Goal: Transaction & Acquisition: Purchase product/service

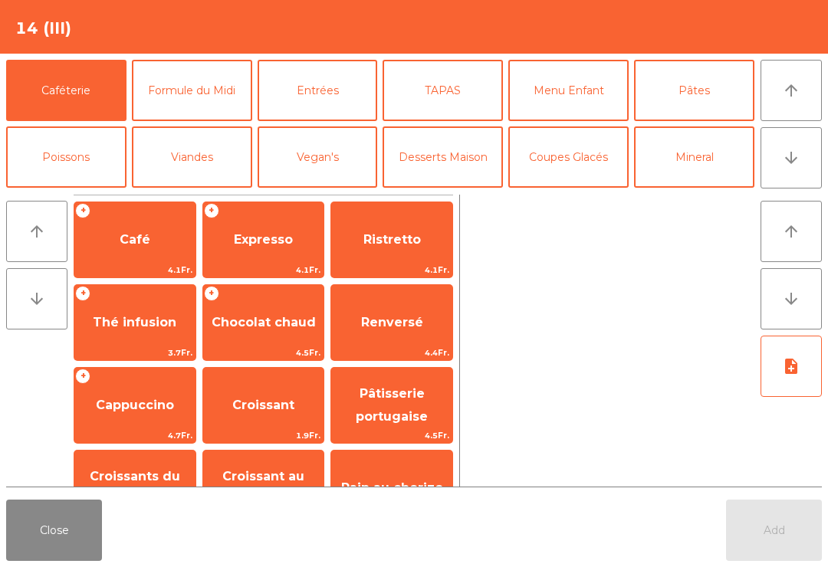
click at [787, 150] on icon "arrow_downward" at bounding box center [791, 158] width 18 height 18
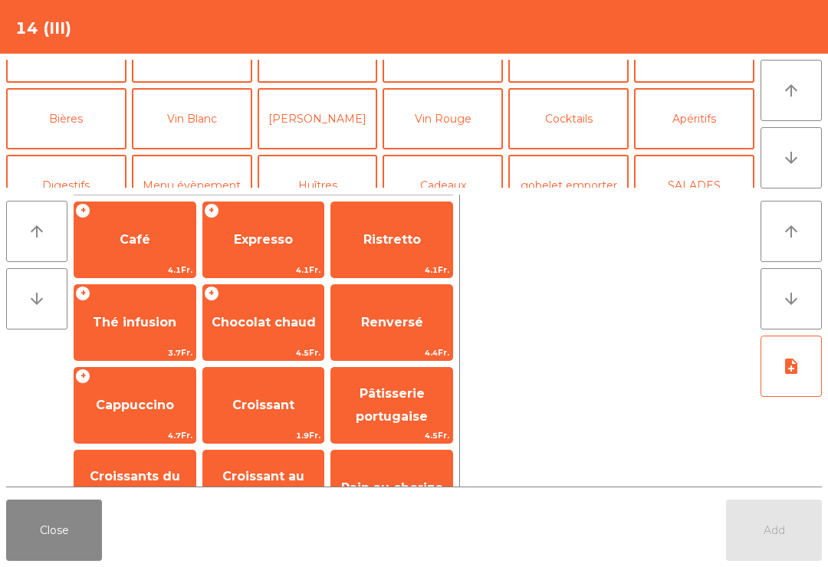
scroll to position [133, 0]
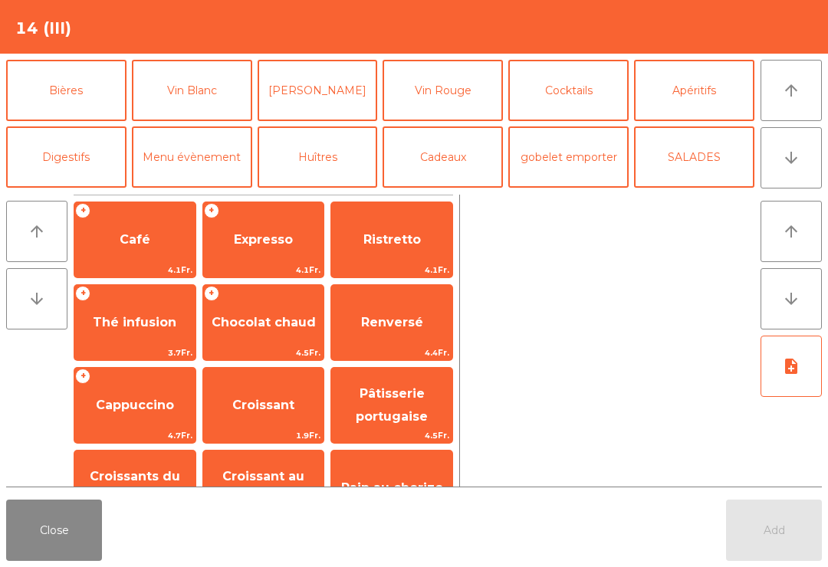
click at [215, 89] on button "Vin Blanc" at bounding box center [192, 90] width 120 height 61
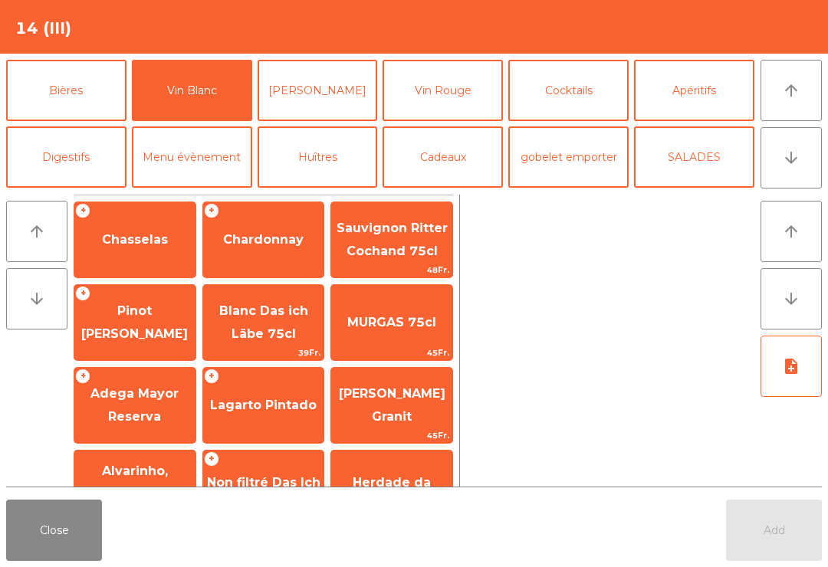
click at [281, 228] on span "Chardonnay" at bounding box center [263, 239] width 121 height 41
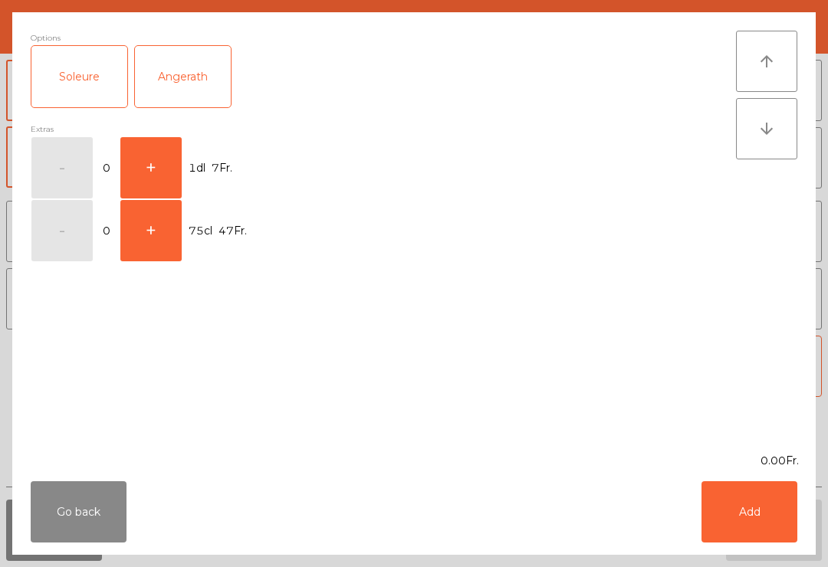
click at [167, 149] on button "+" at bounding box center [150, 167] width 61 height 61
click at [718, 516] on button "Add" at bounding box center [749, 511] width 96 height 61
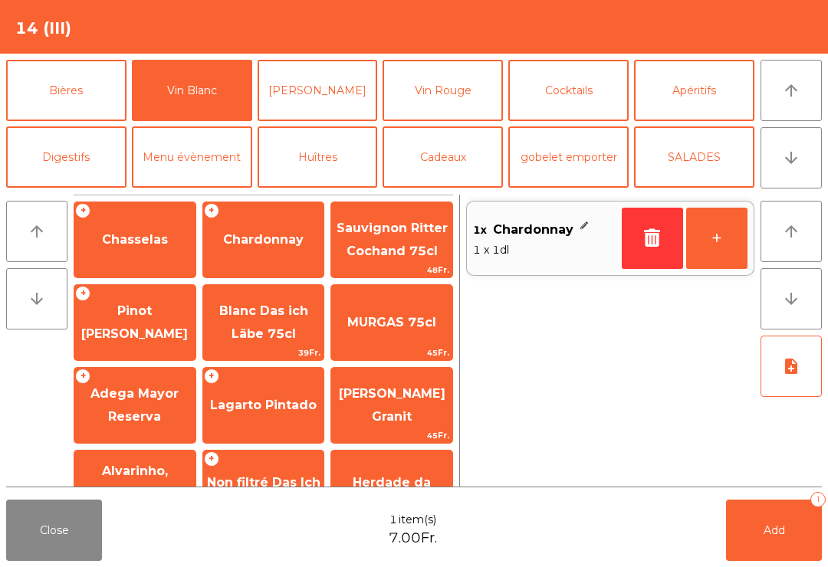
click at [728, 234] on button "+" at bounding box center [716, 238] width 61 height 61
click at [802, 543] on button "Add 2" at bounding box center [774, 530] width 96 height 61
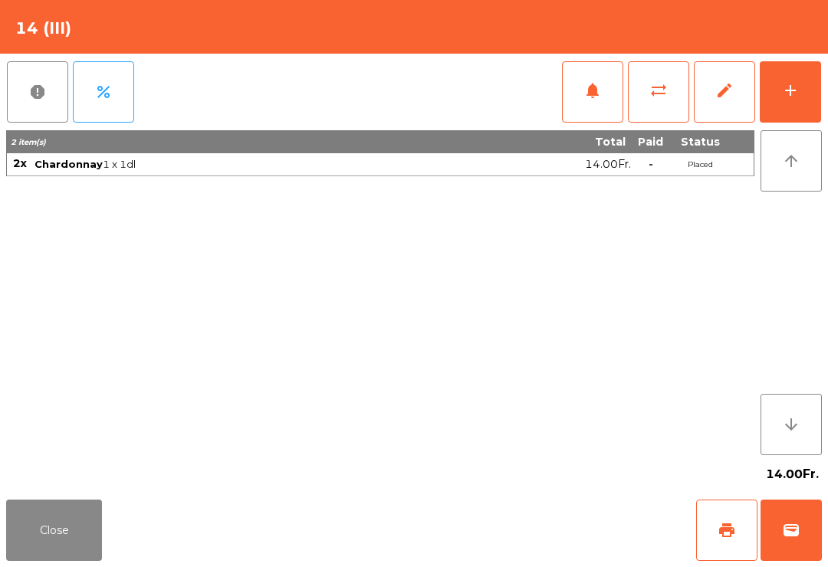
click at [726, 530] on span "print" at bounding box center [726, 530] width 18 height 18
click at [805, 531] on button "wallet" at bounding box center [790, 530] width 61 height 61
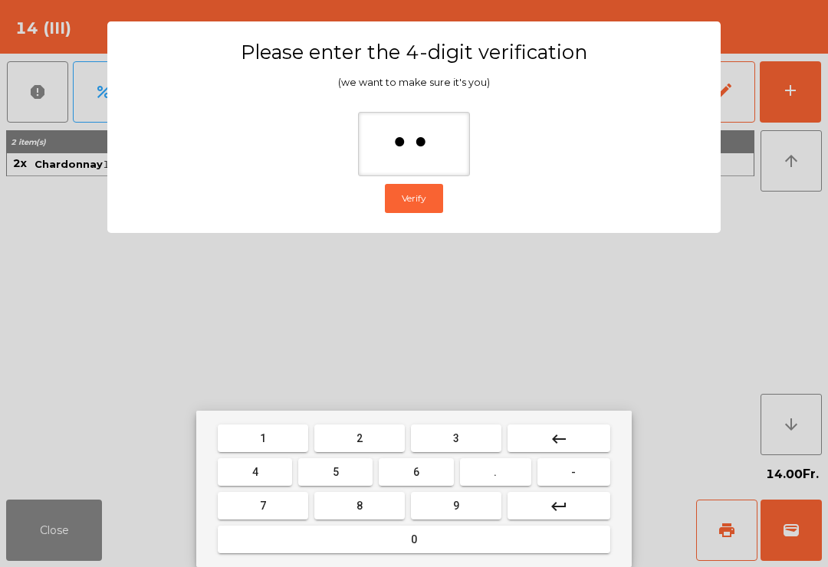
type input "***"
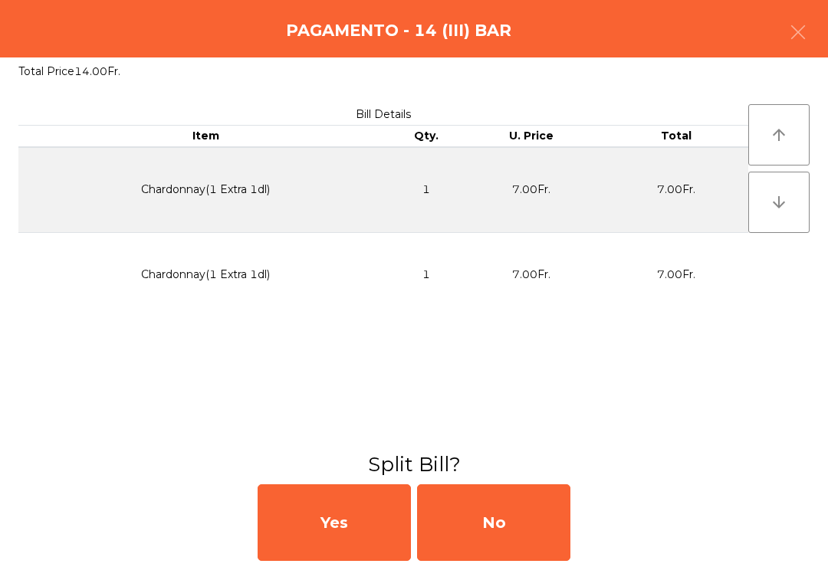
click at [507, 519] on div "No" at bounding box center [493, 522] width 153 height 77
click at [508, 506] on div "No" at bounding box center [493, 522] width 153 height 77
click at [518, 510] on div "No" at bounding box center [493, 522] width 153 height 77
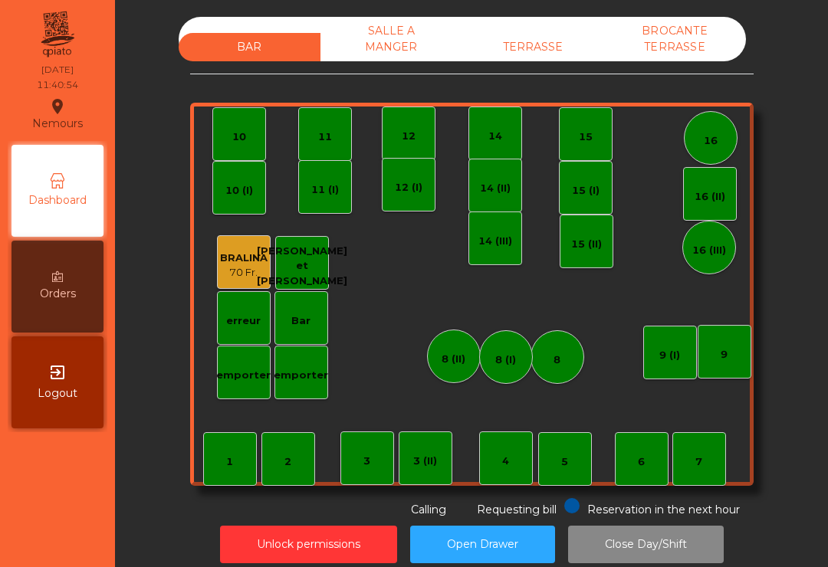
click at [505, 199] on div "14 (II)" at bounding box center [495, 186] width 54 height 54
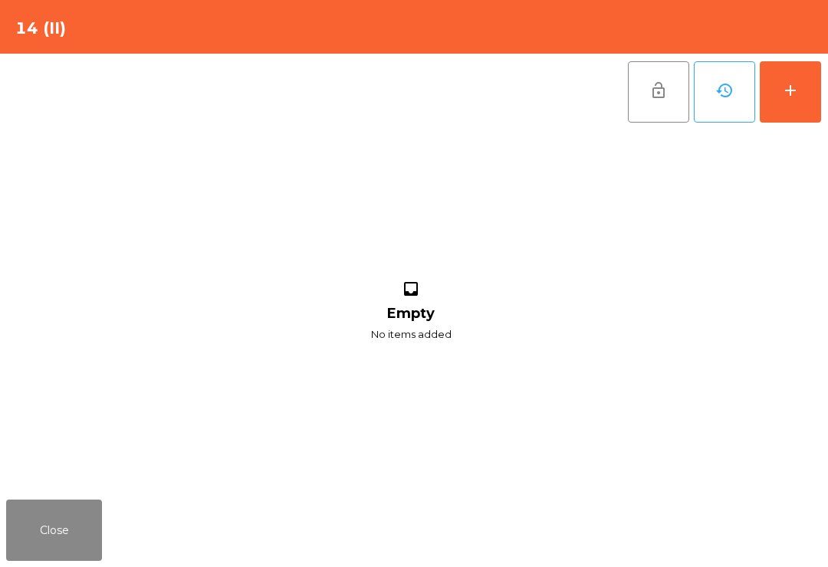
click at [799, 88] on button "add" at bounding box center [789, 91] width 61 height 61
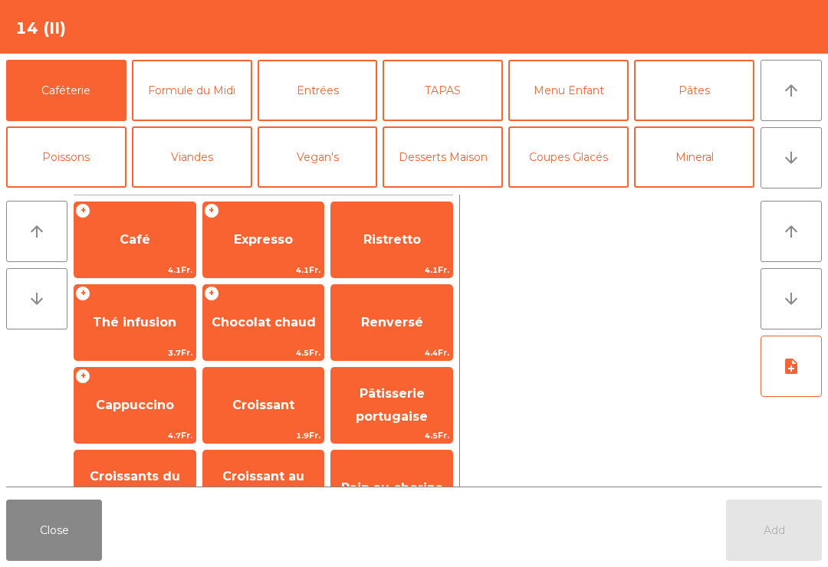
click at [109, 340] on span "Thé infusion" at bounding box center [134, 322] width 121 height 41
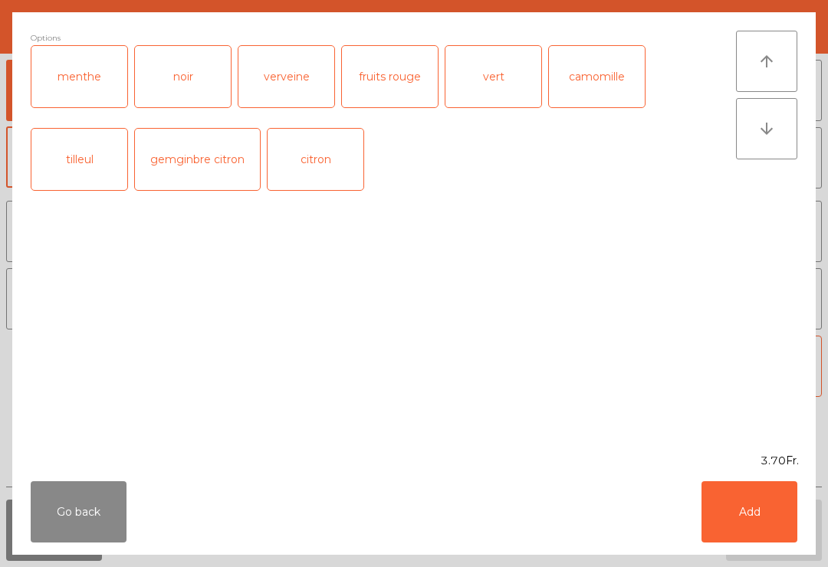
click at [753, 494] on button "Add" at bounding box center [749, 511] width 96 height 61
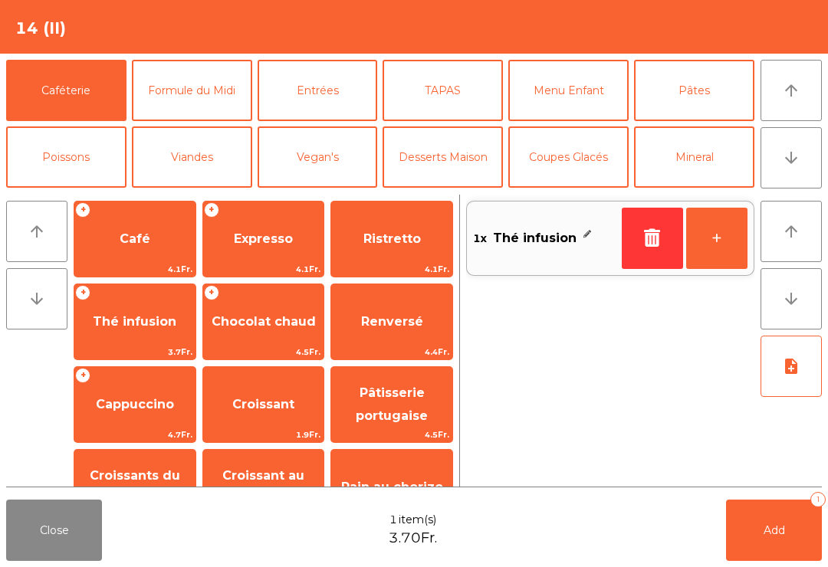
click at [730, 225] on button "+" at bounding box center [716, 238] width 61 height 61
click at [727, 253] on button "+" at bounding box center [716, 238] width 61 height 61
click at [258, 320] on span "Chocolat chaud" at bounding box center [264, 321] width 104 height 15
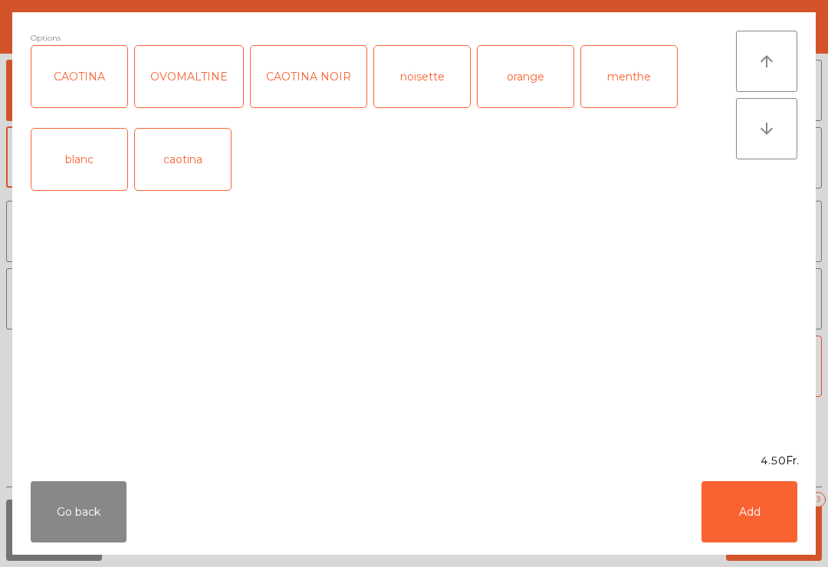
click at [753, 514] on button "Add" at bounding box center [749, 511] width 96 height 61
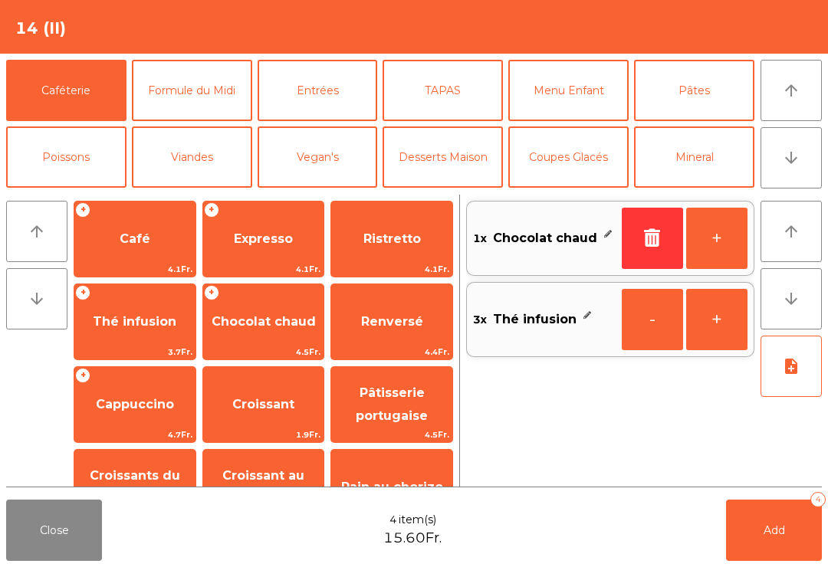
click at [789, 529] on button "Add 4" at bounding box center [774, 530] width 96 height 61
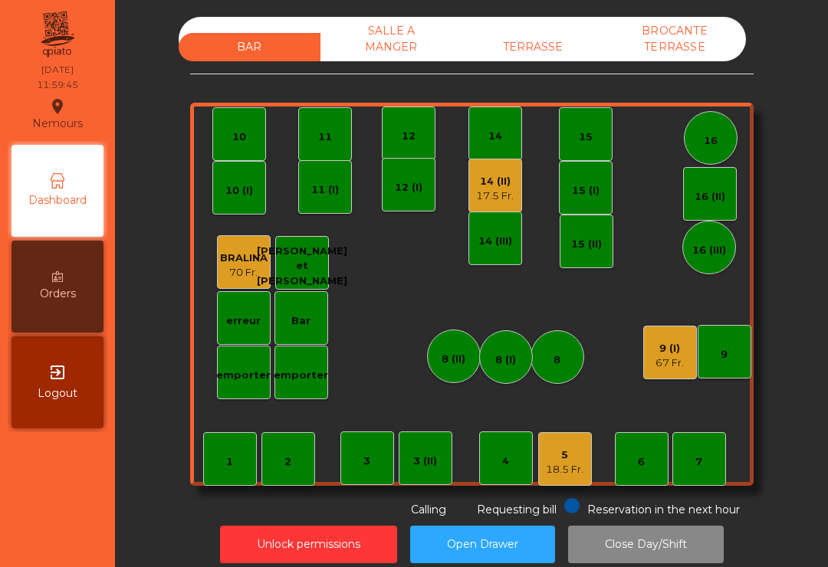
click at [401, 144] on div "12" at bounding box center [409, 134] width 54 height 54
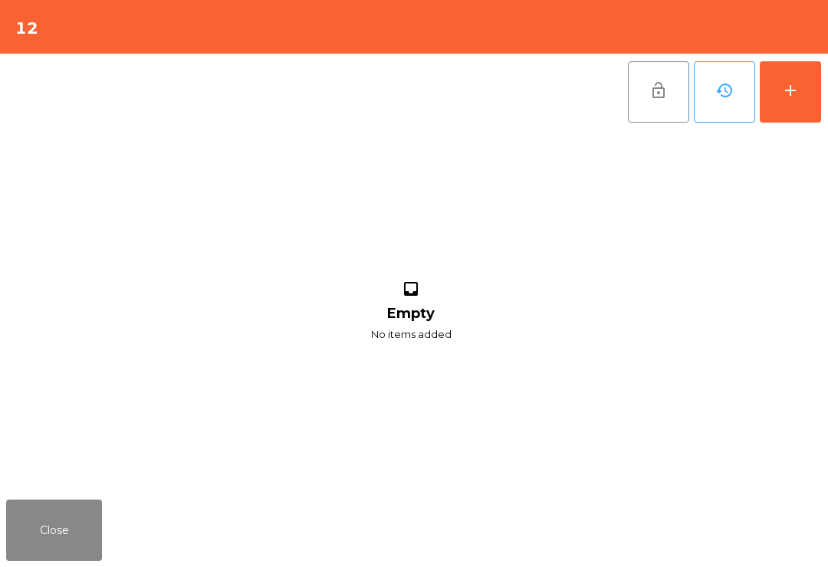
click at [799, 100] on button "add" at bounding box center [789, 91] width 61 height 61
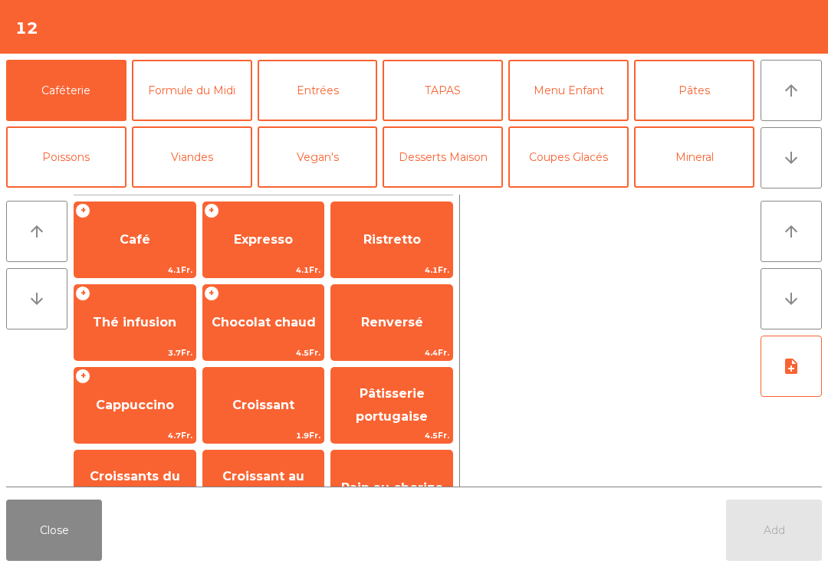
click at [204, 85] on button "Formule du Midi" at bounding box center [192, 90] width 120 height 61
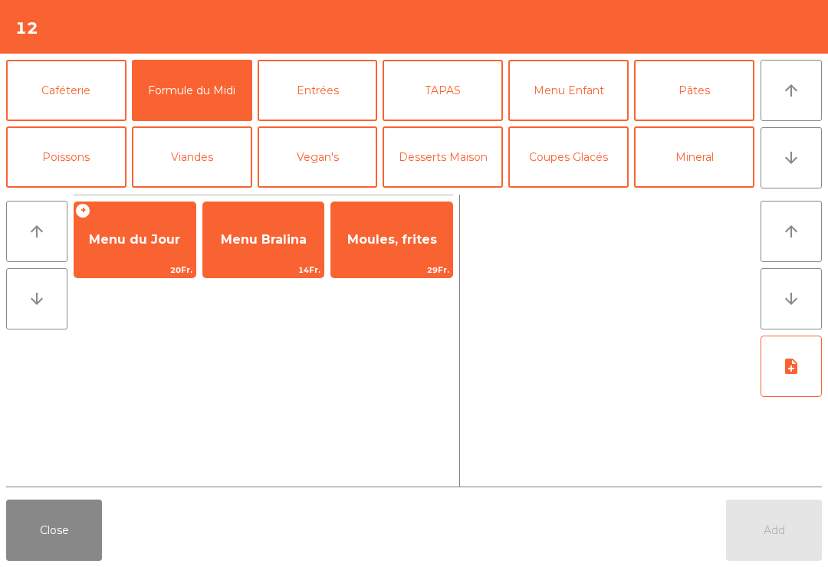
click at [150, 253] on span "Menu du Jour" at bounding box center [134, 239] width 121 height 41
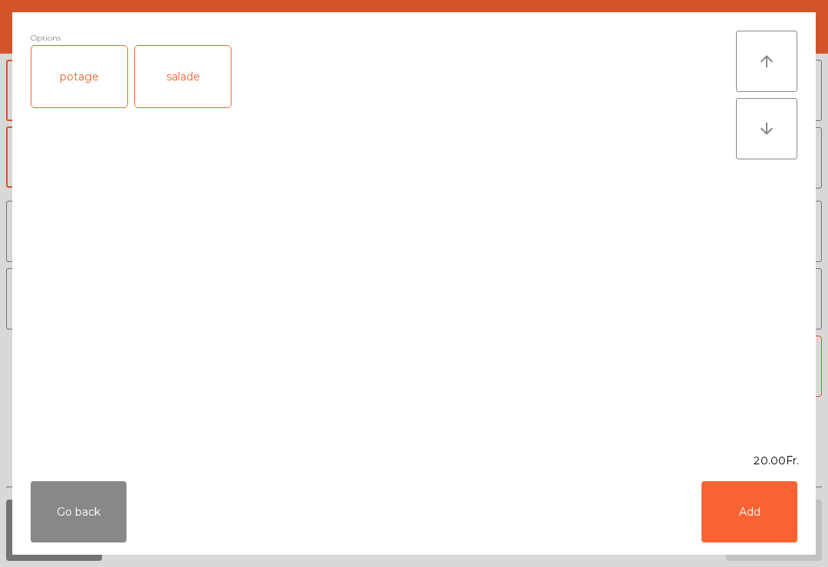
click at [202, 77] on div "salade" at bounding box center [183, 76] width 96 height 61
click at [753, 521] on button "Add" at bounding box center [749, 511] width 96 height 61
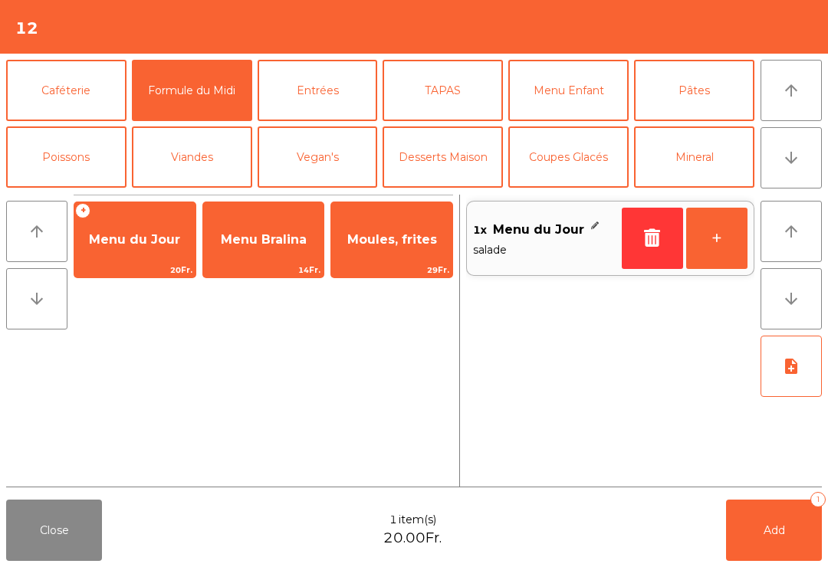
click at [718, 244] on button "+" at bounding box center [716, 238] width 61 height 61
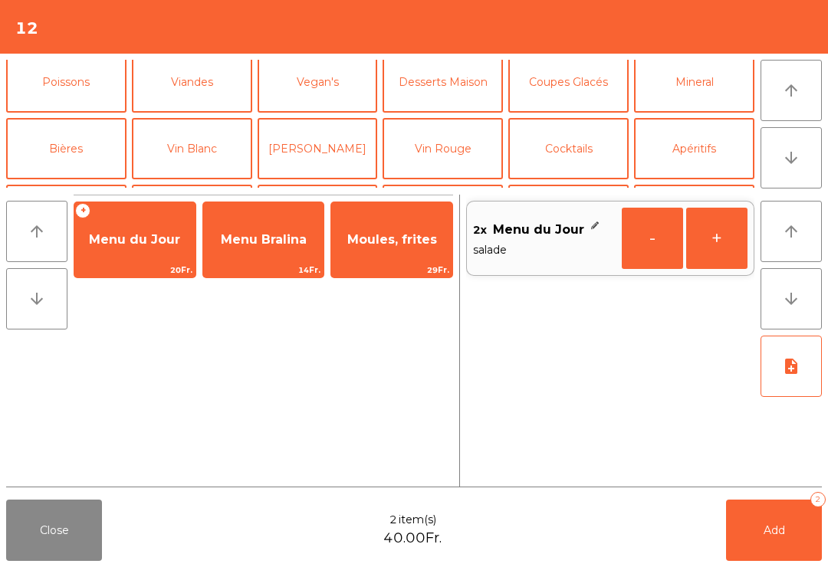
scroll to position [84, 0]
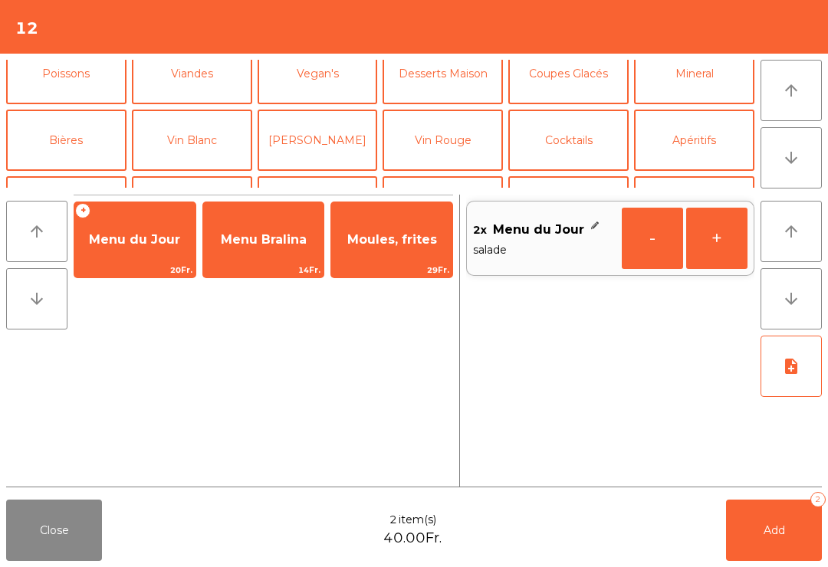
click at [313, 143] on button "Vin Rosé" at bounding box center [318, 140] width 120 height 61
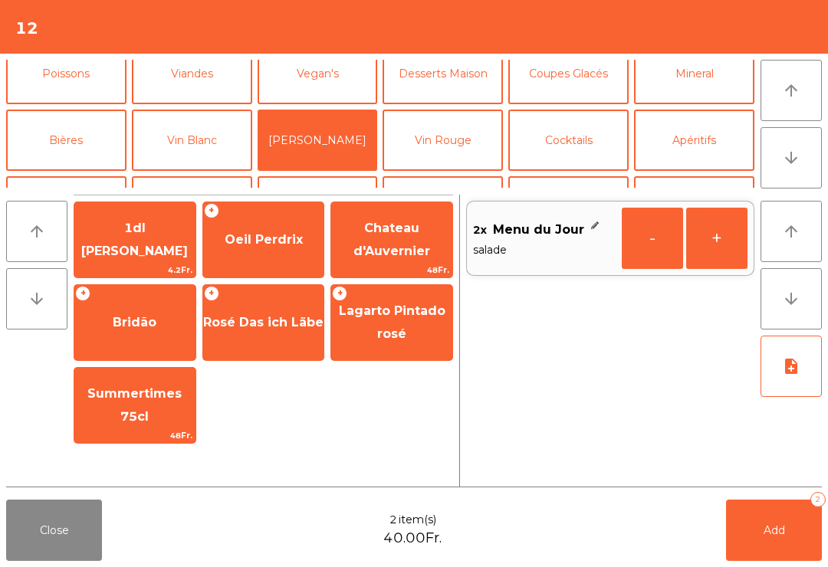
click at [144, 241] on span "1dl rosé Gamay" at bounding box center [134, 240] width 107 height 38
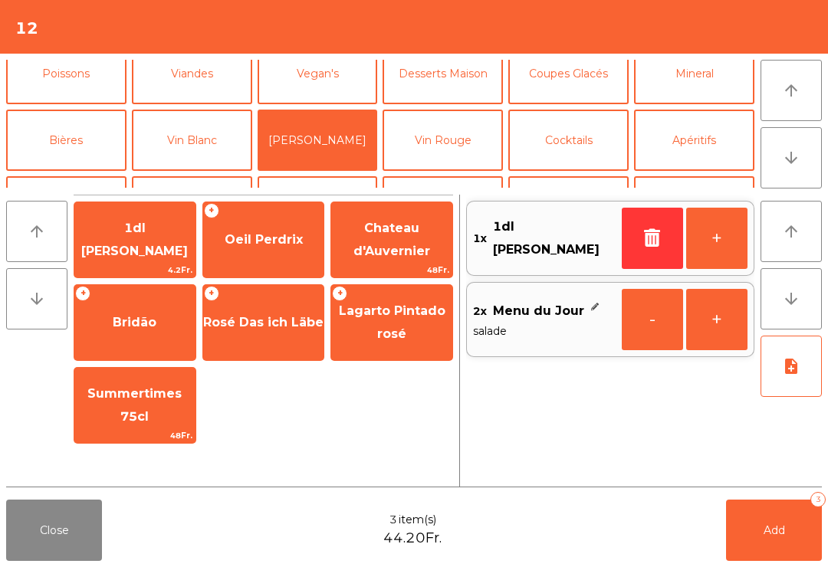
click at [722, 235] on button "+" at bounding box center [716, 238] width 61 height 61
click at [713, 77] on button "Mineral" at bounding box center [694, 73] width 120 height 61
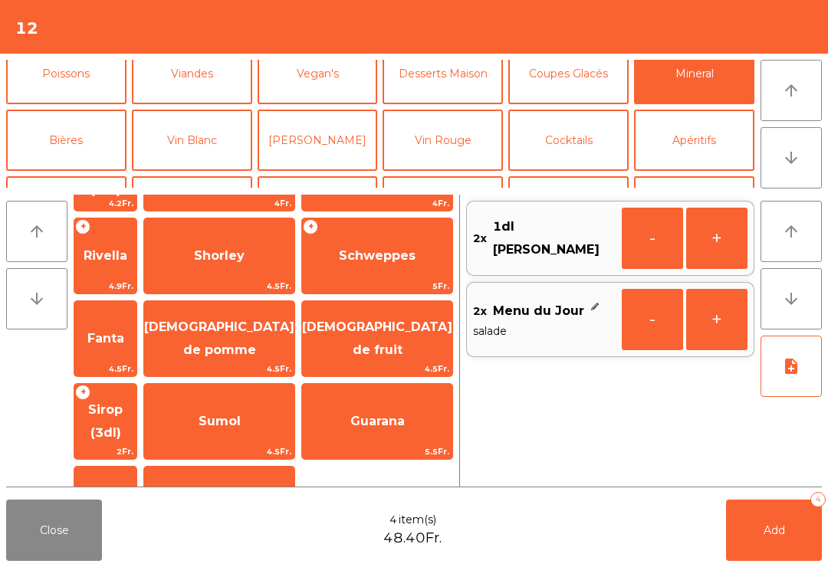
scroll to position [377, 0]
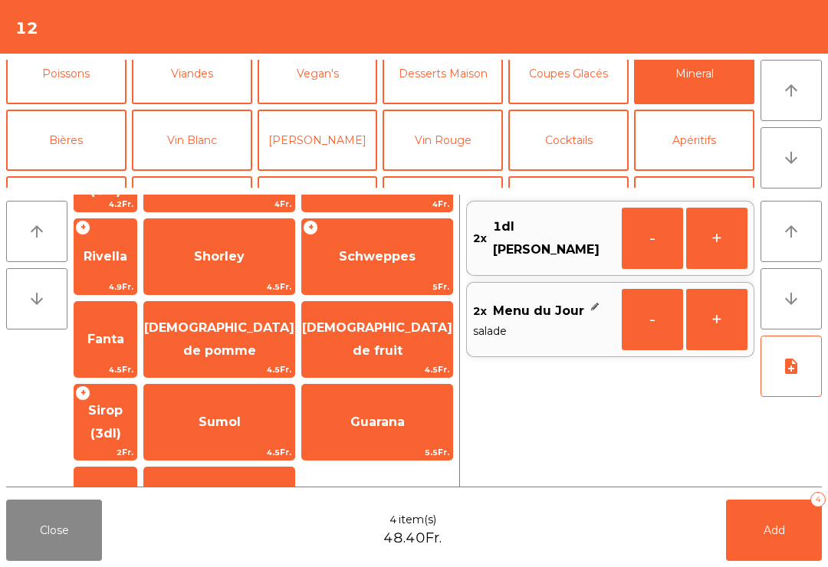
click at [258, 497] on span "Carafe d'eau" at bounding box center [220, 504] width 84 height 15
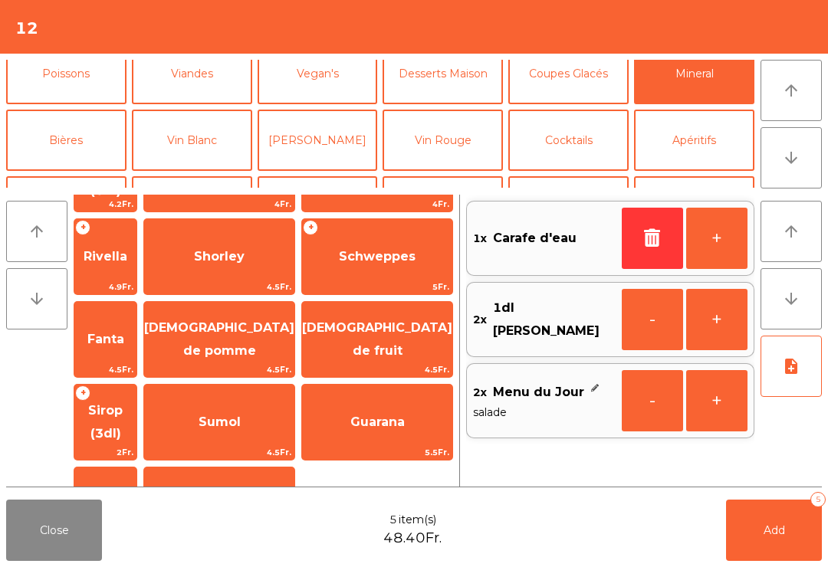
click at [790, 525] on button "Add 5" at bounding box center [774, 530] width 96 height 61
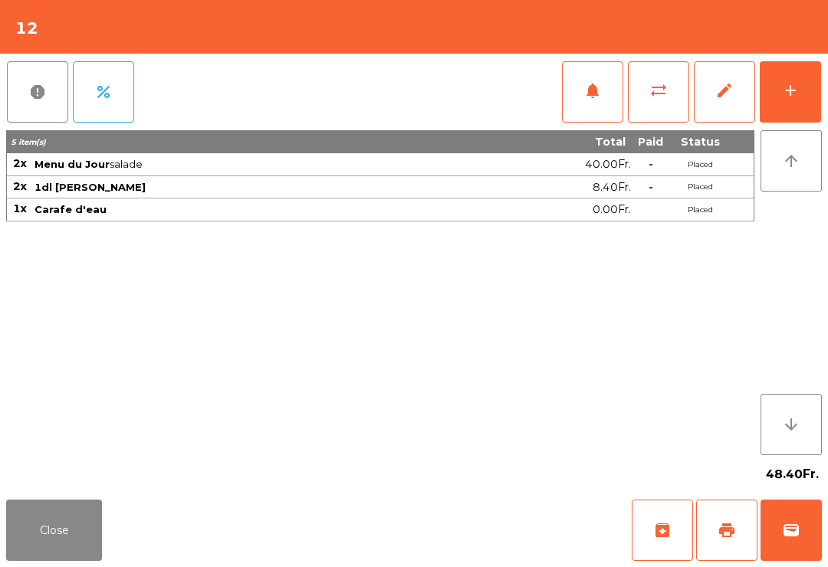
click at [12, 559] on button "Close" at bounding box center [54, 530] width 96 height 61
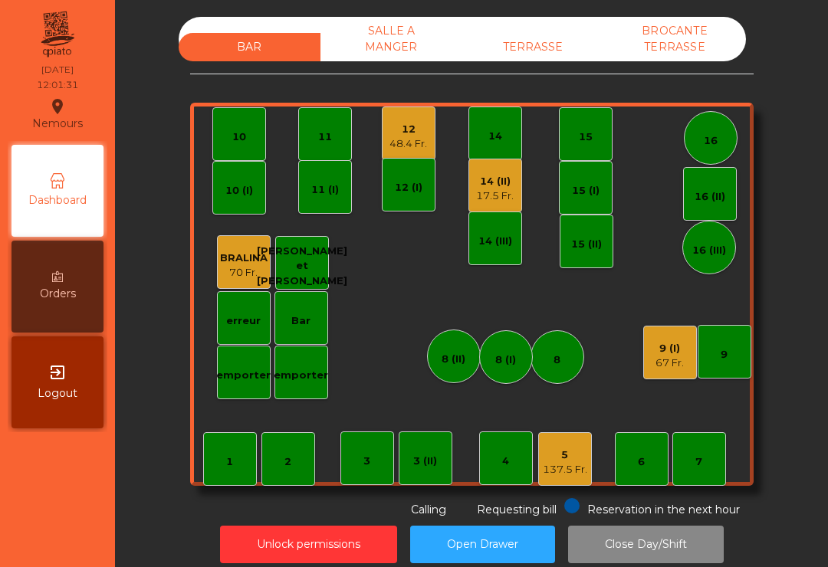
click at [218, 173] on div "10 (I)" at bounding box center [239, 188] width 54 height 54
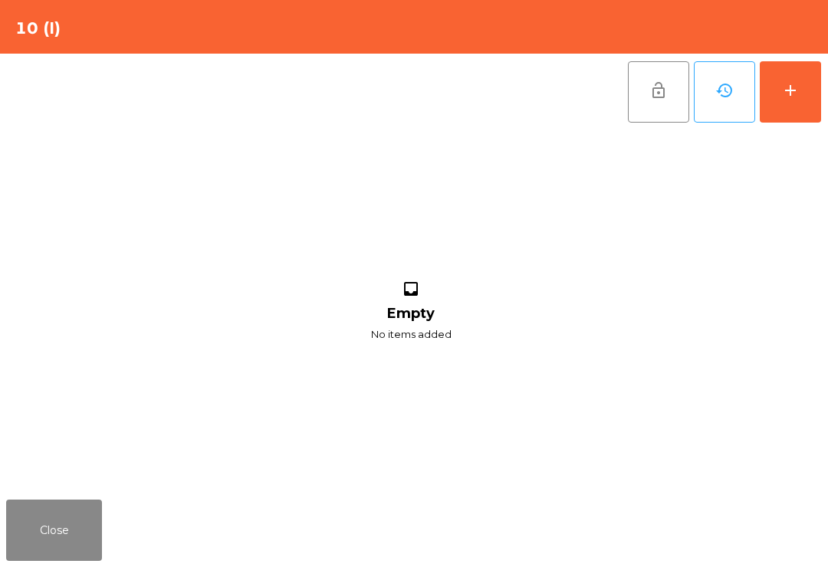
click at [784, 100] on button "add" at bounding box center [789, 91] width 61 height 61
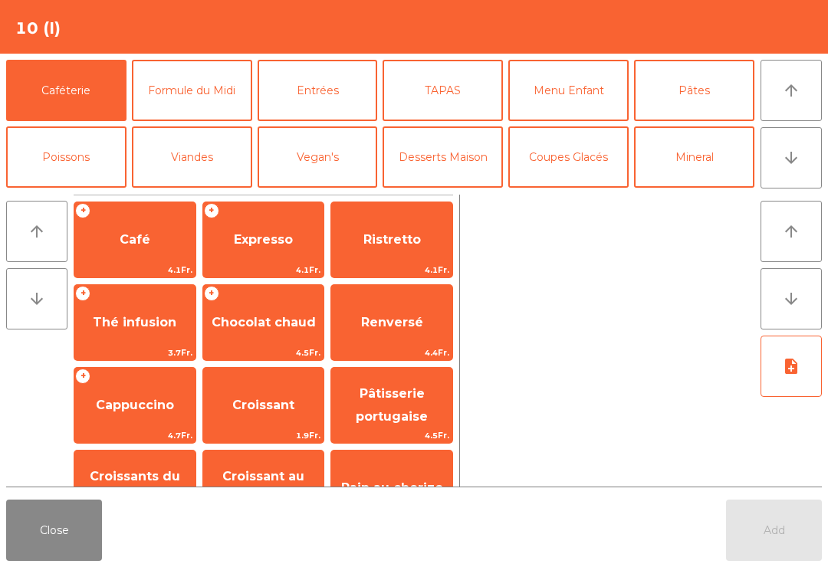
click at [155, 94] on button "Formule du Midi" at bounding box center [192, 90] width 120 height 61
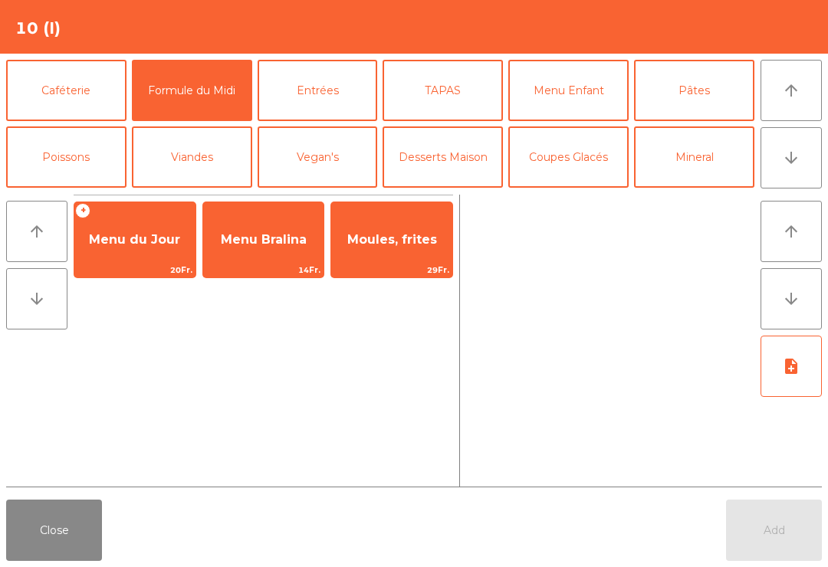
click at [126, 241] on span "Menu du Jour" at bounding box center [134, 239] width 91 height 15
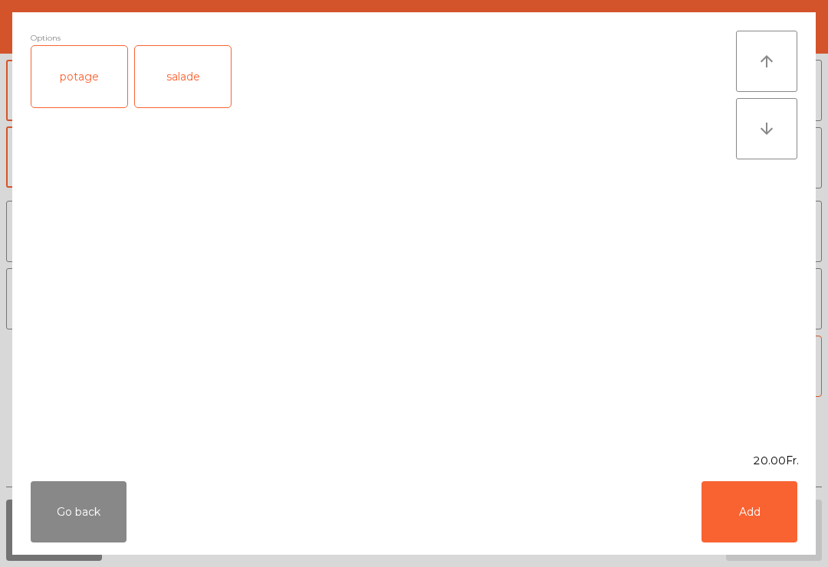
click at [61, 90] on div "potage" at bounding box center [79, 76] width 96 height 61
click at [162, 90] on div "salade" at bounding box center [183, 76] width 96 height 61
click at [743, 519] on button "Add" at bounding box center [749, 511] width 96 height 61
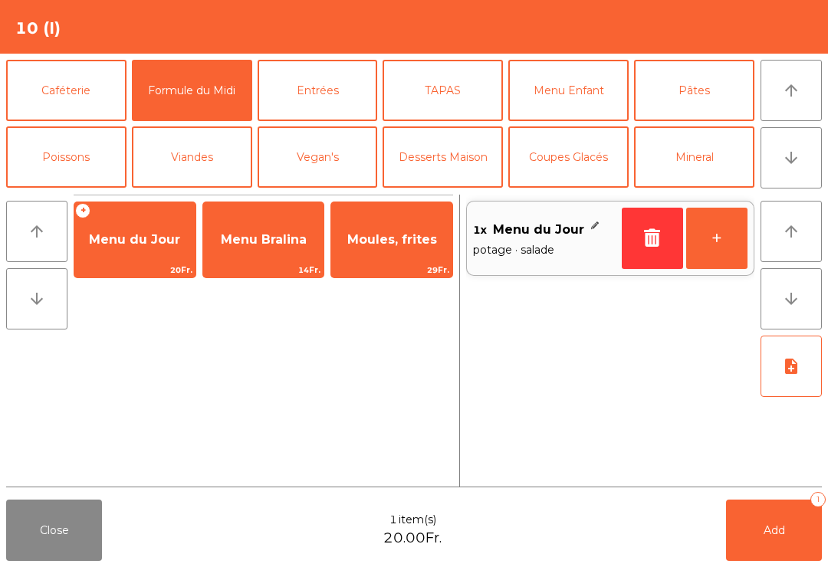
click at [121, 259] on span "Menu du Jour" at bounding box center [134, 239] width 121 height 41
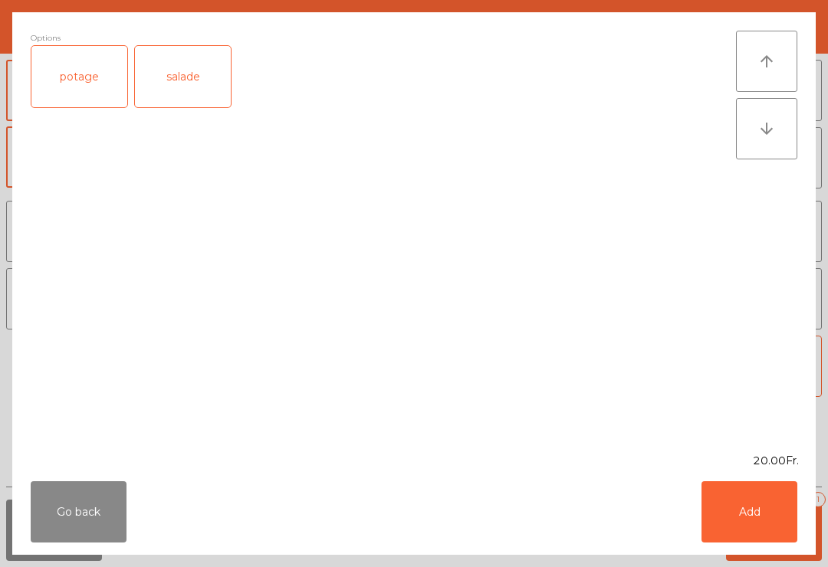
click at [62, 83] on div "potage" at bounding box center [79, 76] width 96 height 61
click at [167, 77] on div "salade" at bounding box center [183, 76] width 96 height 61
click at [63, 84] on div "potage" at bounding box center [79, 76] width 96 height 61
click at [759, 525] on button "Add" at bounding box center [749, 511] width 96 height 61
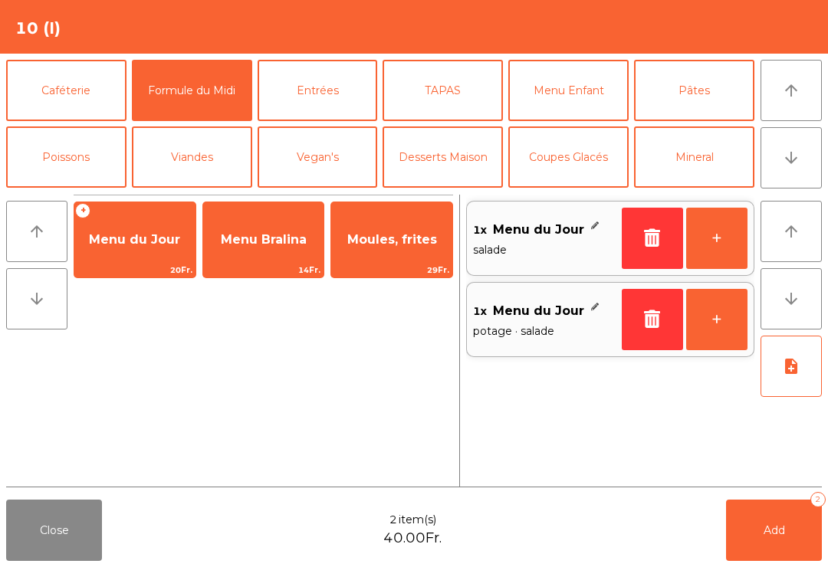
click at [791, 372] on icon "note_add" at bounding box center [791, 366] width 18 height 18
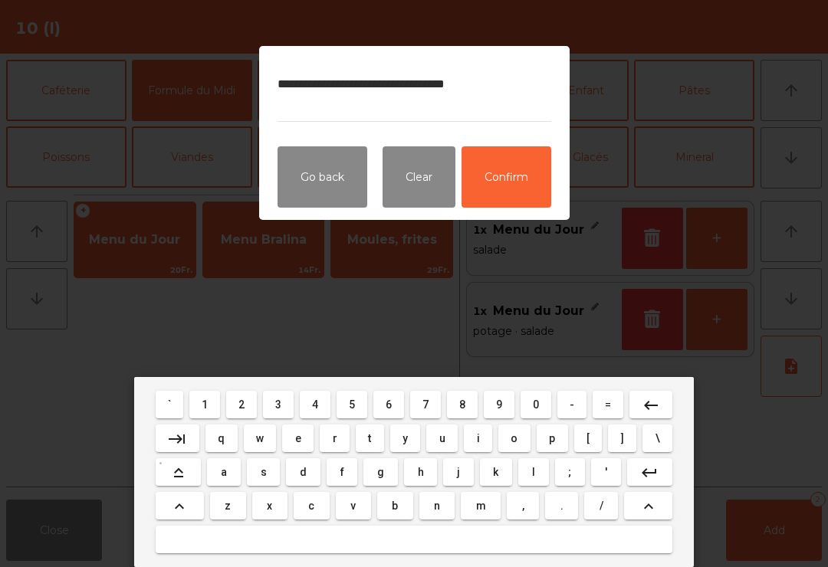
type textarea "**********"
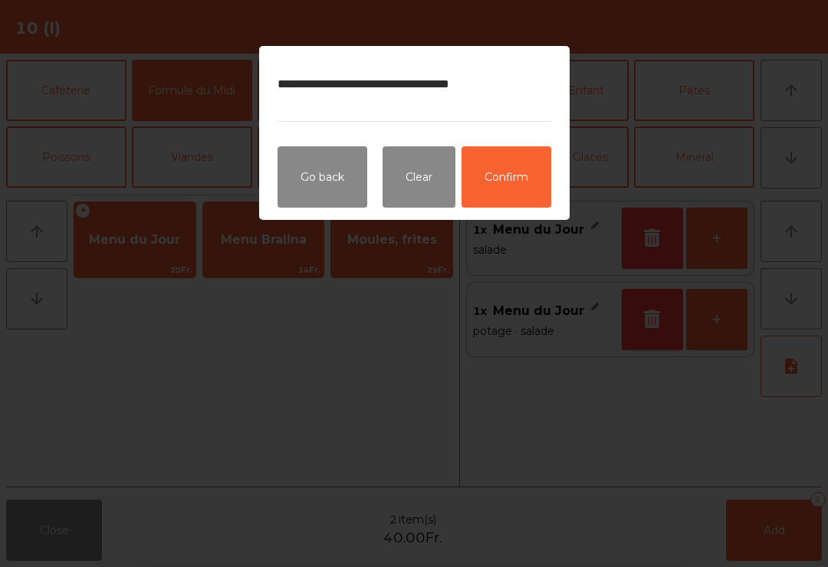
click at [519, 195] on button "Confirm" at bounding box center [506, 176] width 90 height 61
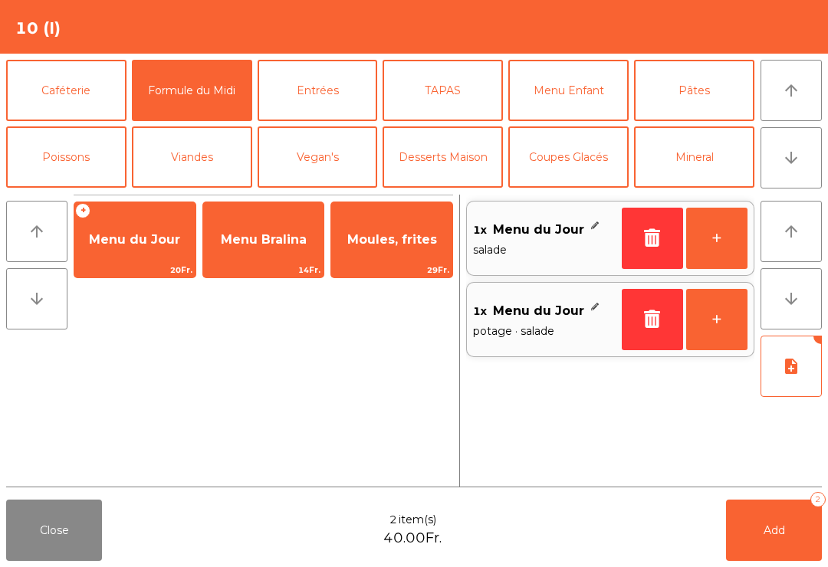
click at [766, 534] on span "Add" at bounding box center [773, 530] width 21 height 14
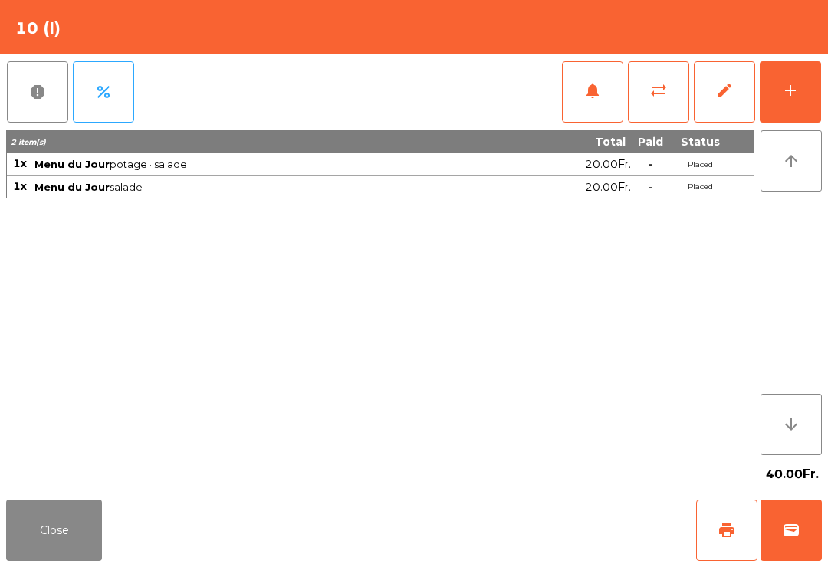
click at [31, 543] on button "Close" at bounding box center [54, 530] width 96 height 61
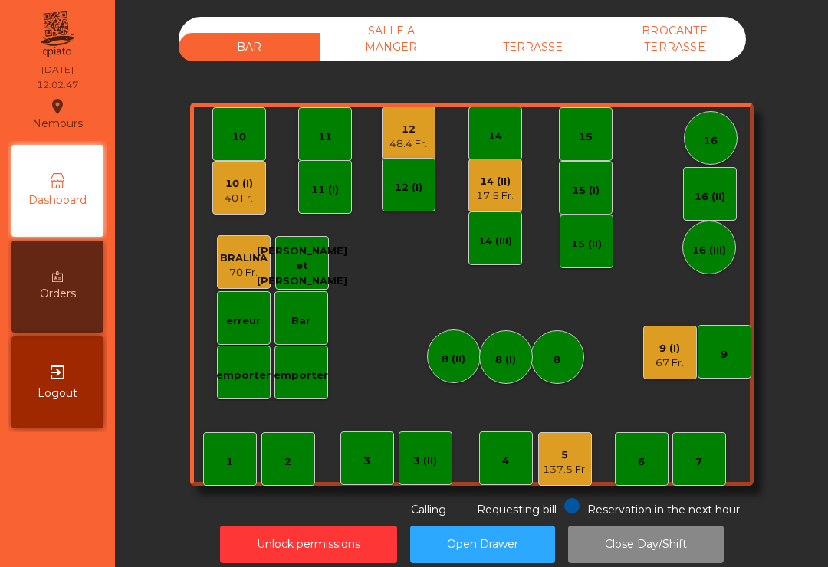
click at [705, 451] on div "7" at bounding box center [699, 459] width 54 height 54
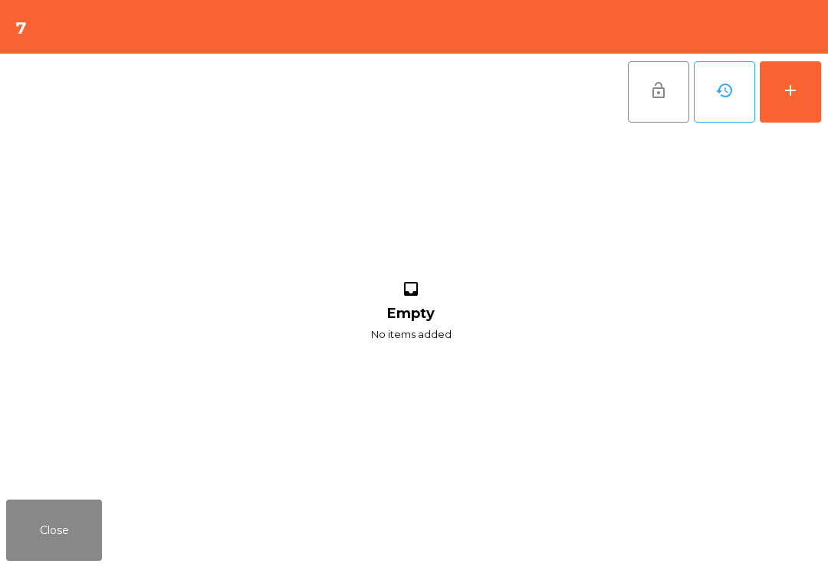
click at [788, 99] on div "add" at bounding box center [790, 90] width 18 height 18
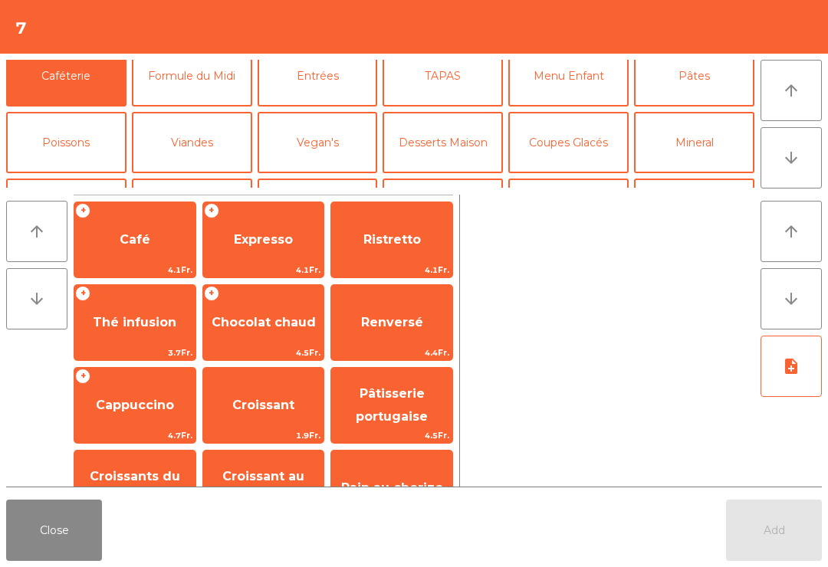
scroll to position [12, 0]
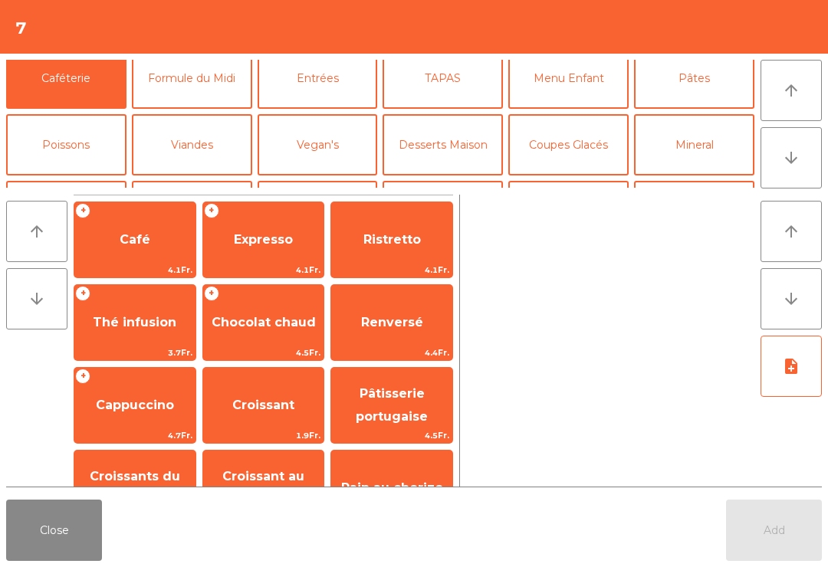
click at [208, 74] on button "Formule du Midi" at bounding box center [192, 78] width 120 height 61
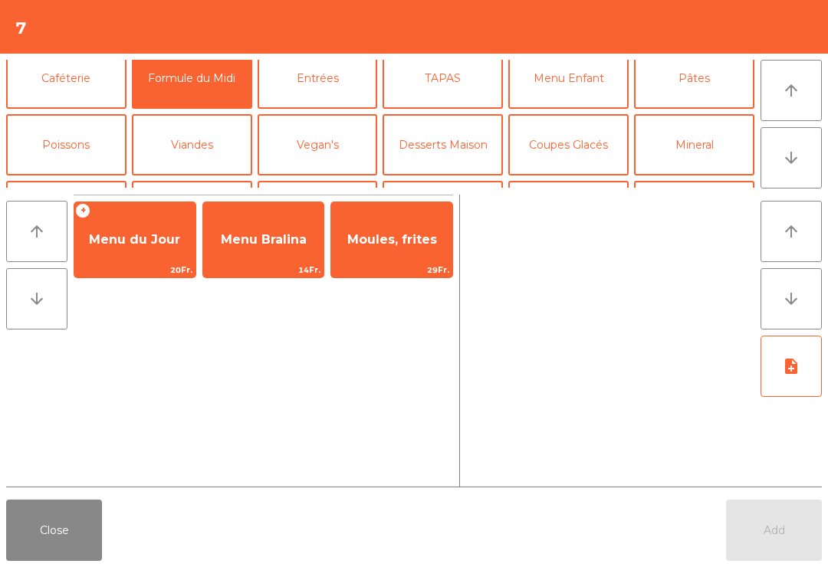
click at [144, 231] on span "Menu du Jour" at bounding box center [134, 239] width 121 height 41
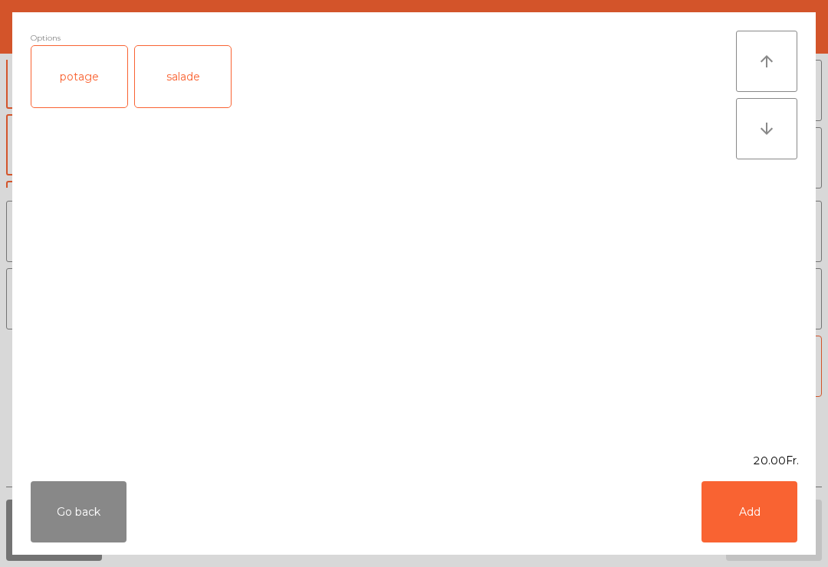
click at [202, 64] on div "salade" at bounding box center [183, 76] width 96 height 61
click at [784, 489] on button "Add" at bounding box center [749, 511] width 96 height 61
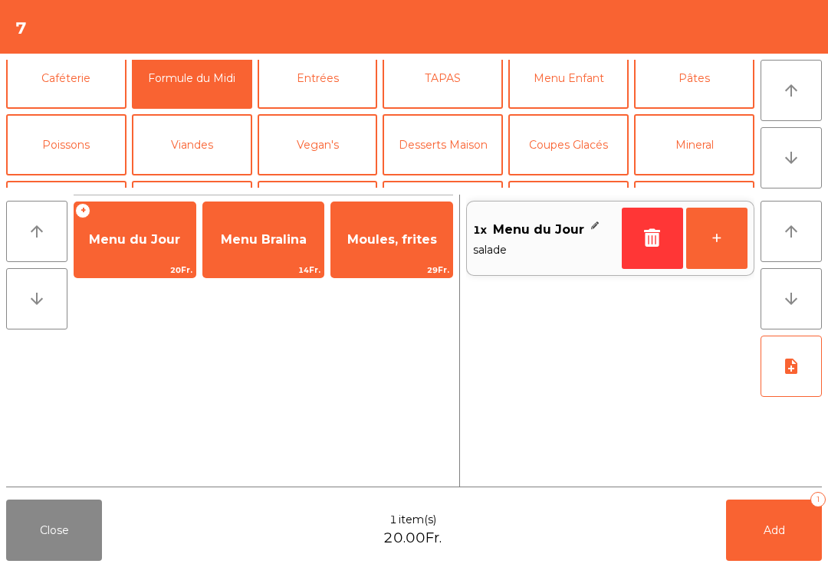
click at [147, 236] on span "Menu du Jour" at bounding box center [134, 239] width 91 height 15
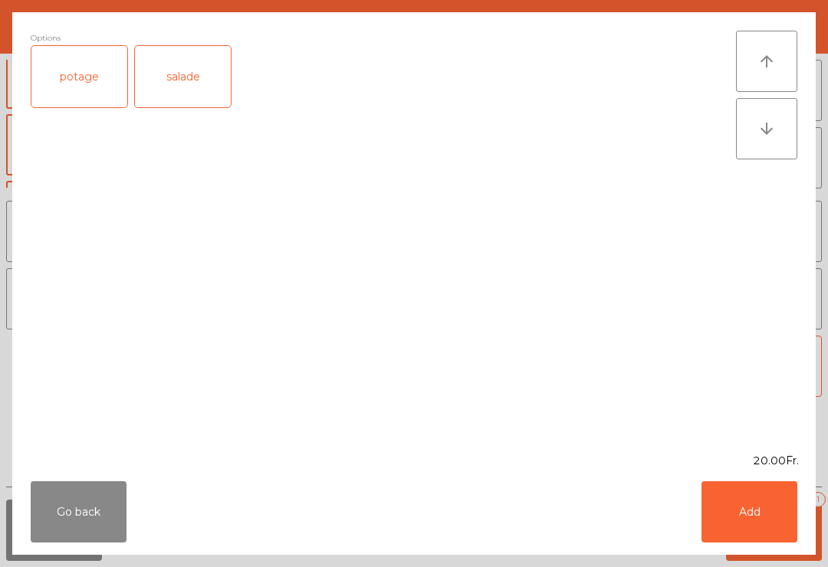
click at [76, 69] on div "potage" at bounding box center [79, 76] width 96 height 61
click at [752, 506] on button "Add" at bounding box center [749, 511] width 96 height 61
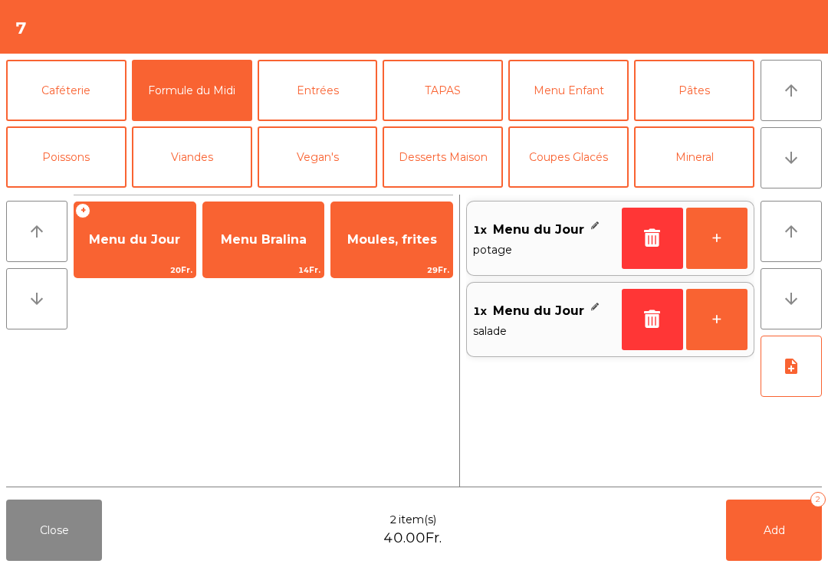
scroll to position [4, 0]
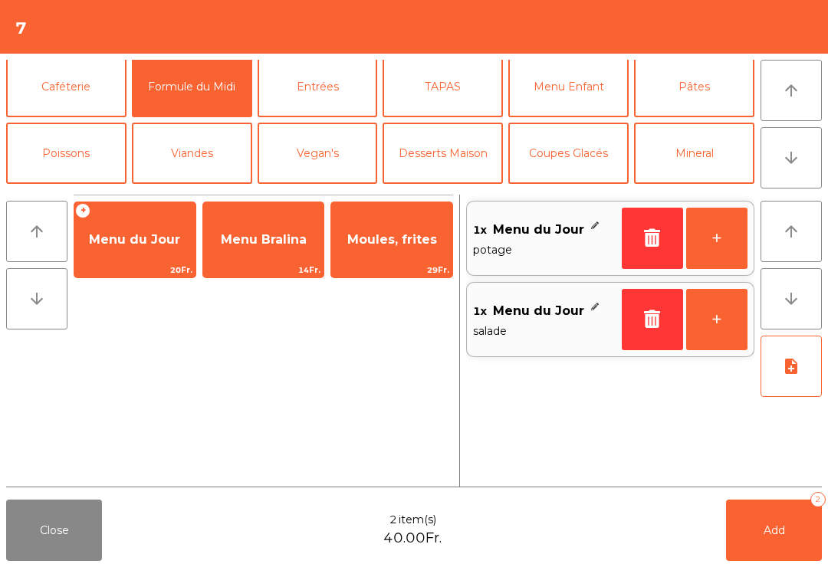
click at [733, 165] on button "Mineral" at bounding box center [694, 153] width 120 height 61
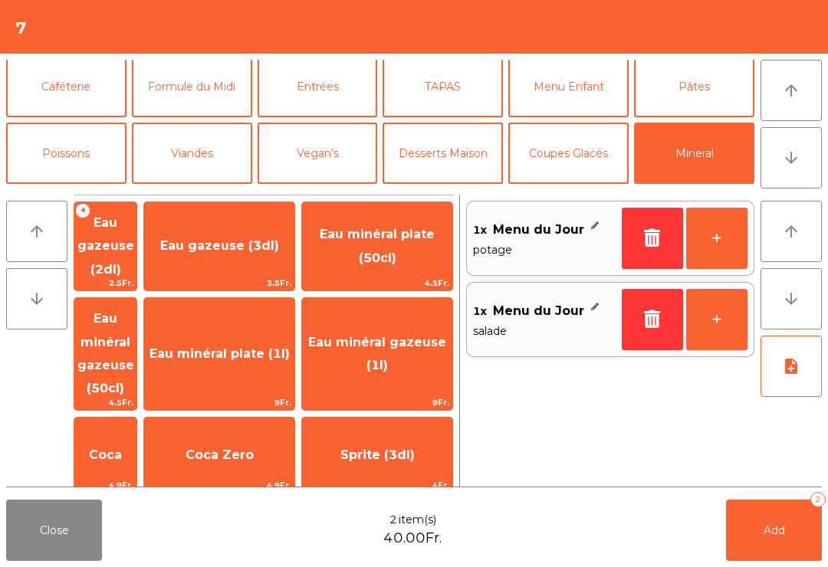
click at [133, 317] on span "Eau minéral gazeuse (50cl)" at bounding box center [105, 353] width 57 height 84
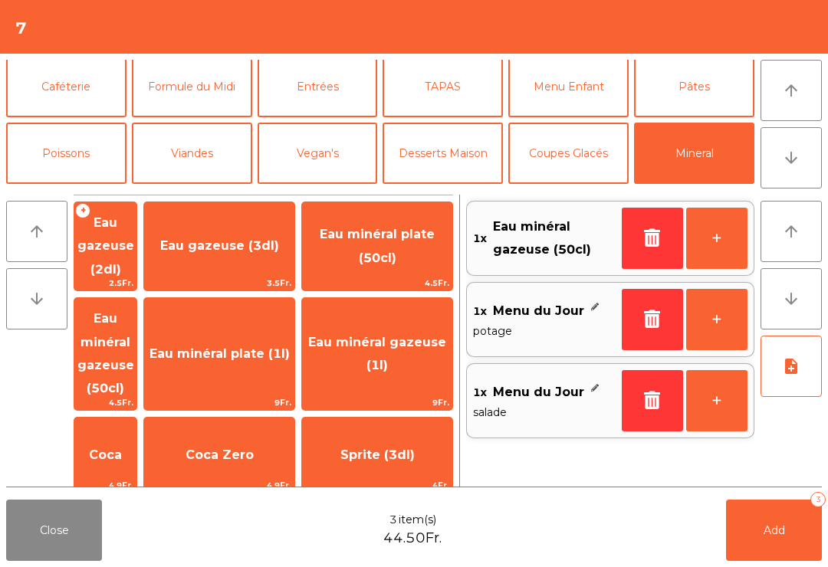
click at [784, 386] on button "note_add" at bounding box center [790, 366] width 61 height 61
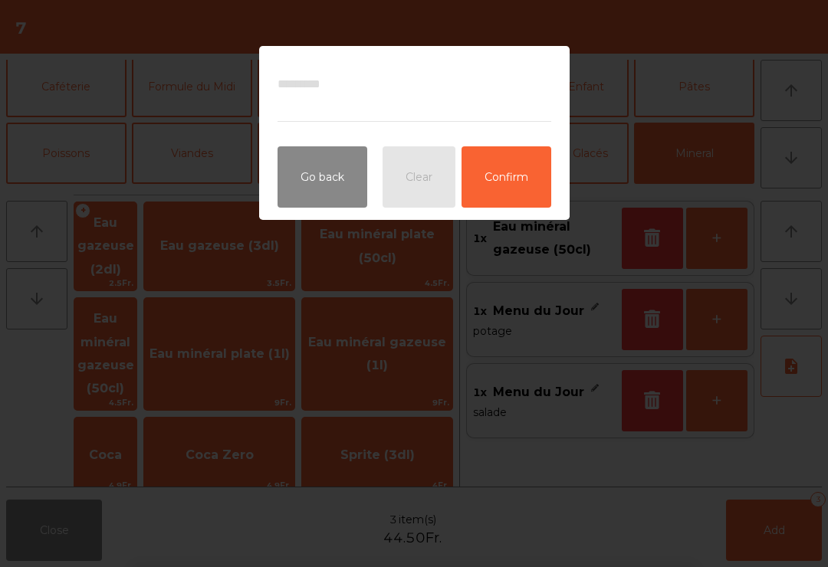
click at [492, 181] on button "Confirm" at bounding box center [506, 176] width 90 height 61
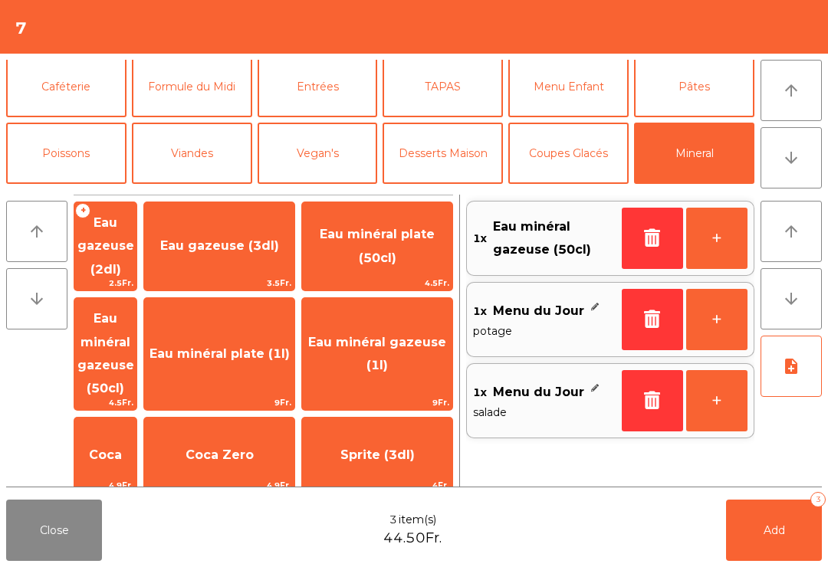
click at [795, 529] on button "Add 3" at bounding box center [774, 530] width 96 height 61
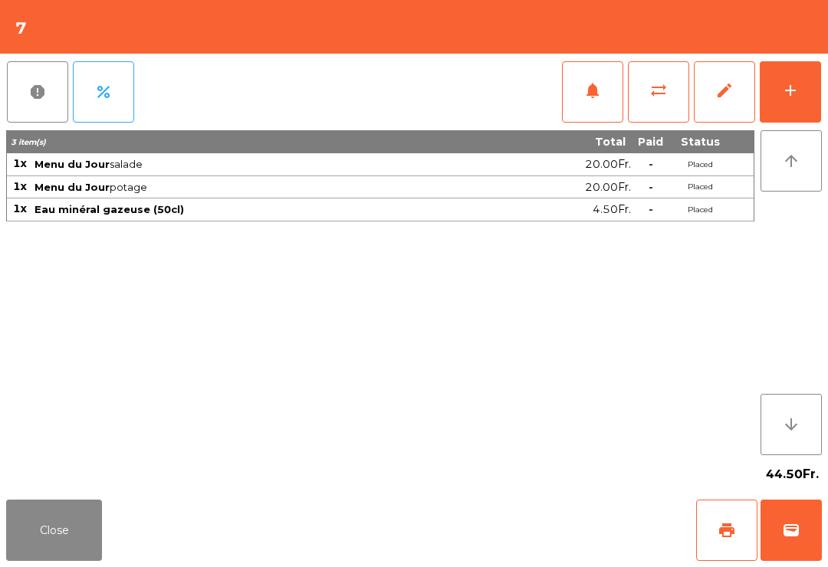
click at [71, 559] on button "Close" at bounding box center [54, 530] width 96 height 61
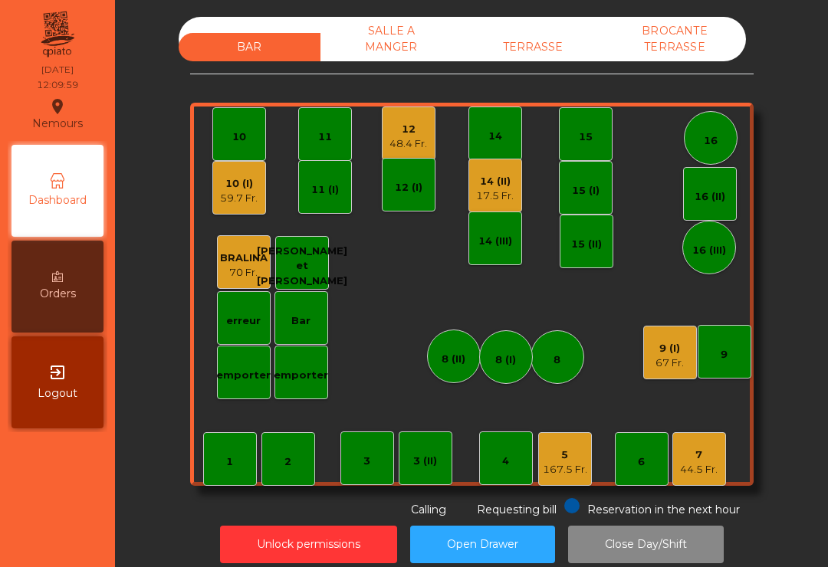
click at [334, 136] on div "11" at bounding box center [325, 134] width 54 height 54
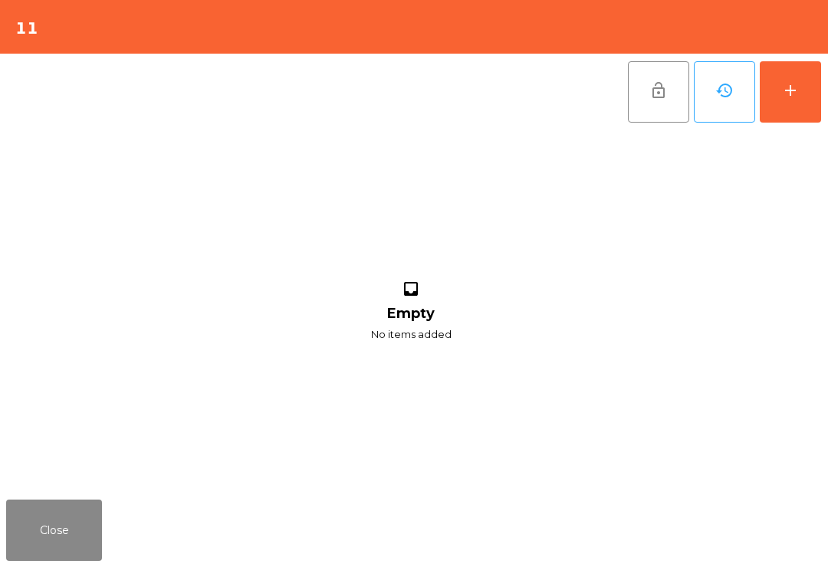
click at [786, 100] on button "add" at bounding box center [789, 91] width 61 height 61
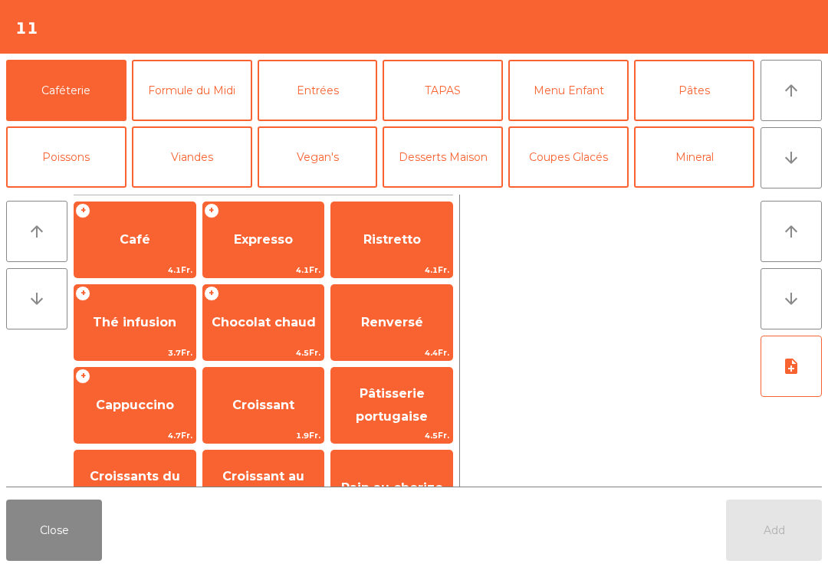
click at [177, 92] on button "Formule du Midi" at bounding box center [192, 90] width 120 height 61
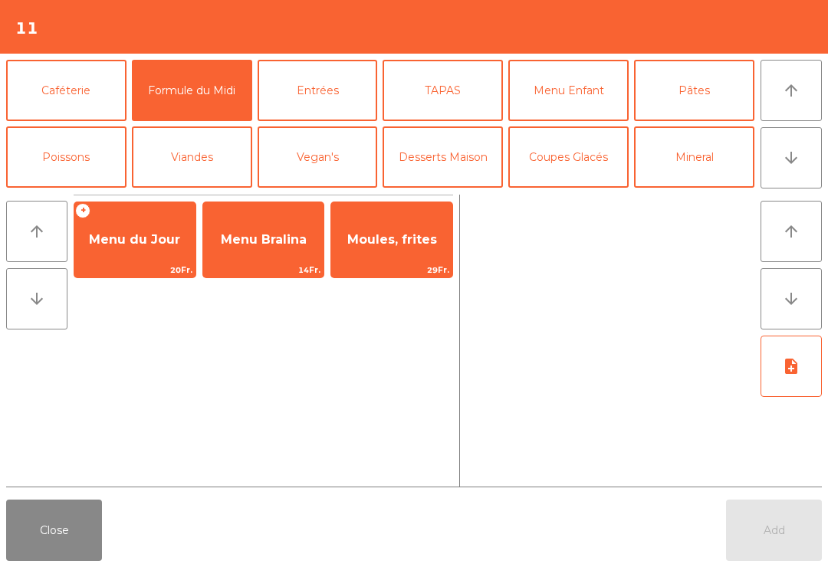
click at [117, 251] on span "Menu du Jour" at bounding box center [134, 239] width 121 height 41
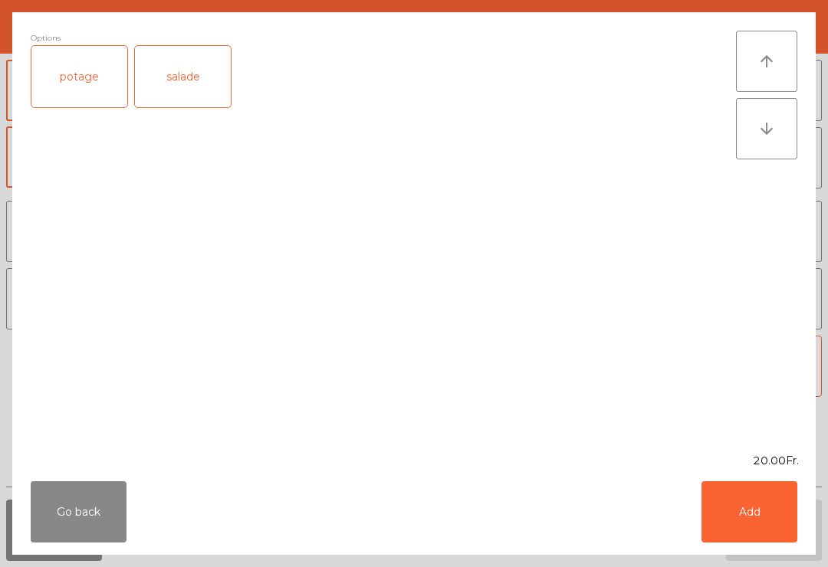
click at [72, 83] on div "potage" at bounding box center [79, 76] width 96 height 61
click at [766, 508] on button "Add" at bounding box center [749, 511] width 96 height 61
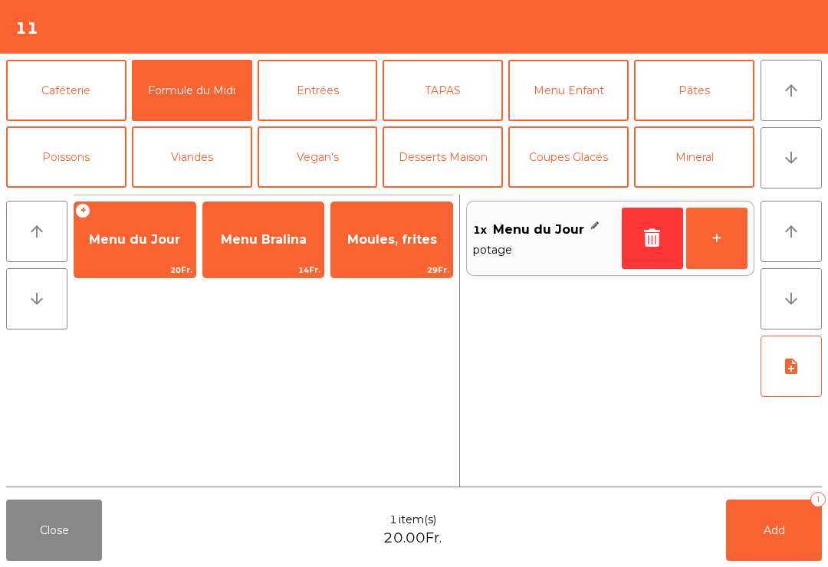
click at [121, 251] on span "Menu du Jour" at bounding box center [134, 239] width 121 height 41
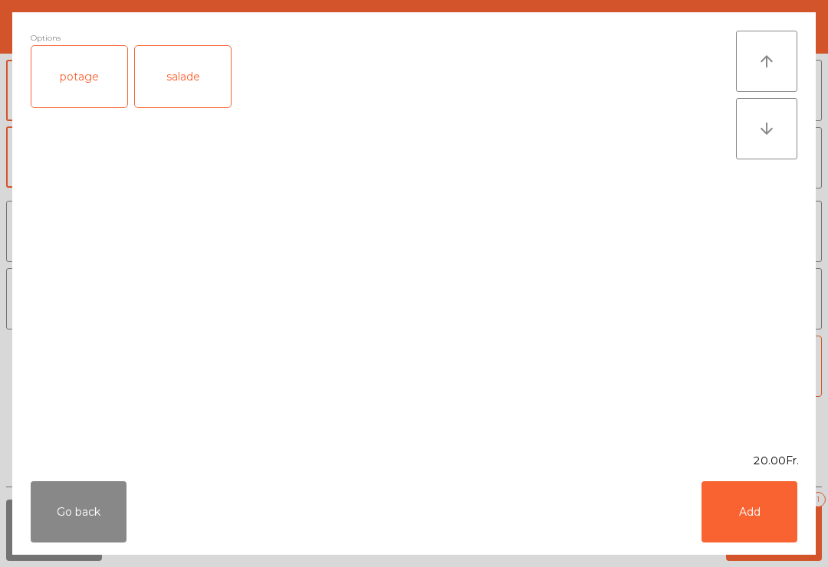
click at [177, 88] on div "salade" at bounding box center [183, 76] width 96 height 61
click at [749, 523] on button "Add" at bounding box center [749, 511] width 96 height 61
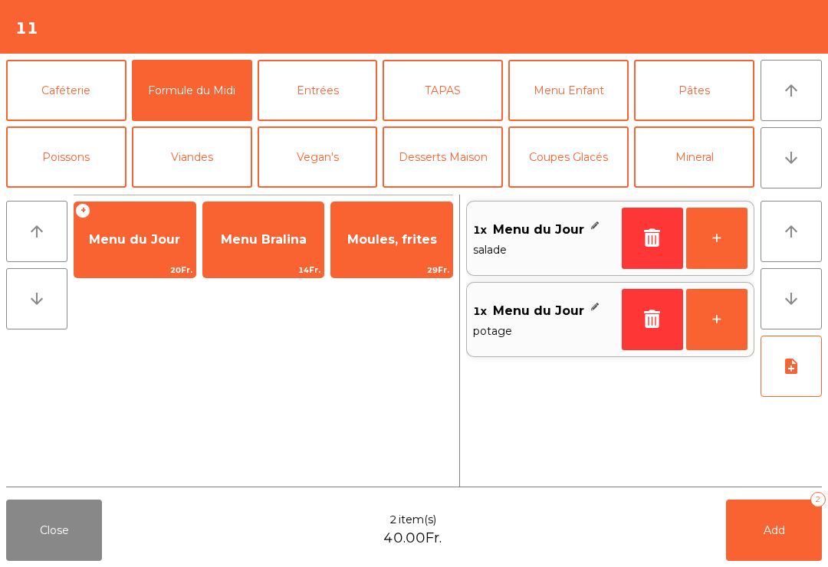
click at [704, 245] on button "+" at bounding box center [716, 238] width 61 height 61
click at [792, 169] on button "arrow_downward" at bounding box center [790, 157] width 61 height 61
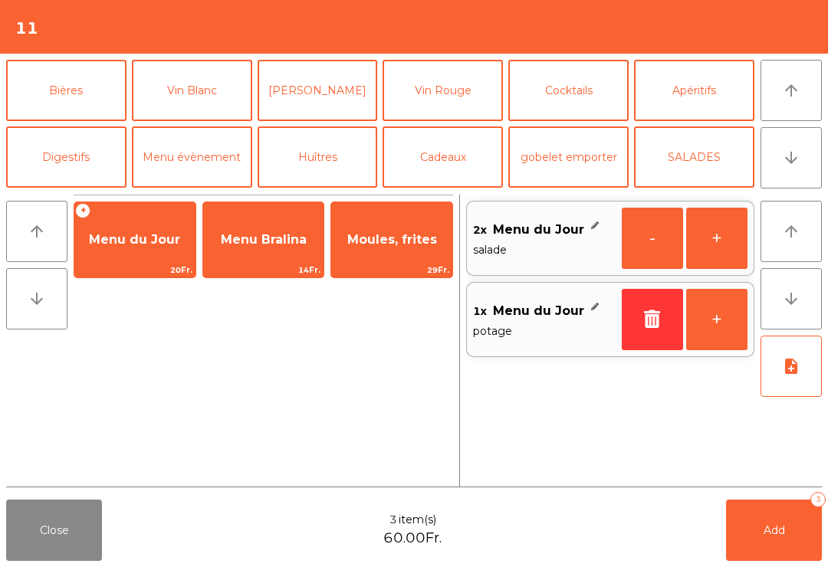
click at [198, 89] on button "Vin Blanc" at bounding box center [192, 90] width 120 height 61
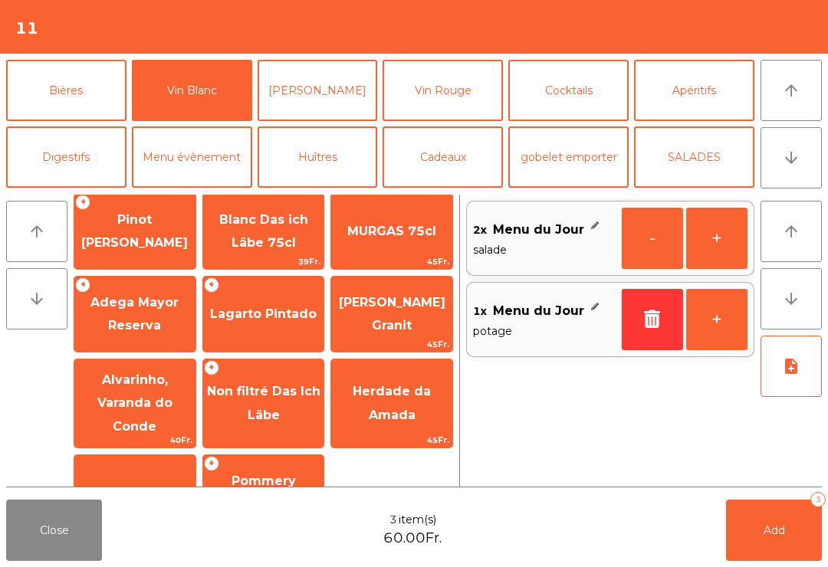
scroll to position [67, 0]
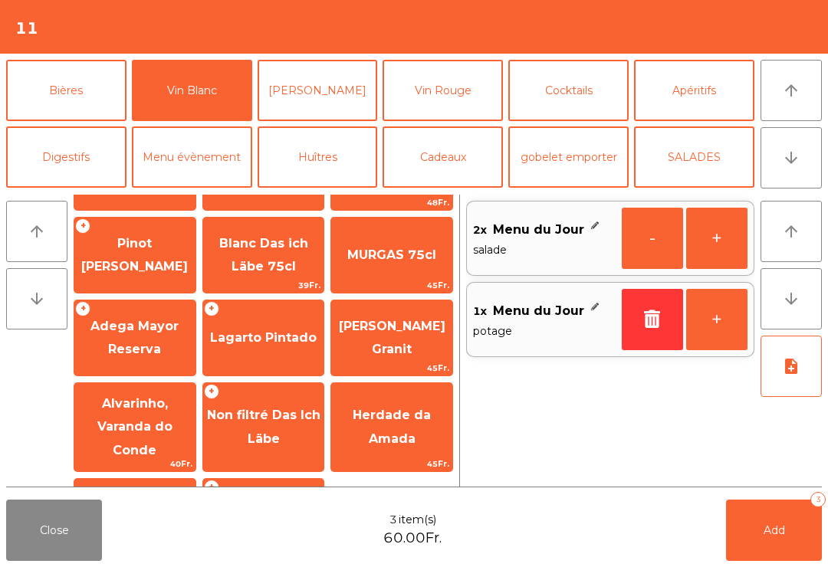
click at [244, 349] on span "Lagarto Pintado" at bounding box center [263, 337] width 121 height 41
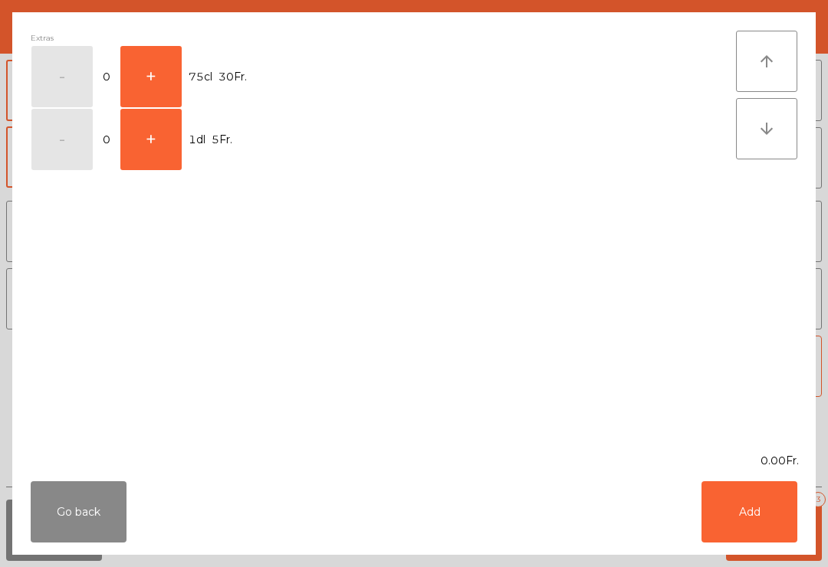
click at [152, 83] on button "+" at bounding box center [150, 76] width 61 height 61
click at [757, 520] on button "Add" at bounding box center [749, 511] width 96 height 61
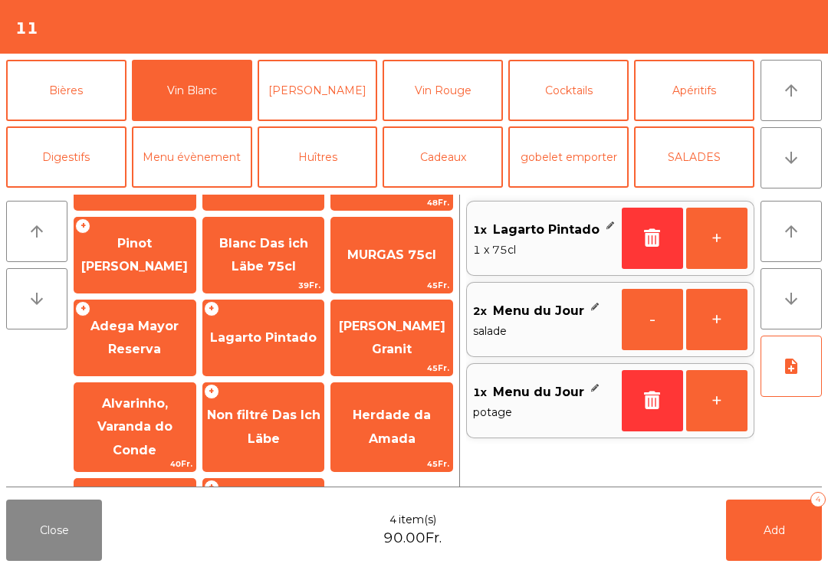
click at [767, 534] on span "Add" at bounding box center [773, 530] width 21 height 14
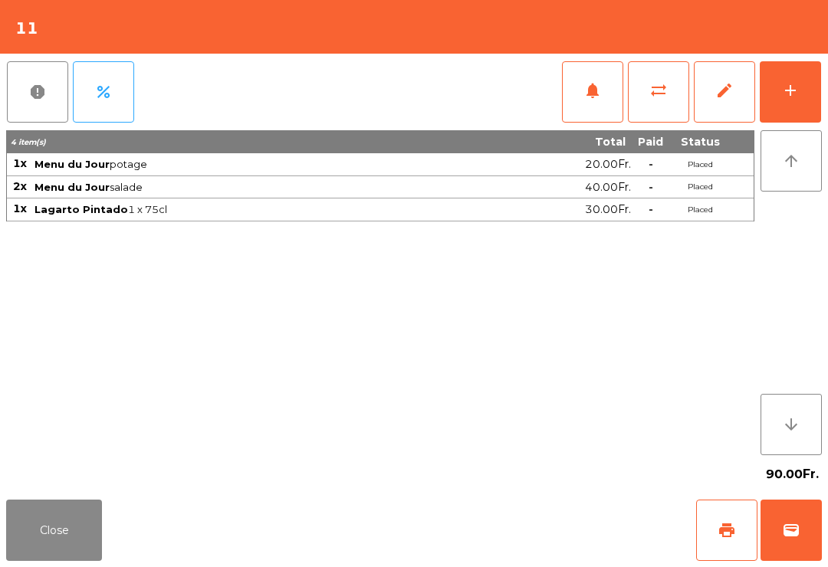
click at [42, 534] on button "Close" at bounding box center [54, 530] width 96 height 61
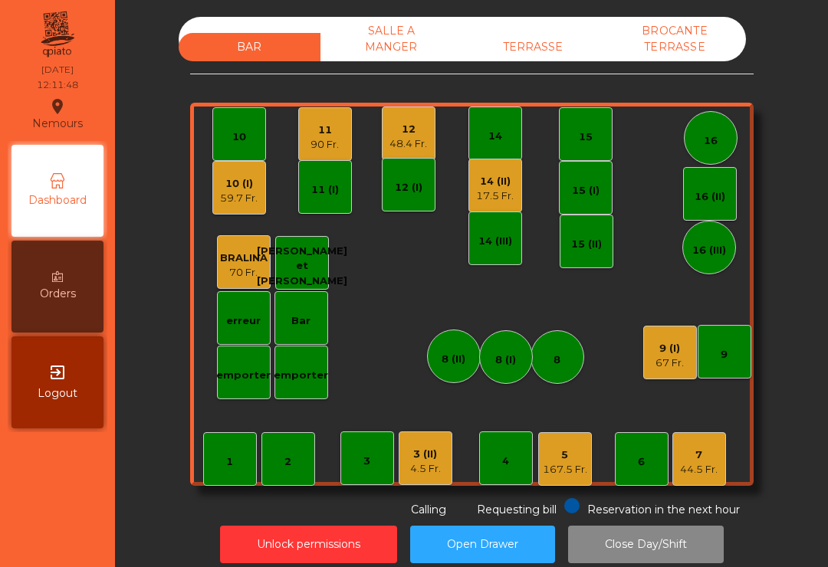
click at [418, 474] on div "4.5 Fr." at bounding box center [425, 468] width 31 height 15
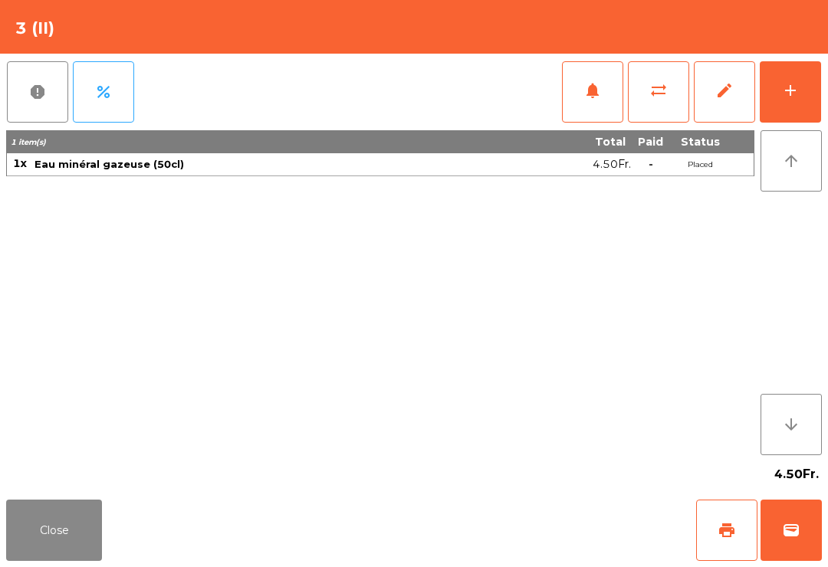
click at [790, 110] on button "add" at bounding box center [789, 91] width 61 height 61
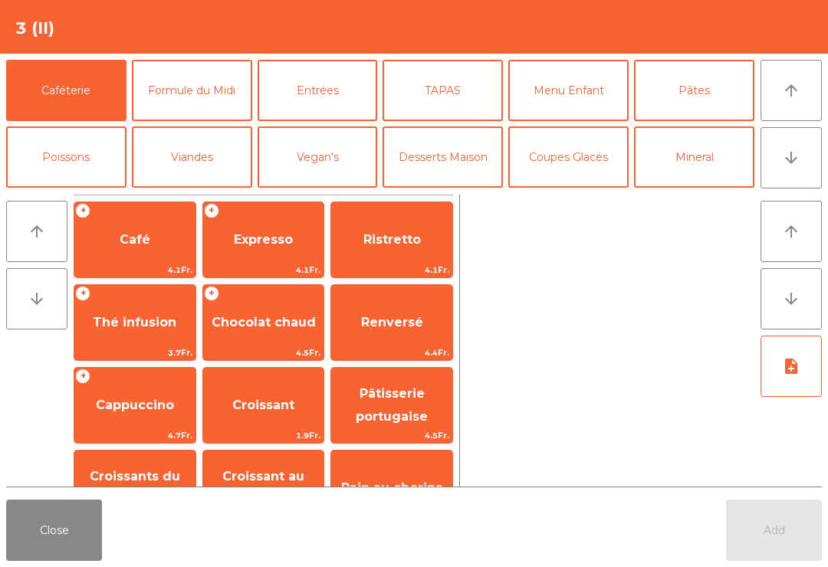
click at [207, 105] on button "Formule du Midi" at bounding box center [192, 90] width 120 height 61
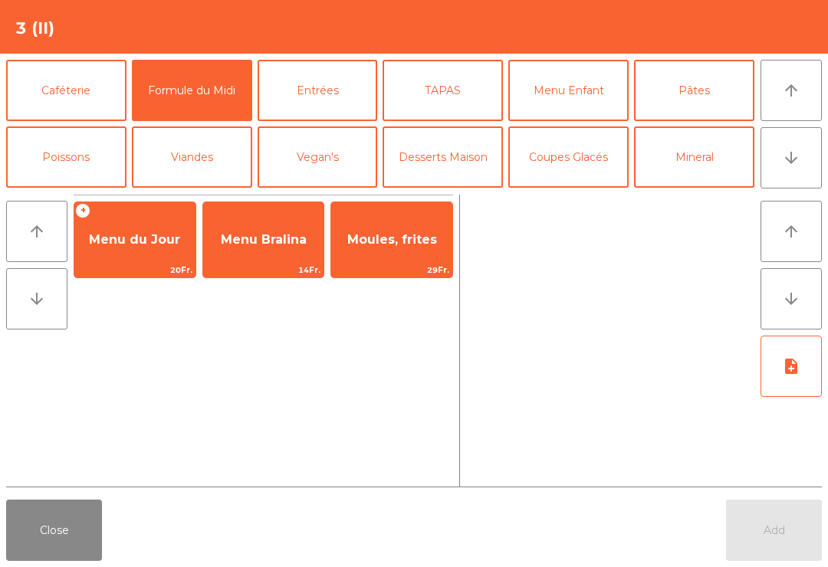
click at [139, 241] on span "Menu du Jour" at bounding box center [134, 239] width 91 height 15
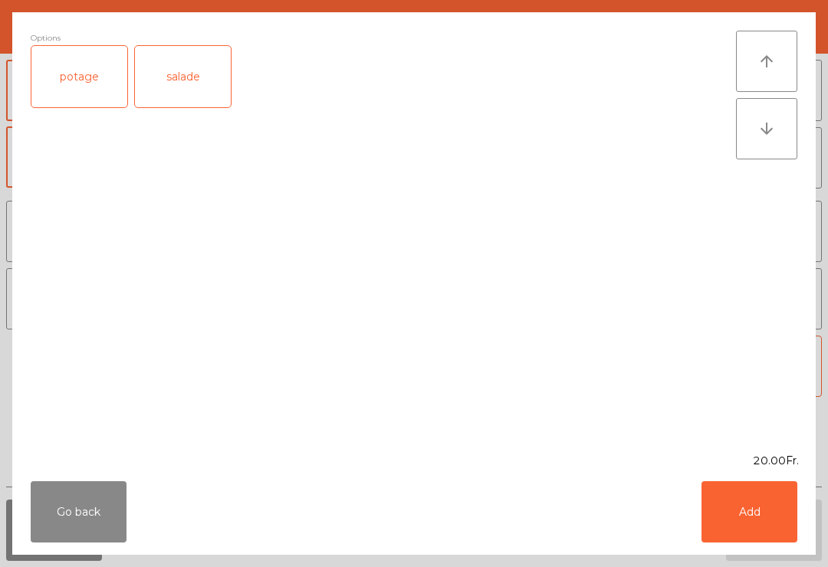
click at [82, 69] on div "potage" at bounding box center [79, 76] width 96 height 61
click at [757, 533] on button "Add" at bounding box center [749, 511] width 96 height 61
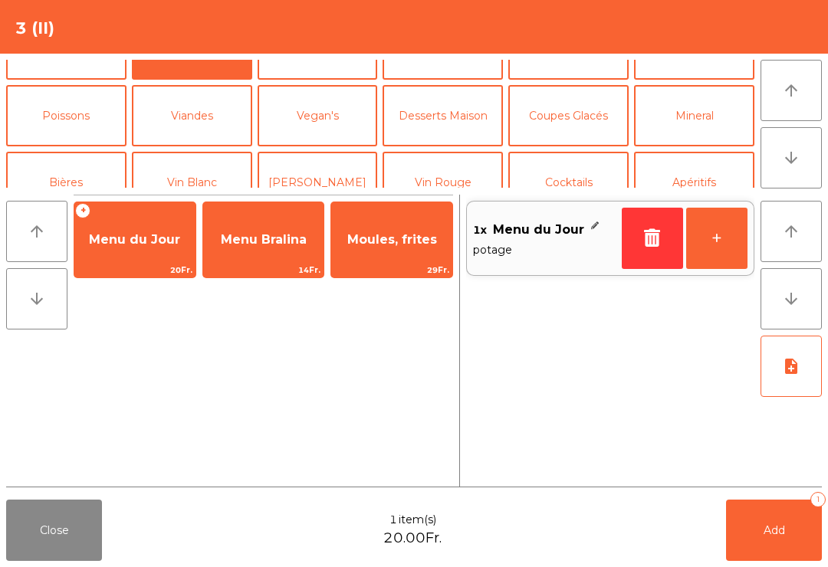
click at [192, 117] on button "Viandes" at bounding box center [192, 115] width 120 height 61
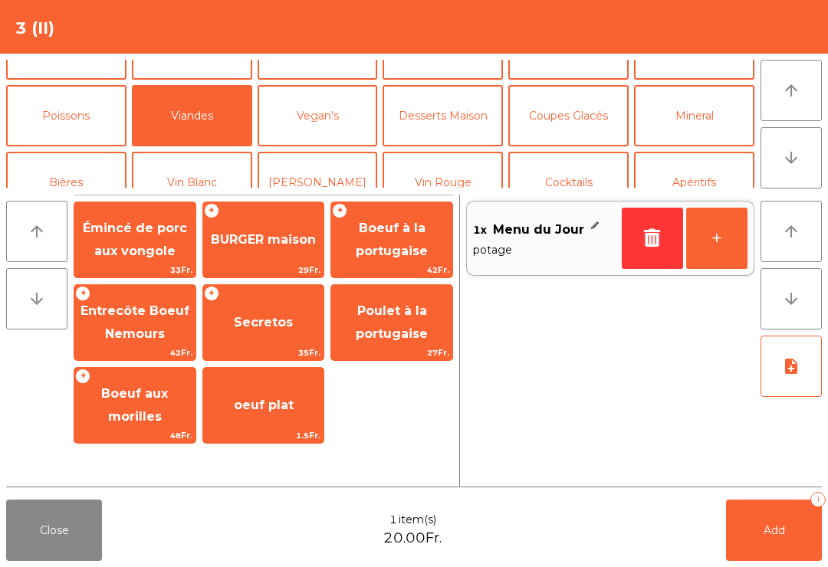
scroll to position [40, 0]
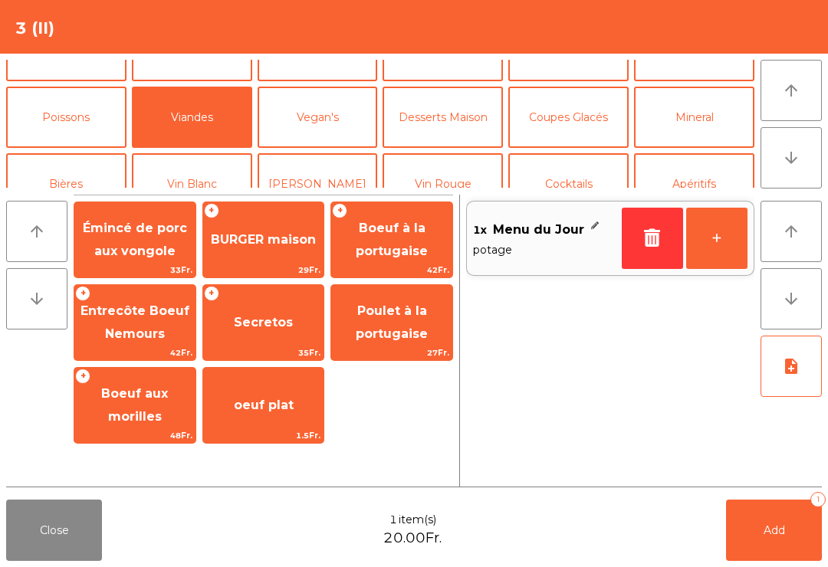
click at [146, 330] on span "Entrecôte Boeuf Nemours" at bounding box center [134, 322] width 109 height 38
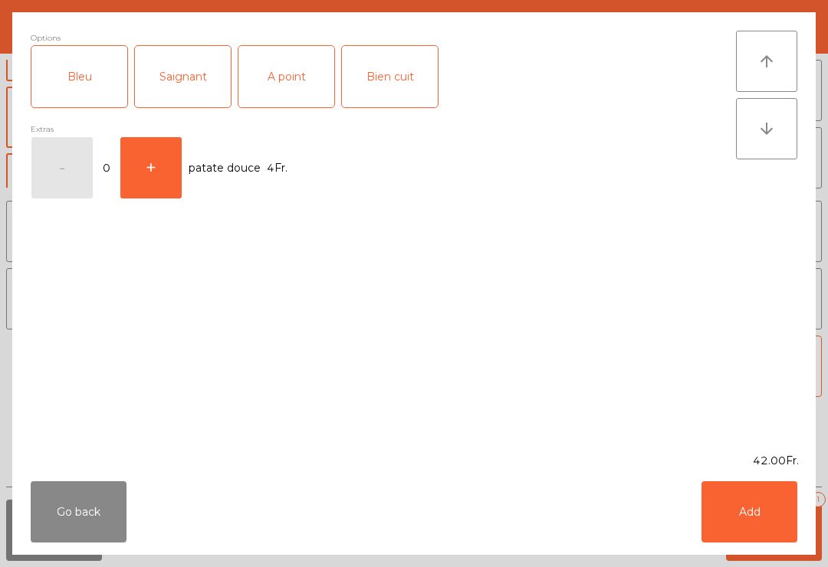
click at [303, 82] on div "A point" at bounding box center [286, 76] width 96 height 61
click at [759, 500] on button "Add" at bounding box center [749, 511] width 96 height 61
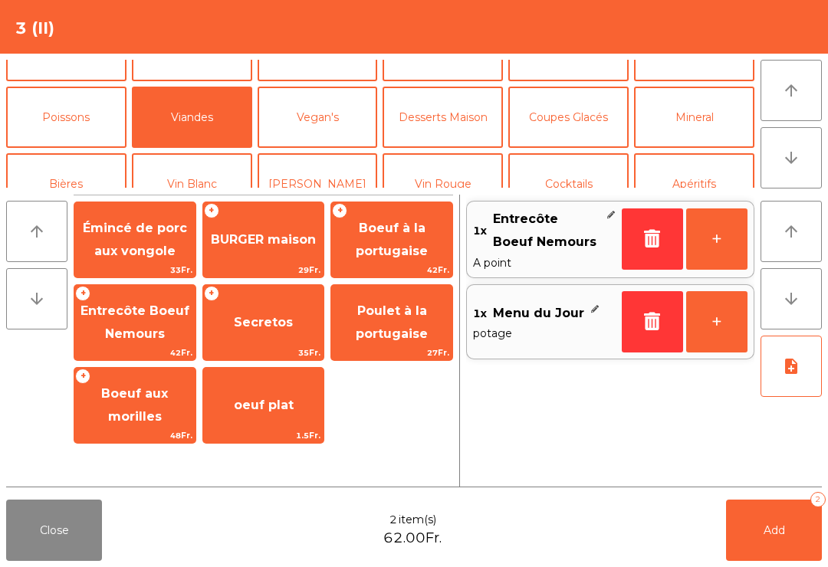
click at [746, 535] on button "Add 2" at bounding box center [774, 530] width 96 height 61
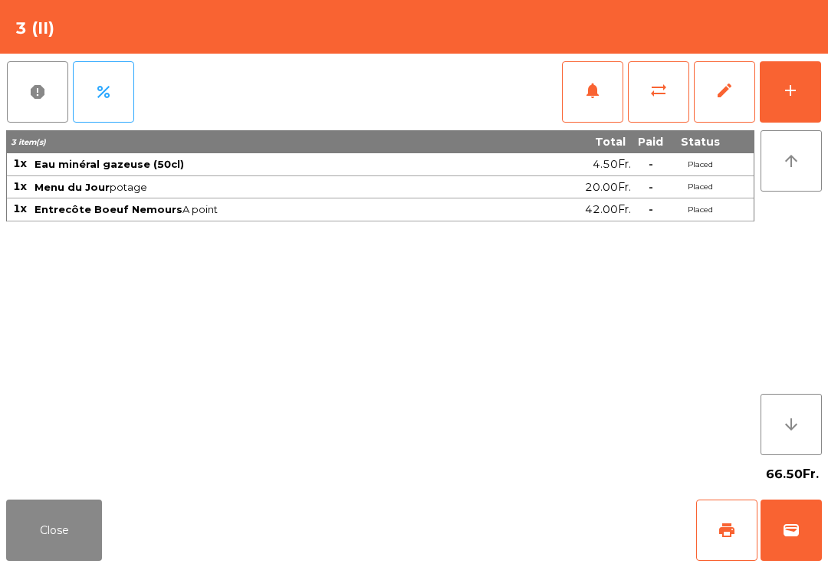
click at [44, 559] on button "Close" at bounding box center [54, 530] width 96 height 61
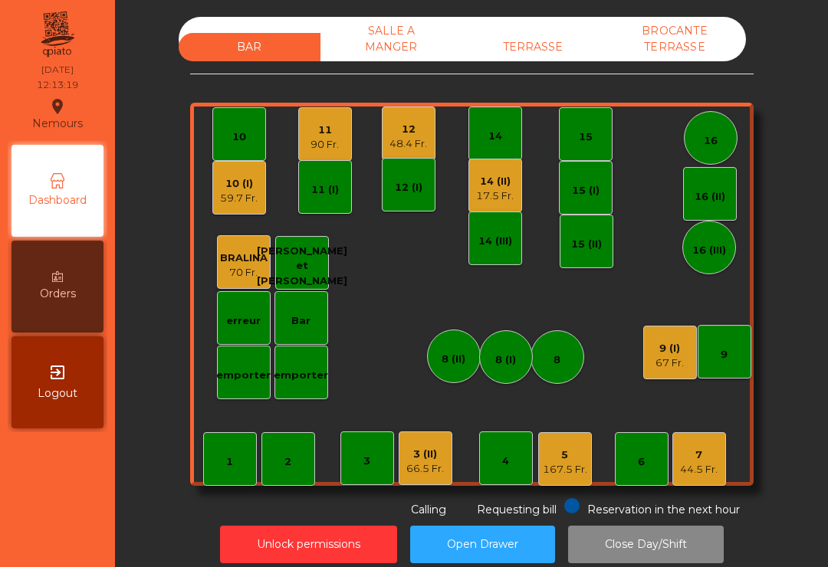
click at [483, 183] on div "14 (II)" at bounding box center [495, 181] width 38 height 15
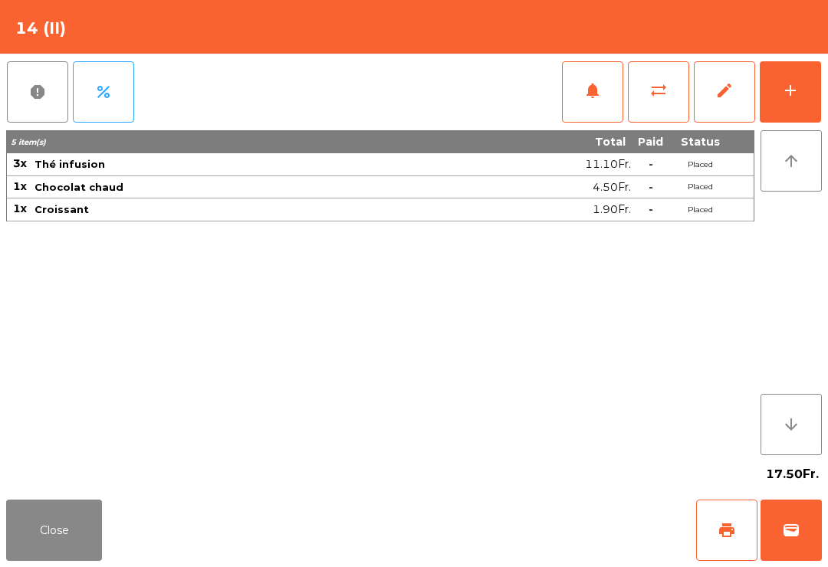
click at [732, 530] on span "print" at bounding box center [726, 530] width 18 height 18
click at [70, 517] on button "Close" at bounding box center [54, 530] width 96 height 61
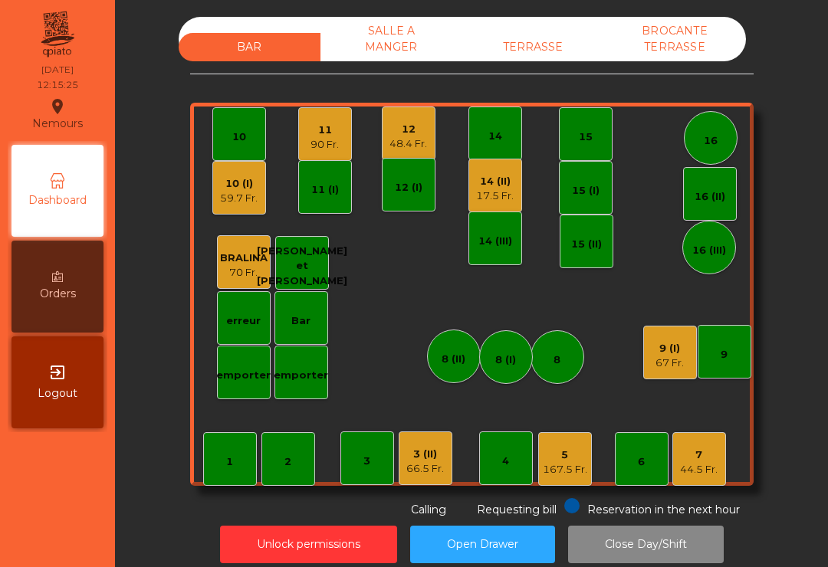
click at [323, 149] on div "90 Fr." at bounding box center [324, 144] width 28 height 15
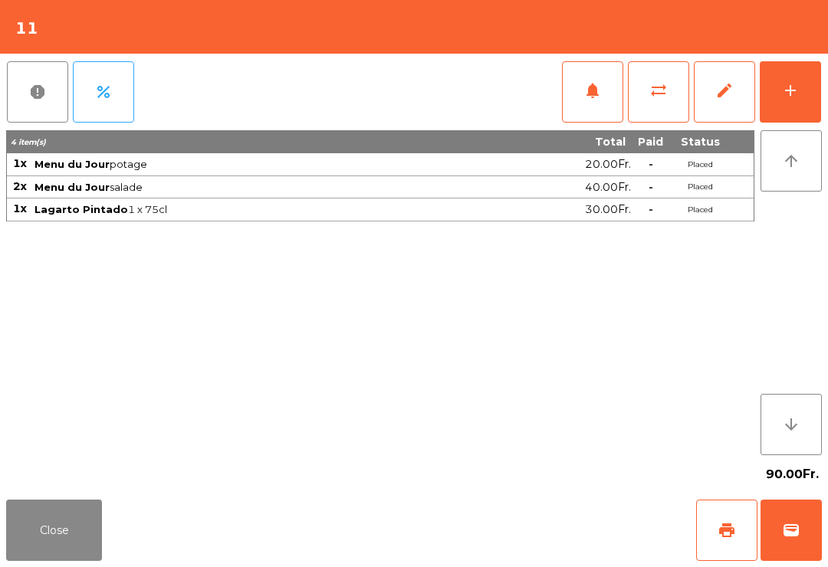
click at [73, 517] on button "Close" at bounding box center [54, 530] width 96 height 61
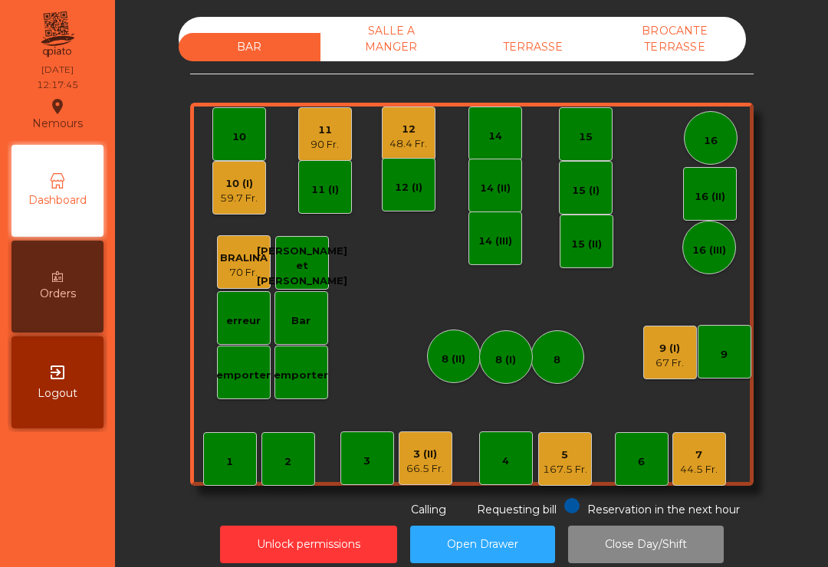
click at [508, 455] on div "4" at bounding box center [505, 461] width 7 height 15
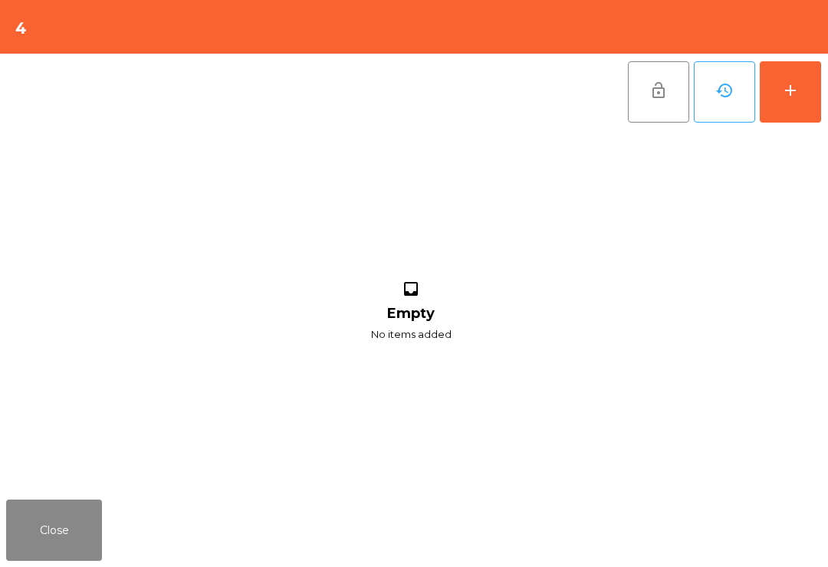
click at [787, 110] on button "add" at bounding box center [789, 91] width 61 height 61
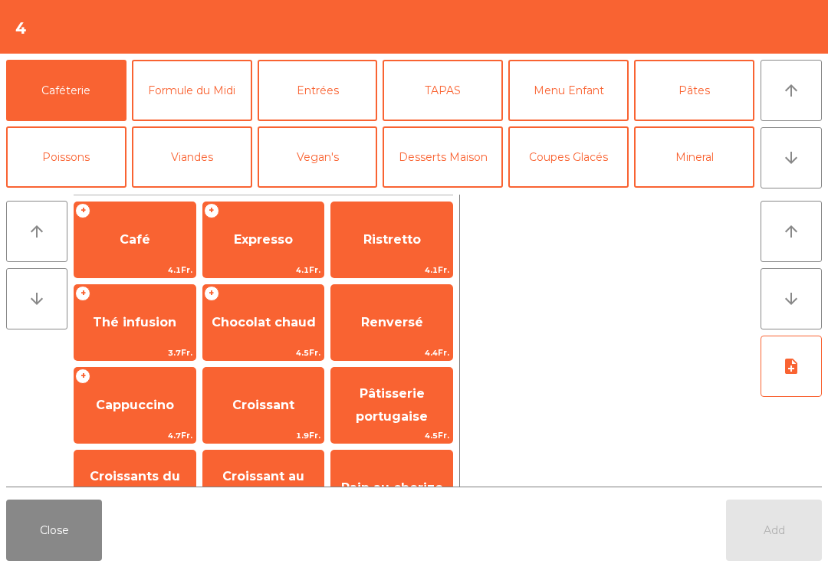
click at [730, 167] on button "Mineral" at bounding box center [694, 156] width 120 height 61
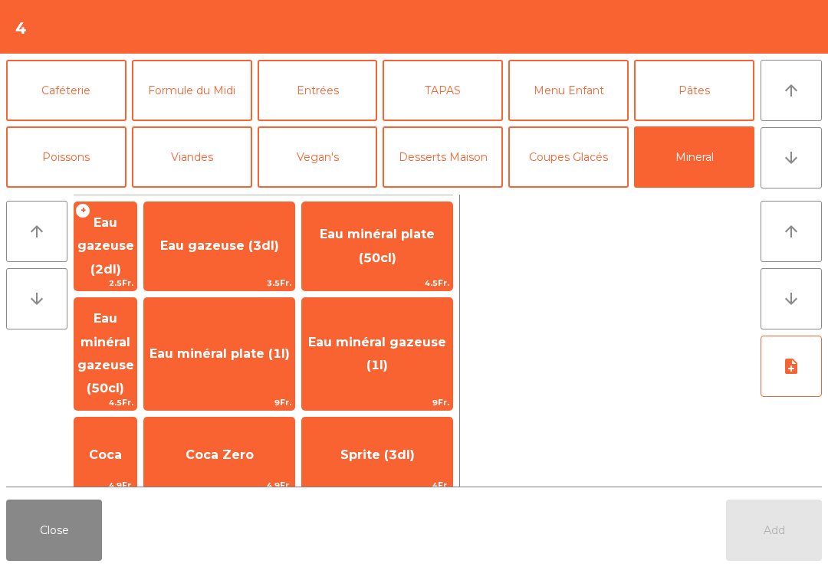
click at [134, 339] on span "Eau minéral gazeuse (50cl)" at bounding box center [105, 353] width 57 height 84
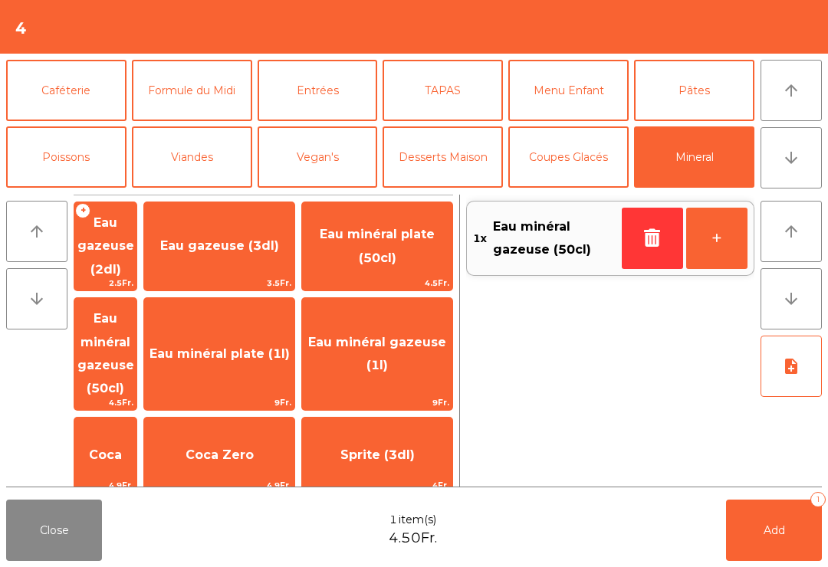
click at [232, 89] on button "Formule du Midi" at bounding box center [192, 90] width 120 height 61
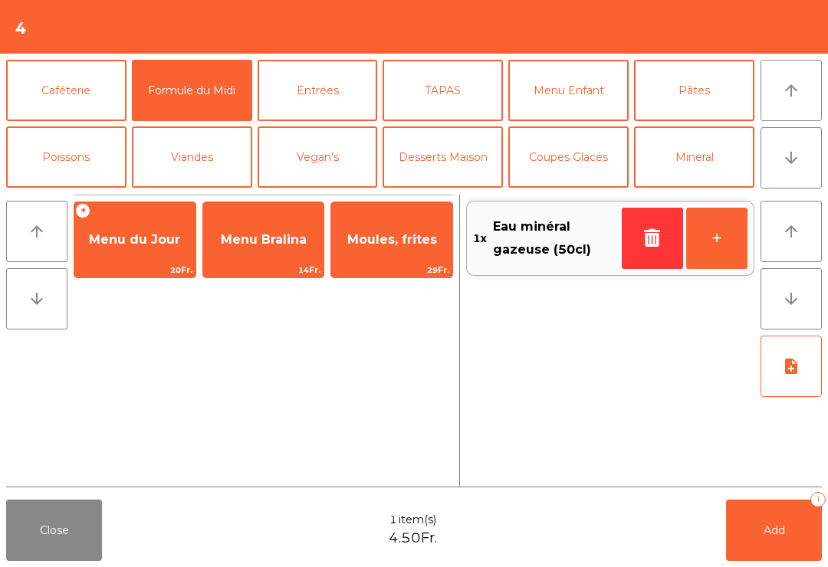
click at [158, 248] on span "Menu du Jour" at bounding box center [134, 239] width 121 height 41
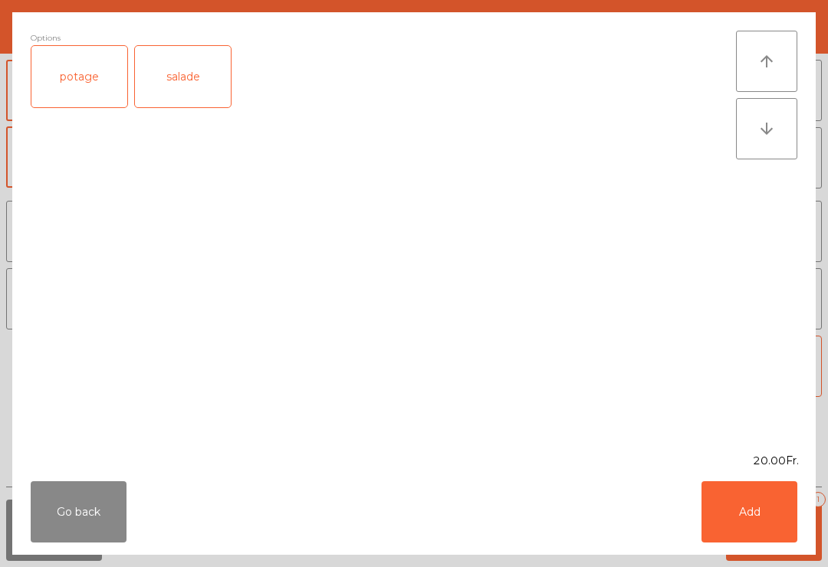
click at [194, 84] on div "salade" at bounding box center [183, 76] width 96 height 61
click at [753, 507] on button "Add" at bounding box center [749, 511] width 96 height 61
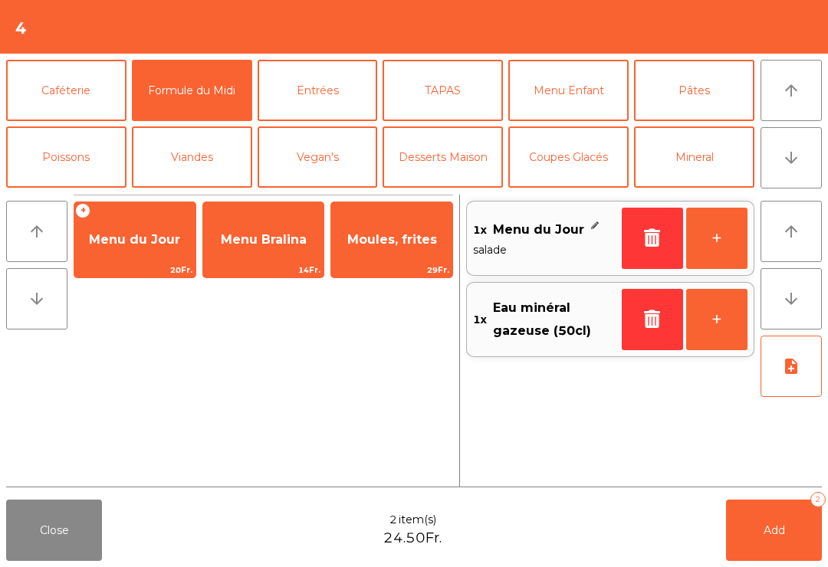
click at [773, 533] on span "Add" at bounding box center [773, 530] width 21 height 14
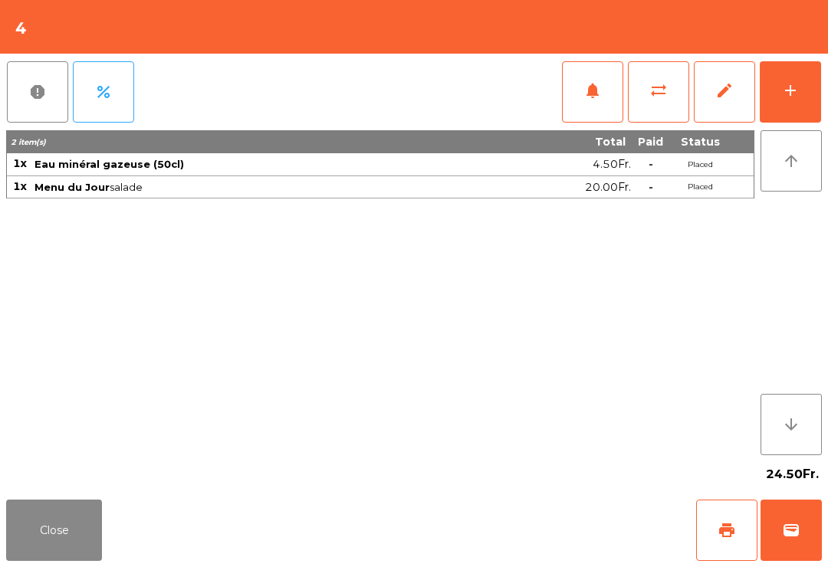
click at [58, 520] on button "Close" at bounding box center [54, 530] width 96 height 61
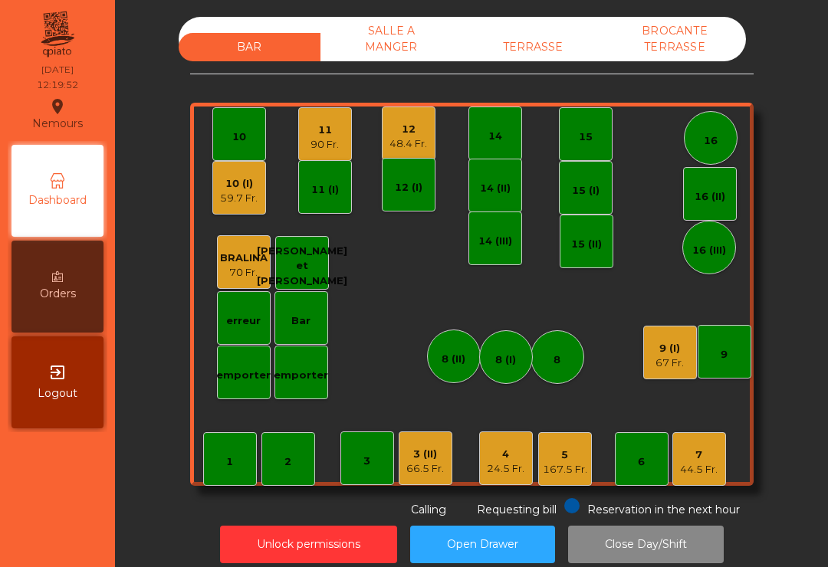
click at [711, 201] on div "16 (II)" at bounding box center [709, 196] width 31 height 15
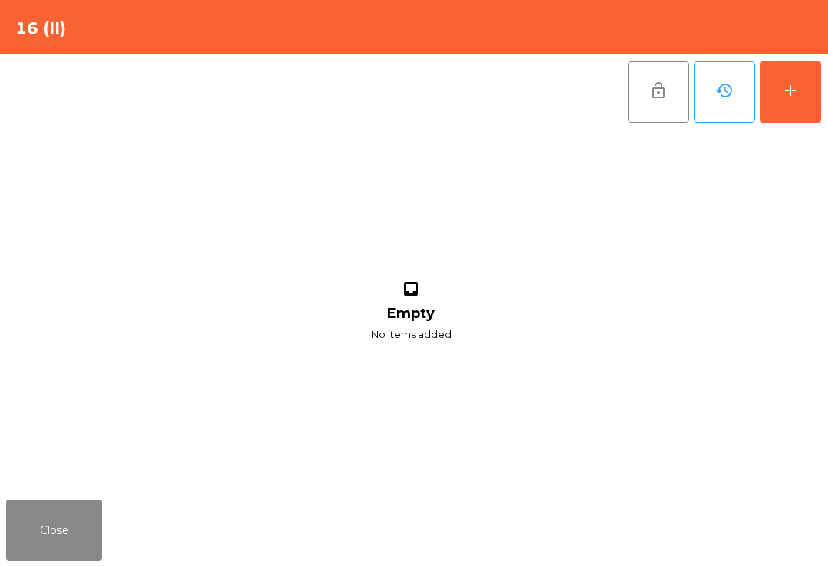
click at [801, 83] on button "add" at bounding box center [789, 91] width 61 height 61
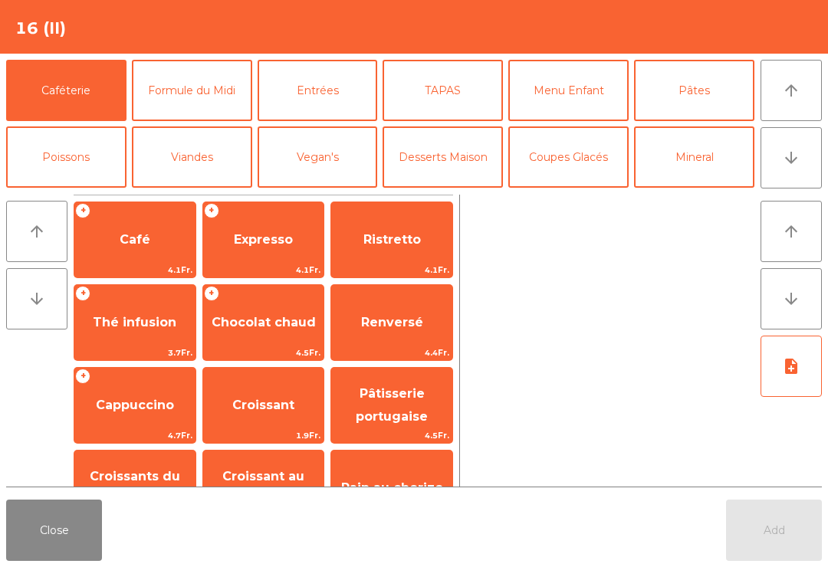
click at [710, 172] on button "Mineral" at bounding box center [694, 156] width 120 height 61
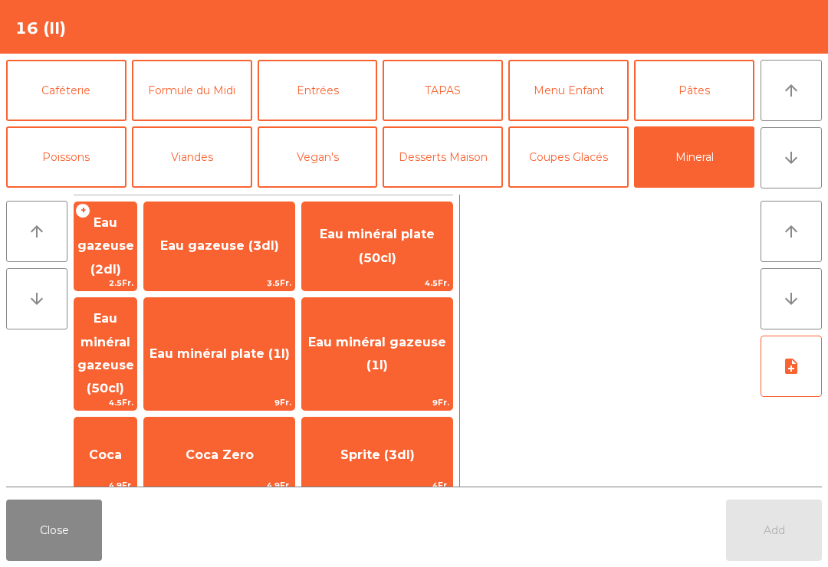
click at [258, 333] on span "Eau minéral plate (1l)" at bounding box center [219, 353] width 150 height 41
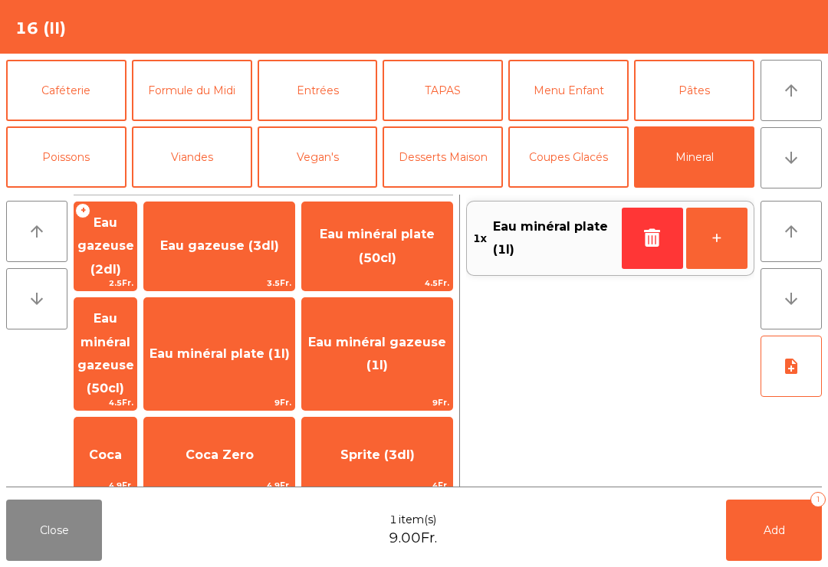
click at [385, 336] on span "Eau minéral gazeuse (1l)" at bounding box center [377, 354] width 138 height 38
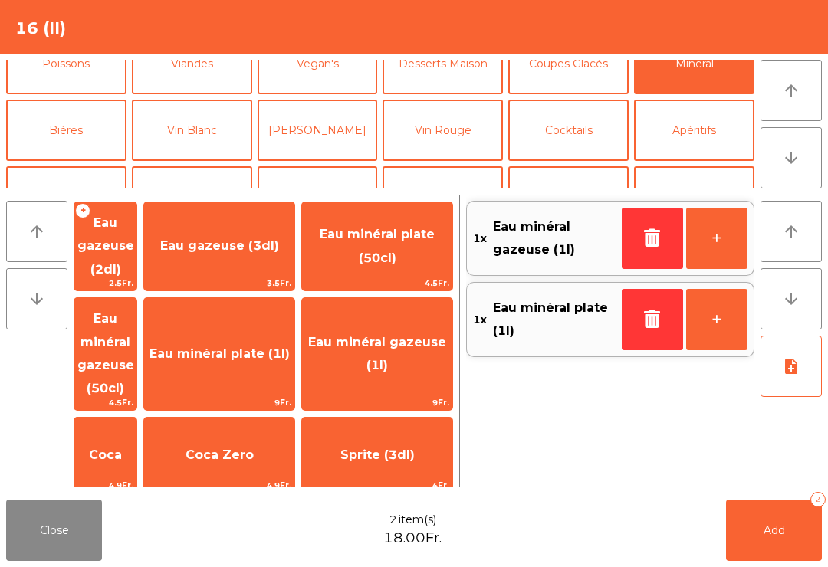
click at [214, 126] on button "Vin Blanc" at bounding box center [192, 130] width 120 height 61
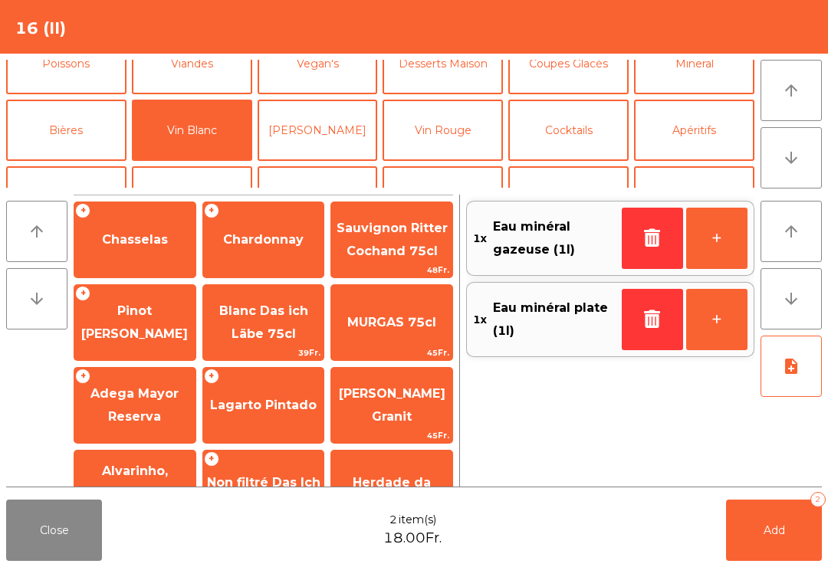
scroll to position [96, 0]
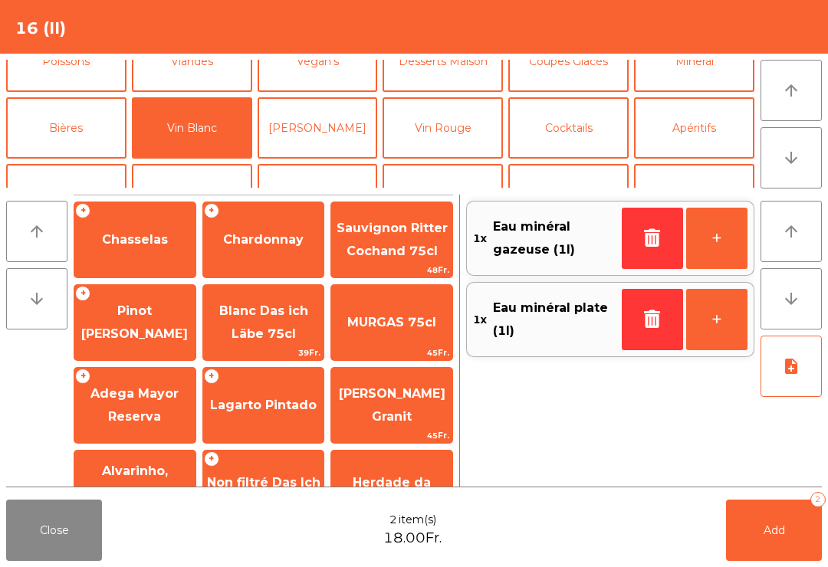
click at [147, 232] on span "Chasselas" at bounding box center [135, 239] width 66 height 15
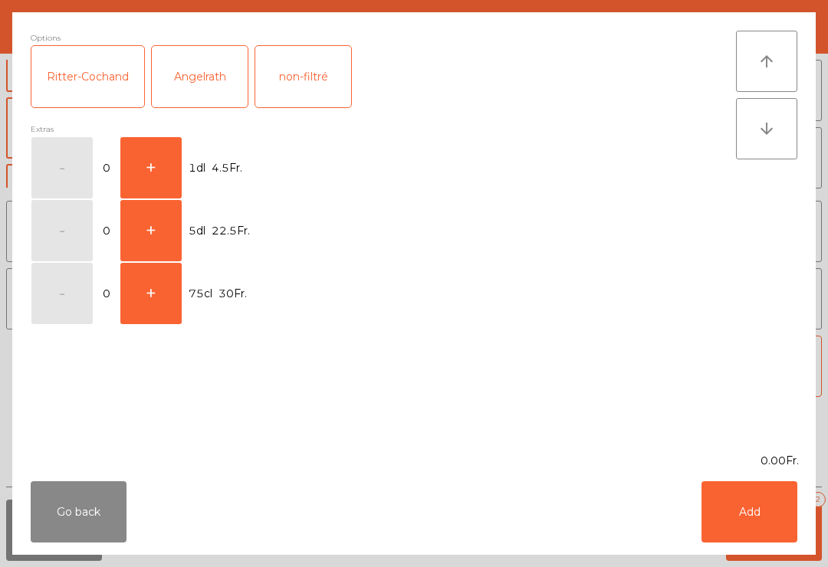
click at [87, 80] on div "Ritter-Cochand" at bounding box center [87, 76] width 113 height 61
click at [143, 297] on button "+" at bounding box center [150, 293] width 61 height 61
click at [756, 514] on button "Add" at bounding box center [749, 511] width 96 height 61
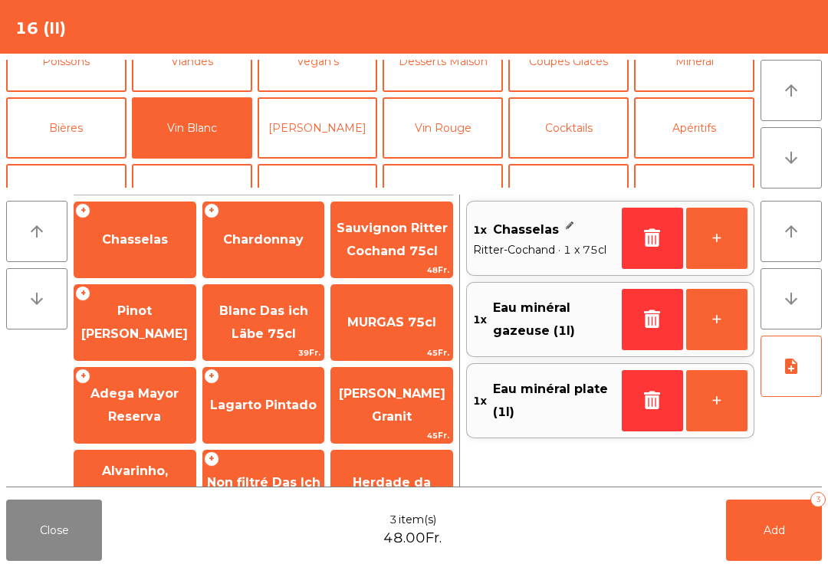
click at [453, 123] on button "Vin Rouge" at bounding box center [442, 127] width 120 height 61
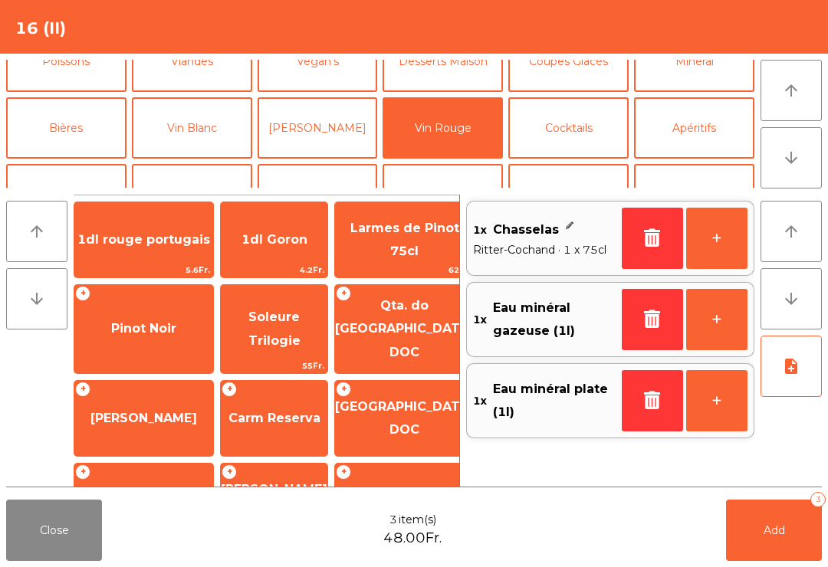
click at [135, 333] on span "Pinot Noir" at bounding box center [143, 328] width 139 height 41
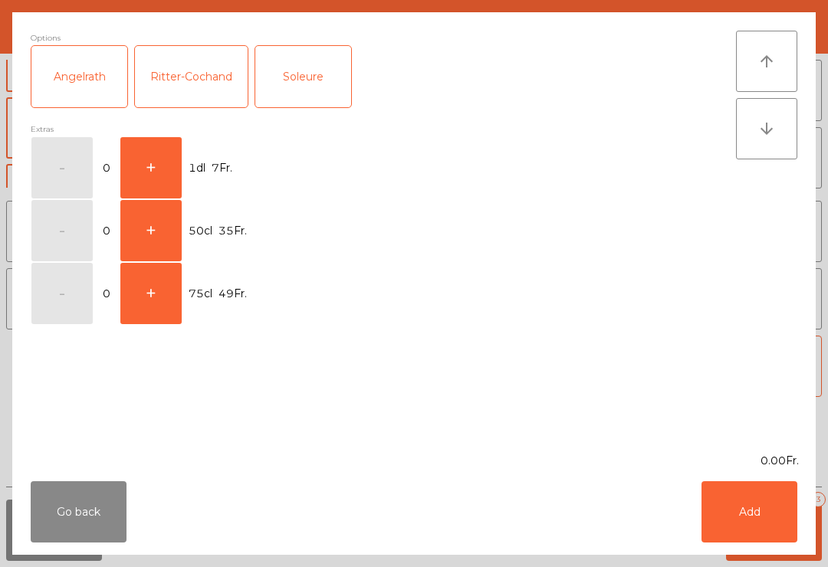
click at [189, 80] on div "Ritter-Cochand" at bounding box center [191, 76] width 113 height 61
click at [151, 293] on button "+" at bounding box center [150, 293] width 61 height 61
click at [764, 501] on button "Add" at bounding box center [749, 511] width 96 height 61
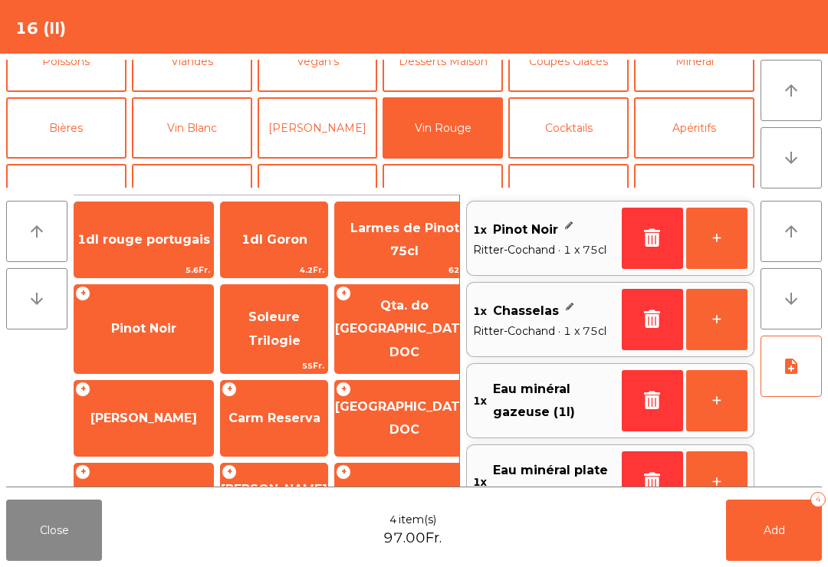
scroll to position [6, 0]
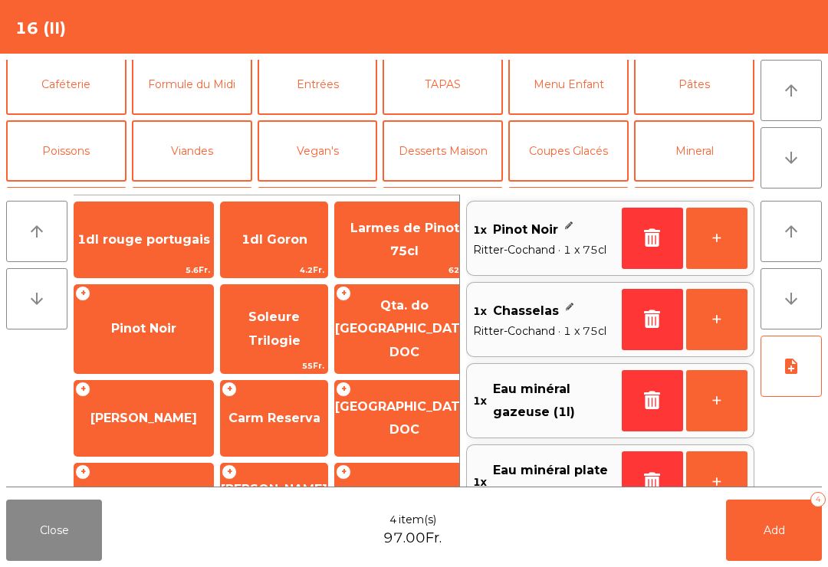
click at [200, 69] on button "Formule du Midi" at bounding box center [192, 84] width 120 height 61
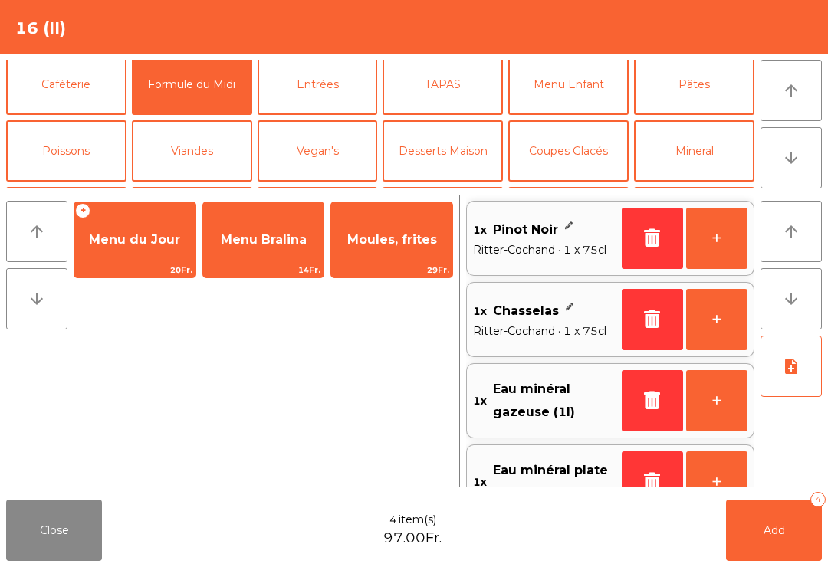
click at [139, 232] on span "Menu du Jour" at bounding box center [134, 239] width 91 height 15
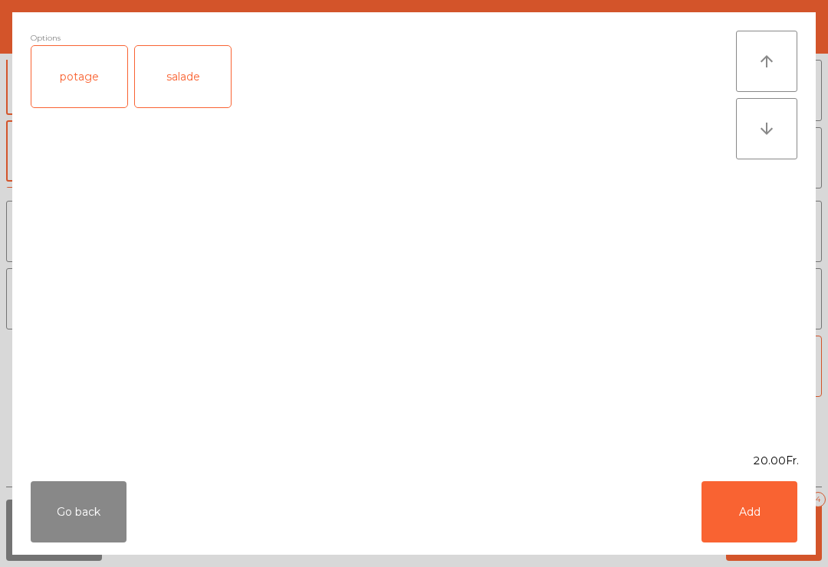
click at [202, 73] on div "salade" at bounding box center [183, 76] width 96 height 61
click at [768, 515] on button "Add" at bounding box center [749, 511] width 96 height 61
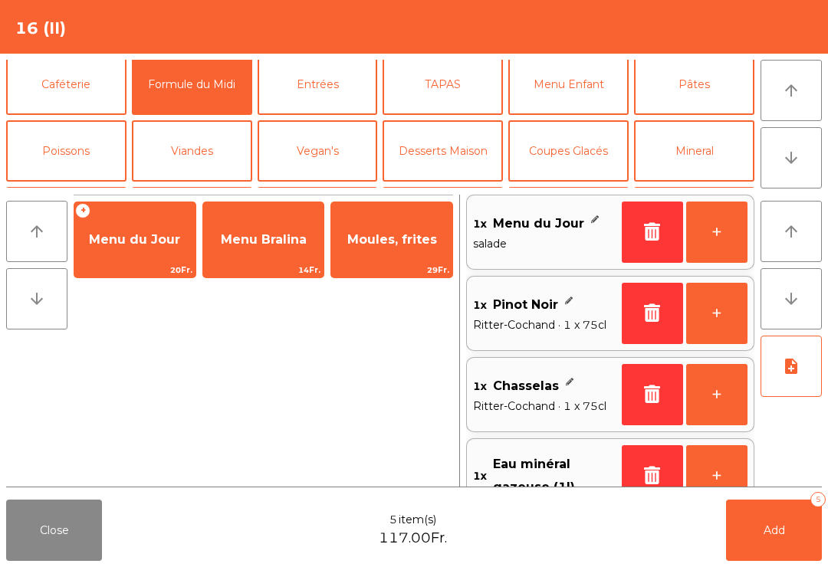
click at [320, 84] on button "Entrées" at bounding box center [318, 84] width 120 height 61
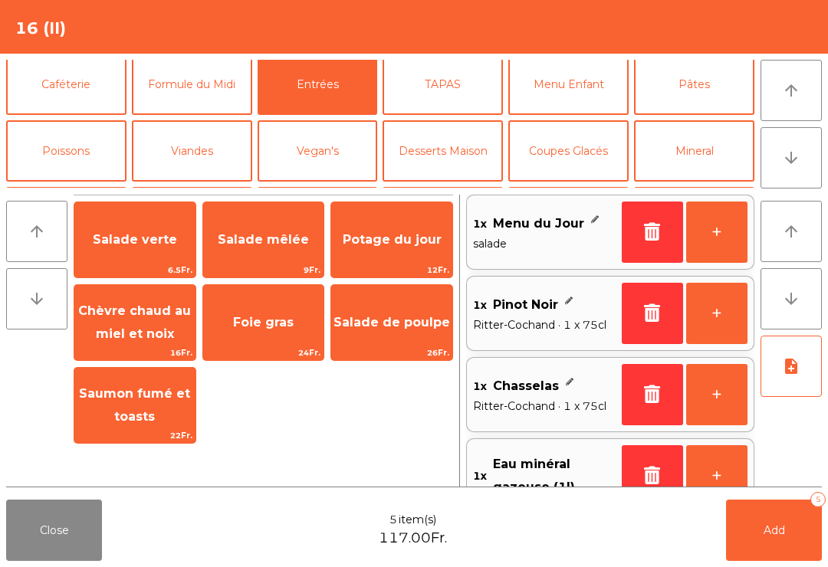
click at [138, 245] on span "Salade verte" at bounding box center [135, 239] width 84 height 15
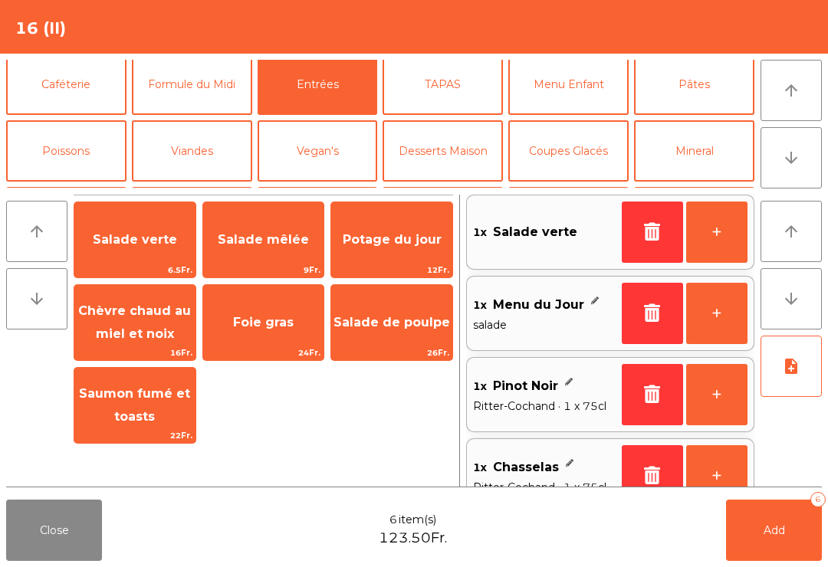
click at [719, 241] on button "+" at bounding box center [716, 232] width 61 height 61
click at [727, 239] on button "+" at bounding box center [716, 232] width 61 height 61
click at [686, 95] on button "Pâtes" at bounding box center [694, 84] width 120 height 61
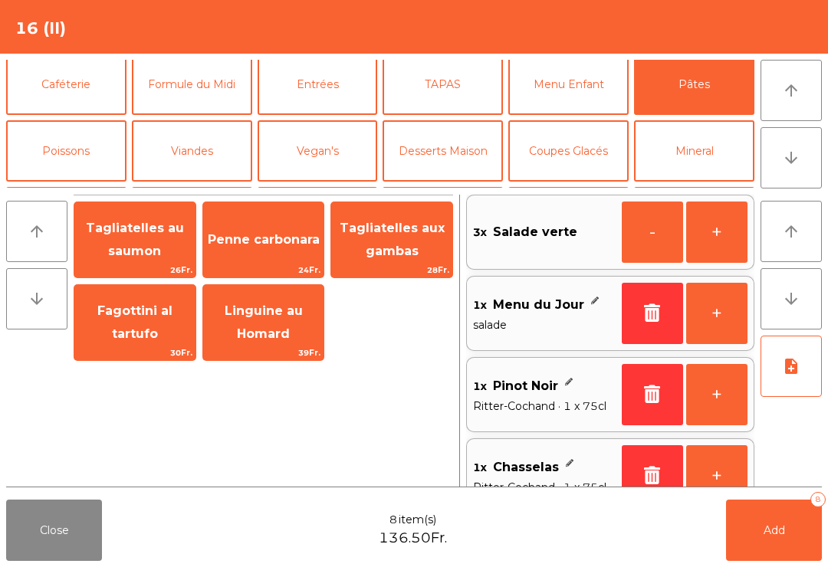
click at [280, 328] on span "Linguine au Homard" at bounding box center [264, 322] width 78 height 38
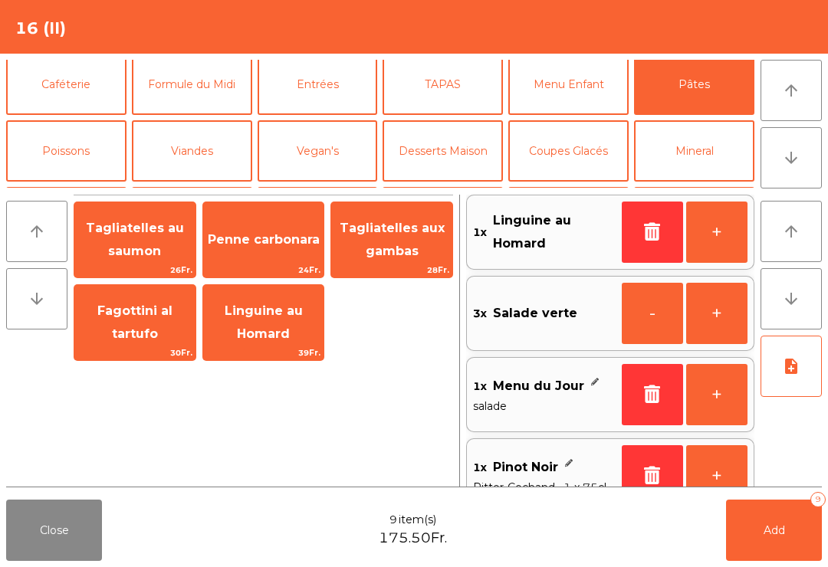
click at [701, 232] on button "+" at bounding box center [716, 232] width 61 height 61
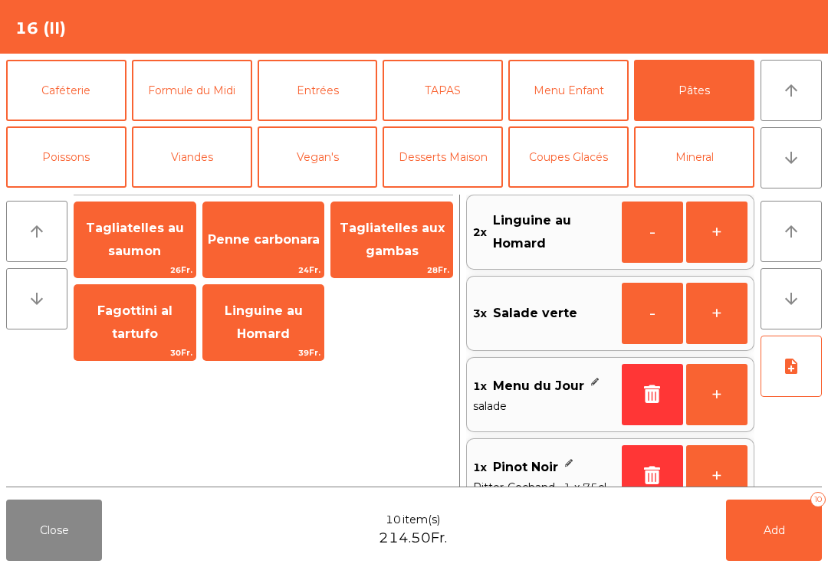
scroll to position [0, 0]
click at [313, 88] on button "Entrées" at bounding box center [318, 90] width 120 height 61
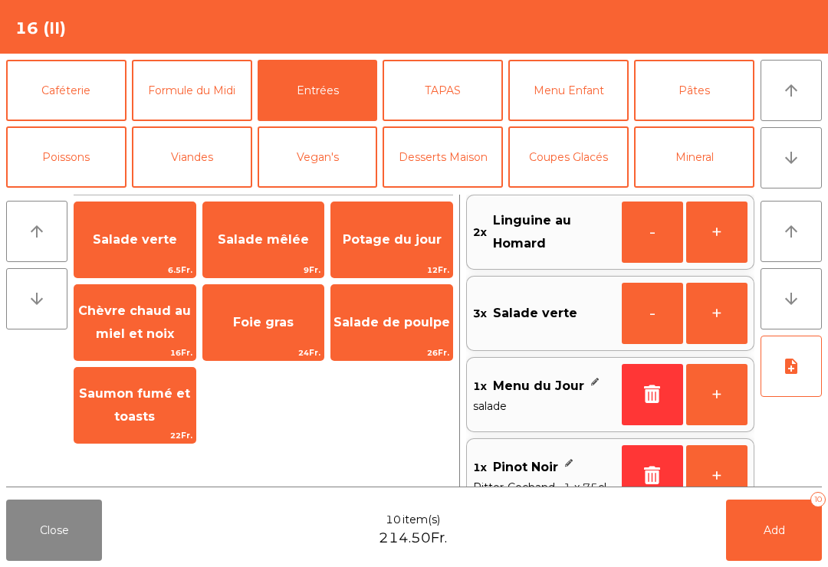
click at [447, 90] on button "TAPAS" at bounding box center [442, 90] width 120 height 61
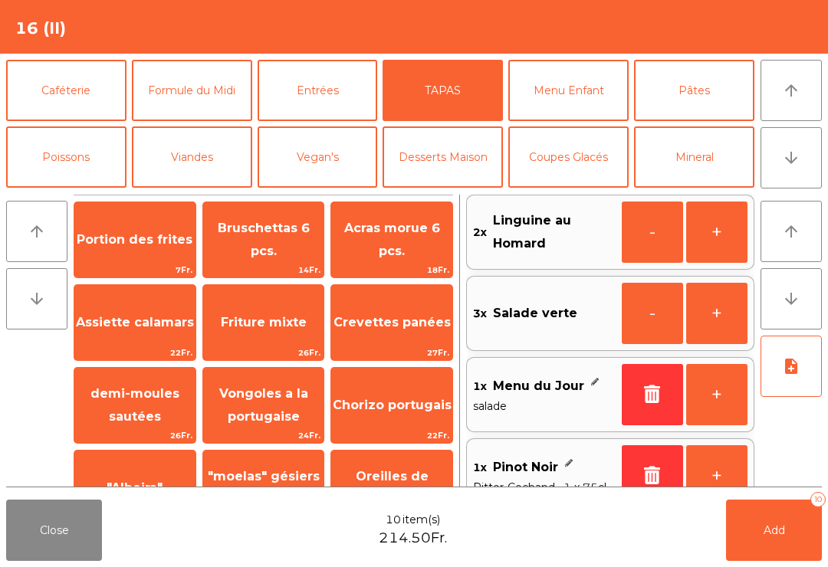
click at [78, 156] on button "Poissons" at bounding box center [66, 156] width 120 height 61
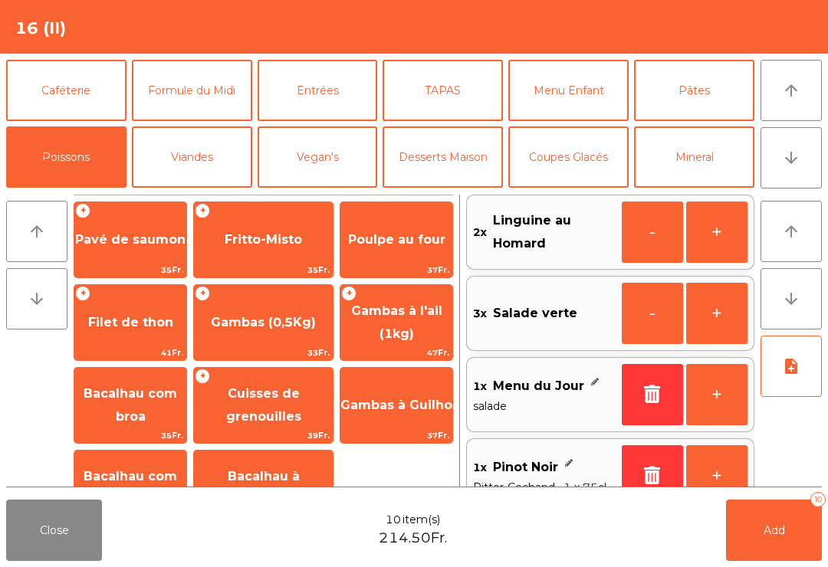
click at [570, 83] on button "Menu Enfant" at bounding box center [568, 90] width 120 height 61
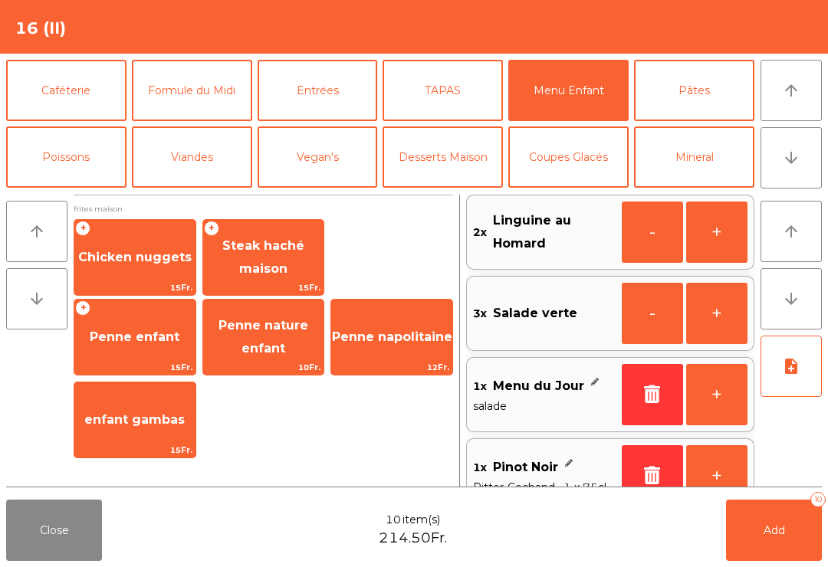
click at [698, 86] on button "Pâtes" at bounding box center [694, 90] width 120 height 61
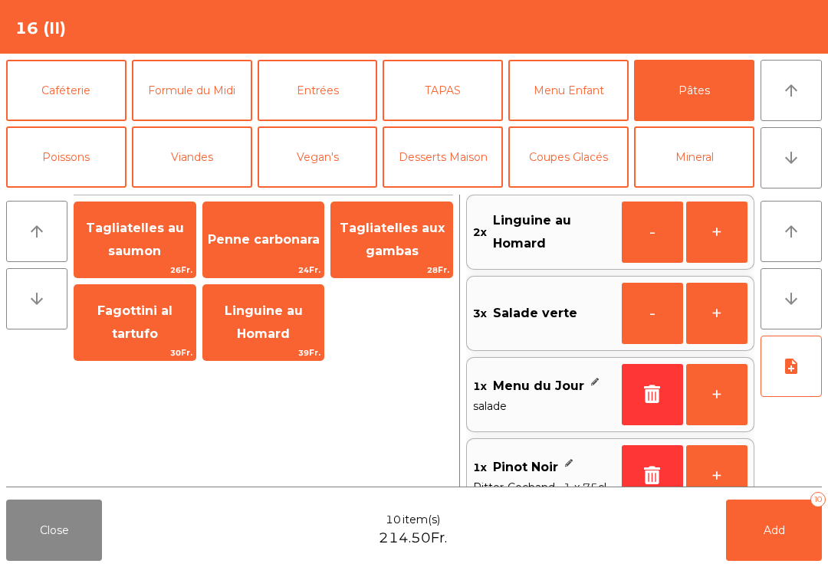
click at [254, 228] on span "Penne carbonara" at bounding box center [263, 239] width 121 height 41
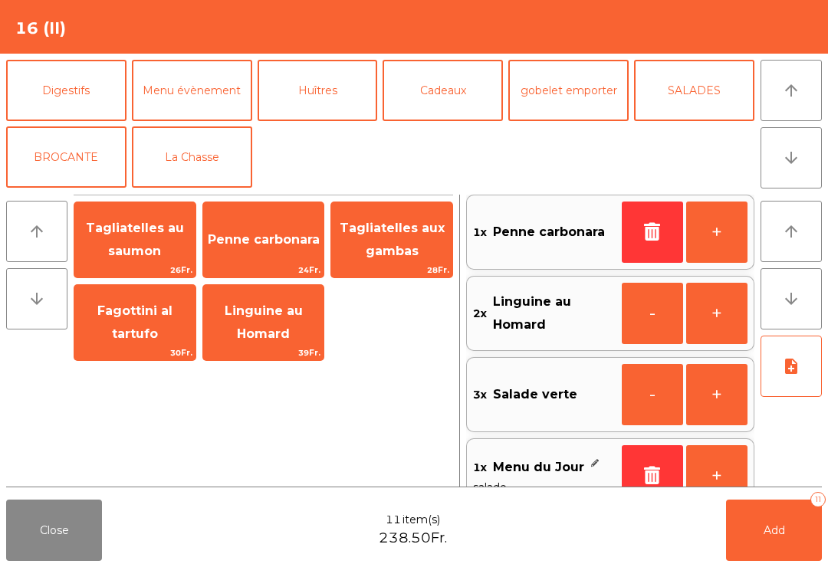
scroll to position [200, 0]
click at [195, 157] on button "La Chasse" at bounding box center [192, 156] width 120 height 61
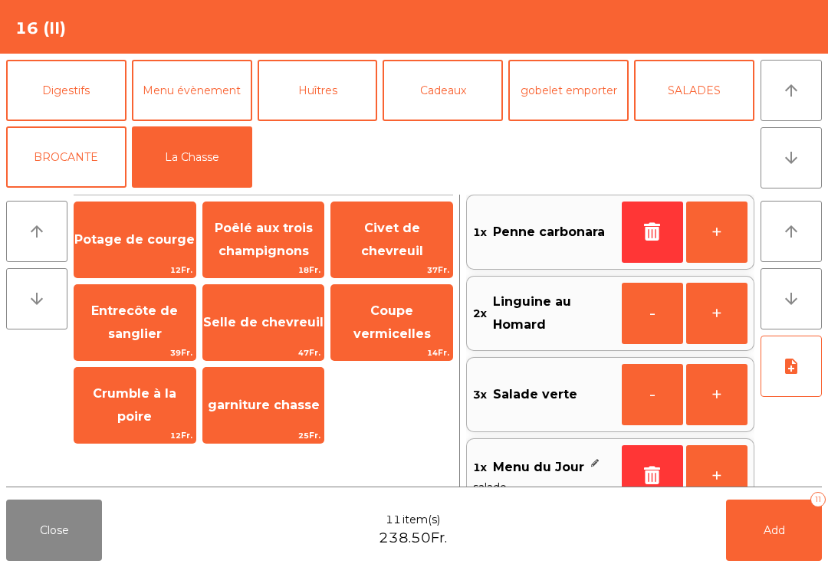
click at [402, 232] on span "Civet de chevreuil" at bounding box center [392, 240] width 62 height 38
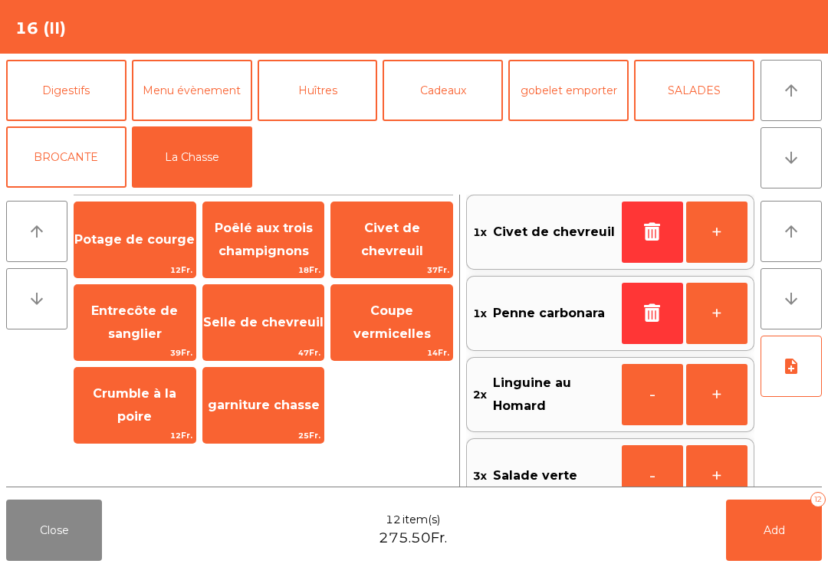
click at [799, 383] on button "note_add" at bounding box center [790, 366] width 61 height 61
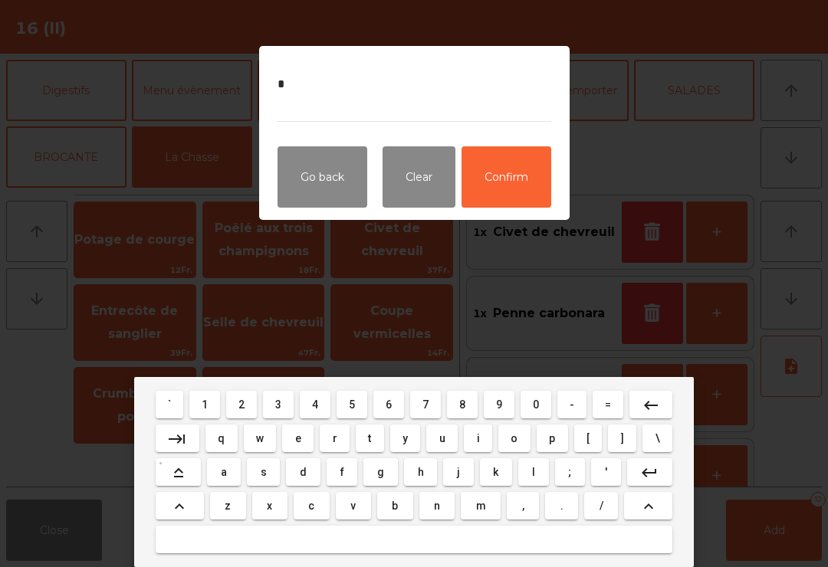
type textarea "**"
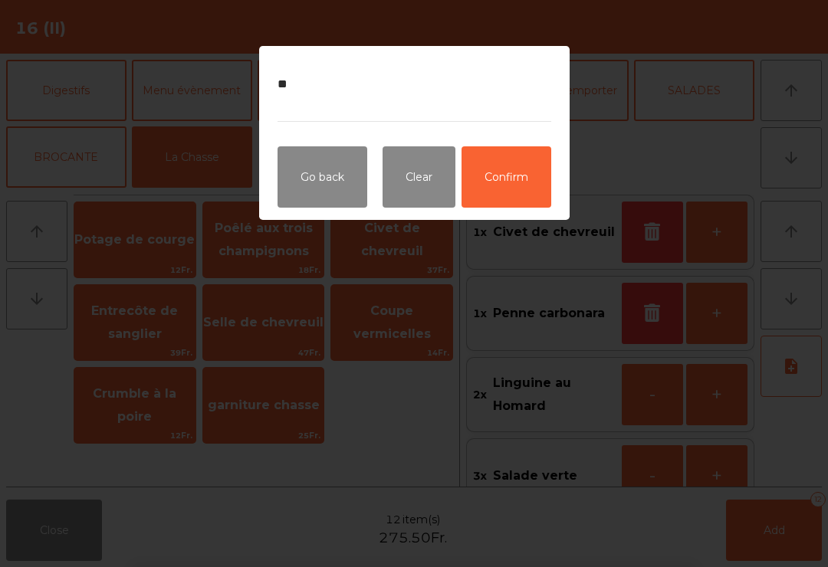
click at [510, 178] on button "Confirm" at bounding box center [506, 176] width 90 height 61
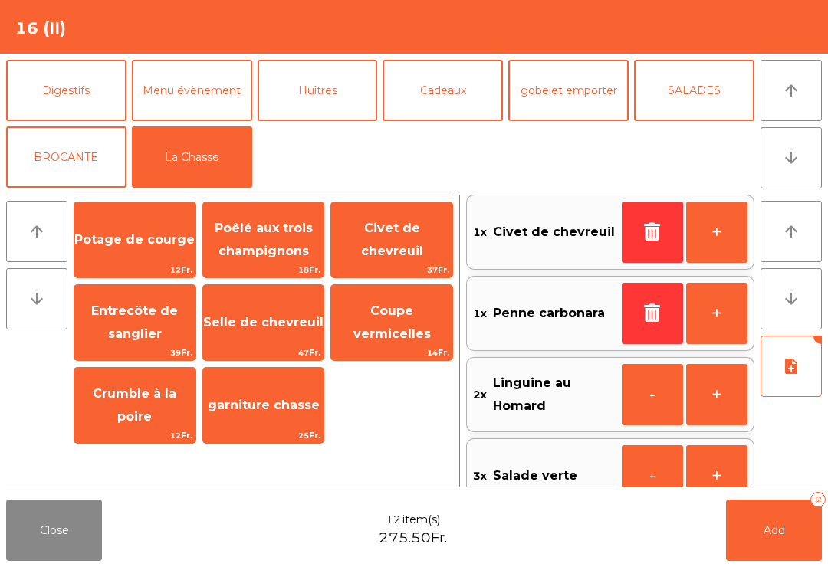
click at [795, 534] on button "Add 12" at bounding box center [774, 530] width 96 height 61
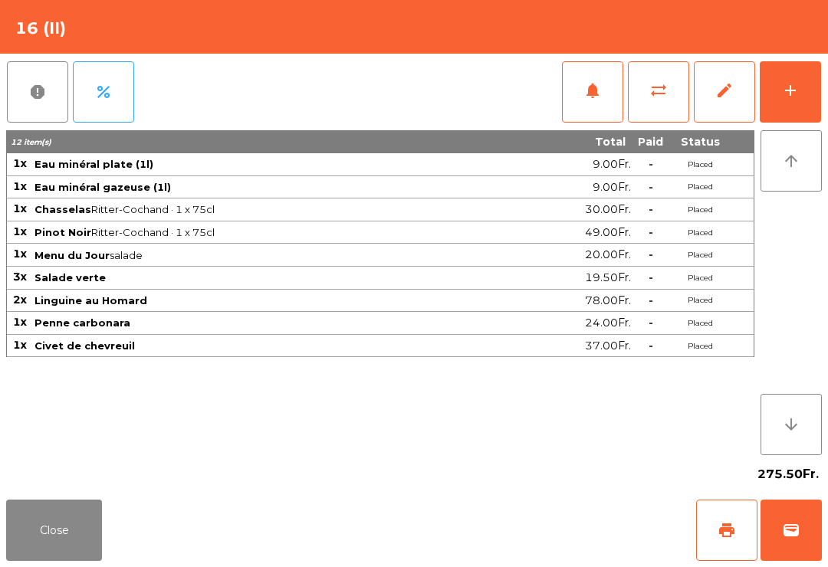
click at [57, 530] on button "Close" at bounding box center [54, 530] width 96 height 61
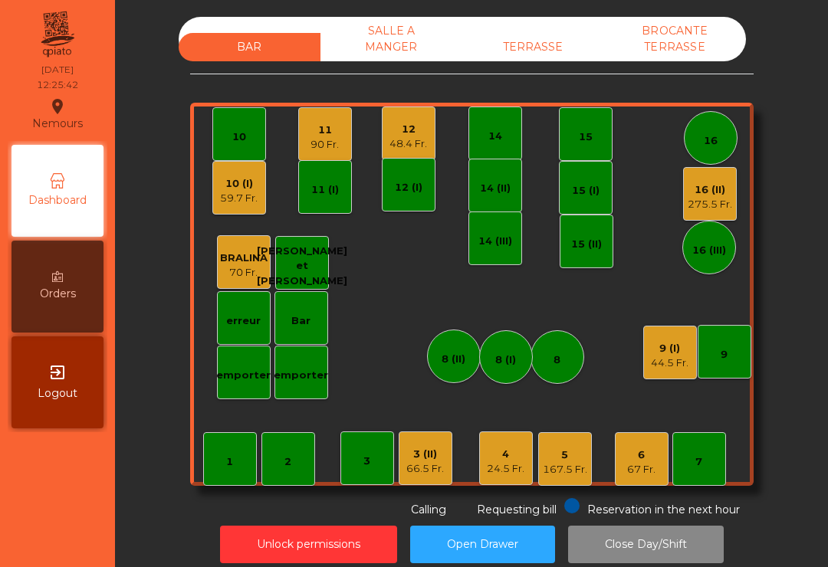
click at [402, 129] on div "12" at bounding box center [408, 129] width 38 height 15
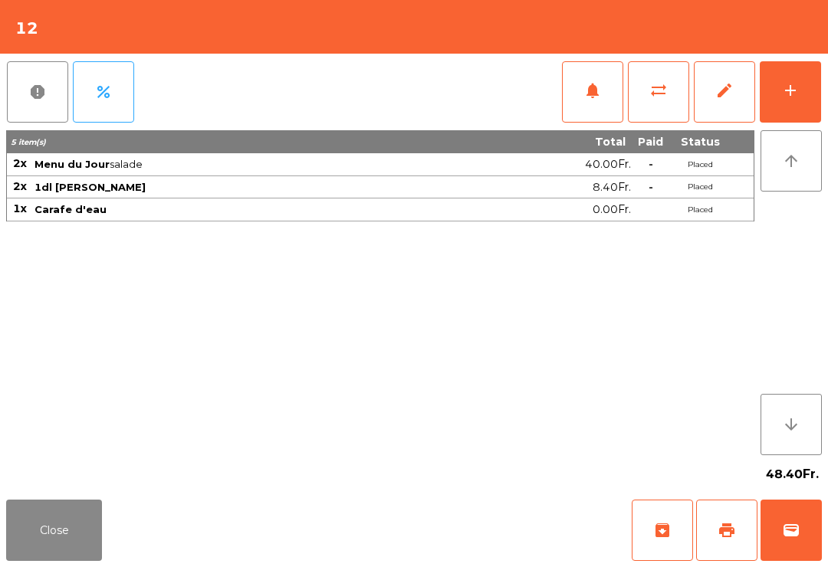
click at [583, 83] on span "notifications" at bounding box center [592, 90] width 18 height 18
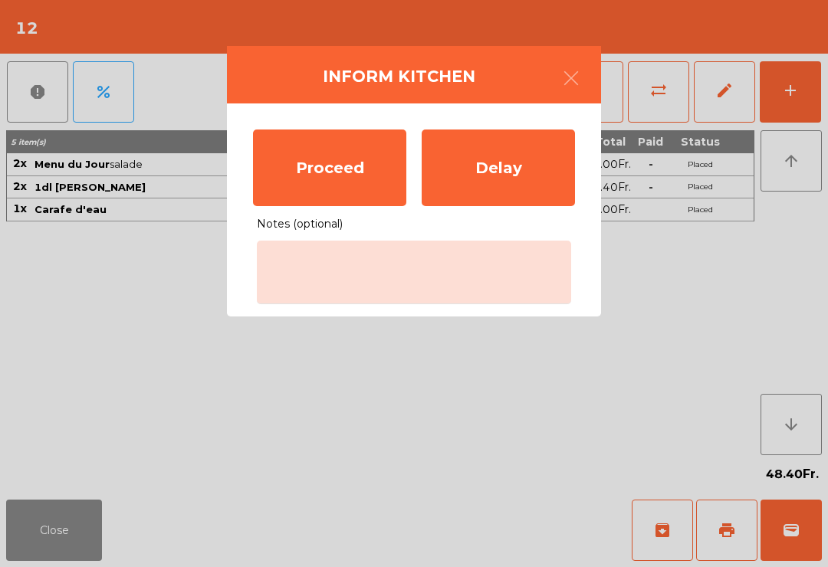
click at [349, 166] on div "Proceed" at bounding box center [329, 168] width 153 height 77
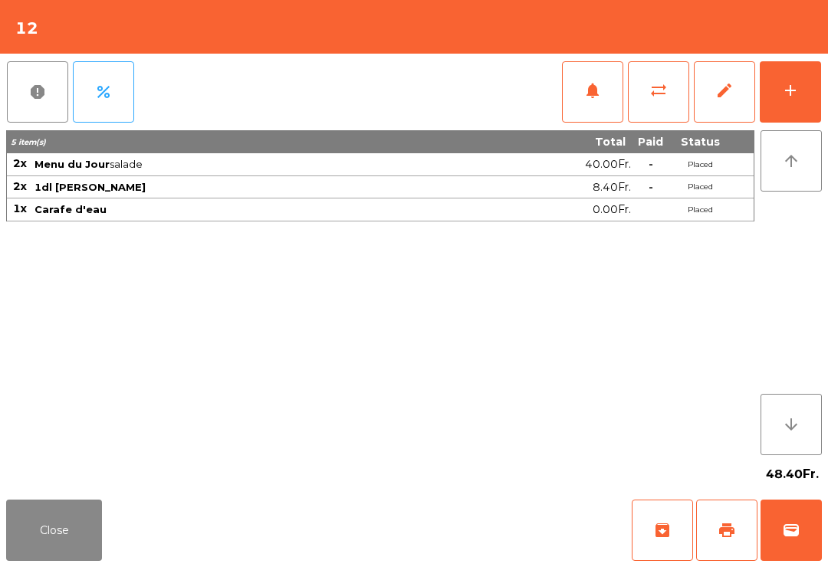
click at [39, 527] on button "Close" at bounding box center [54, 530] width 96 height 61
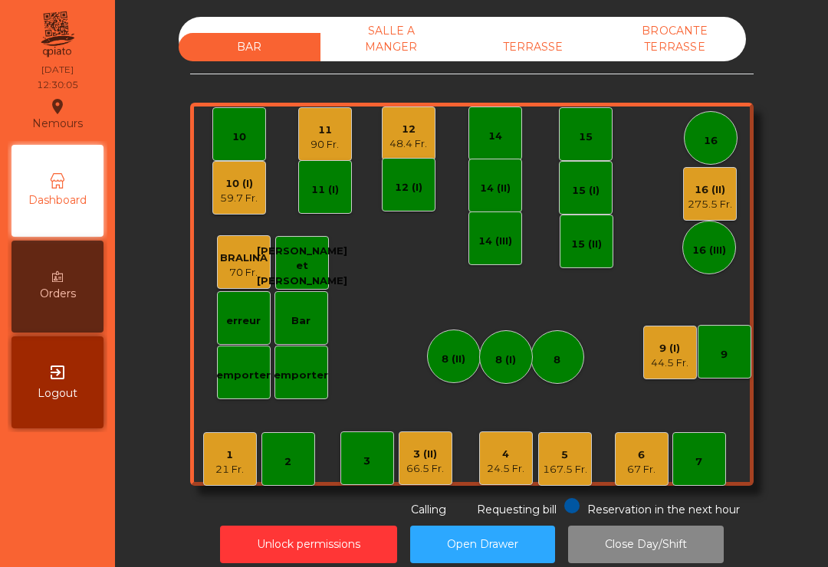
scroll to position [10, 0]
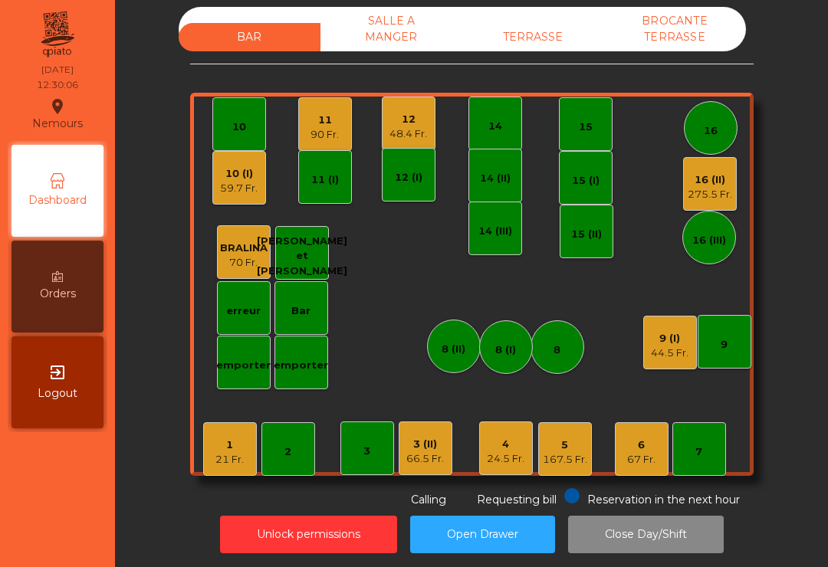
click at [324, 127] on div "90 Fr." at bounding box center [324, 134] width 28 height 15
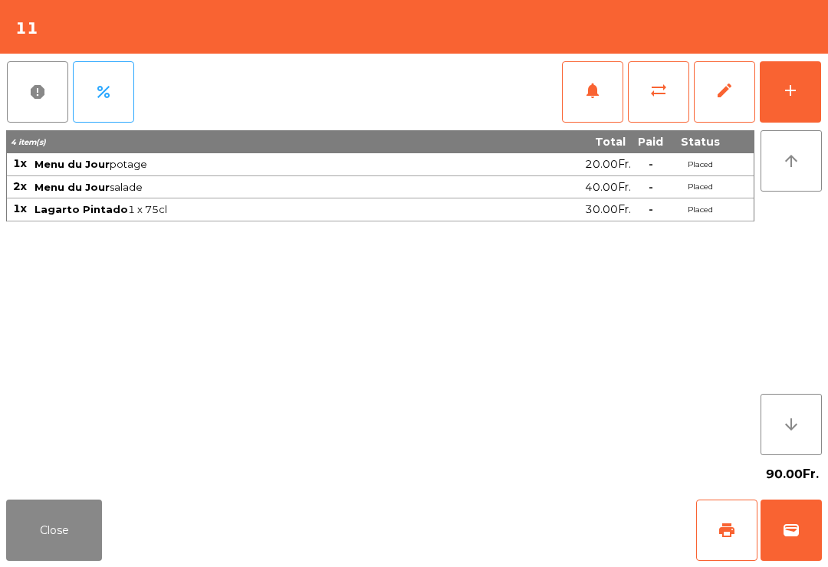
scroll to position [12, 0]
click at [611, 94] on button "notifications" at bounding box center [592, 91] width 61 height 61
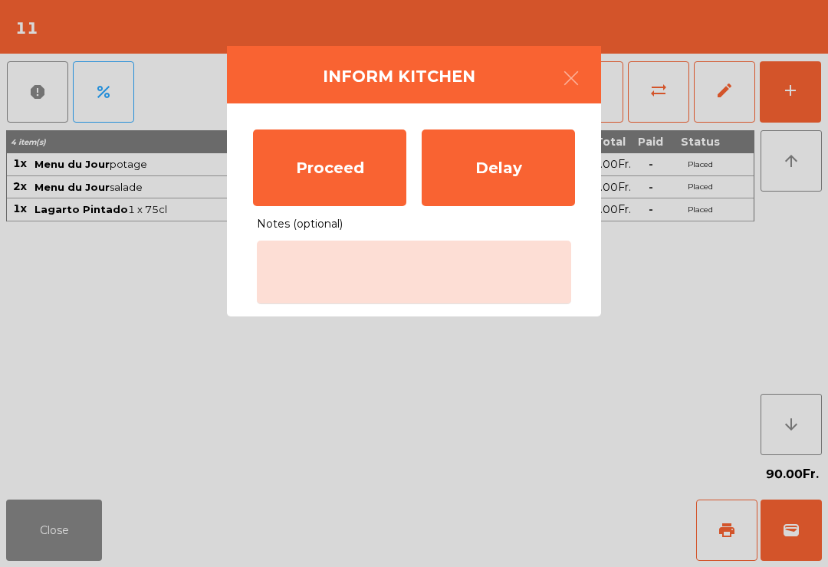
click at [354, 172] on div "Proceed" at bounding box center [329, 168] width 153 height 77
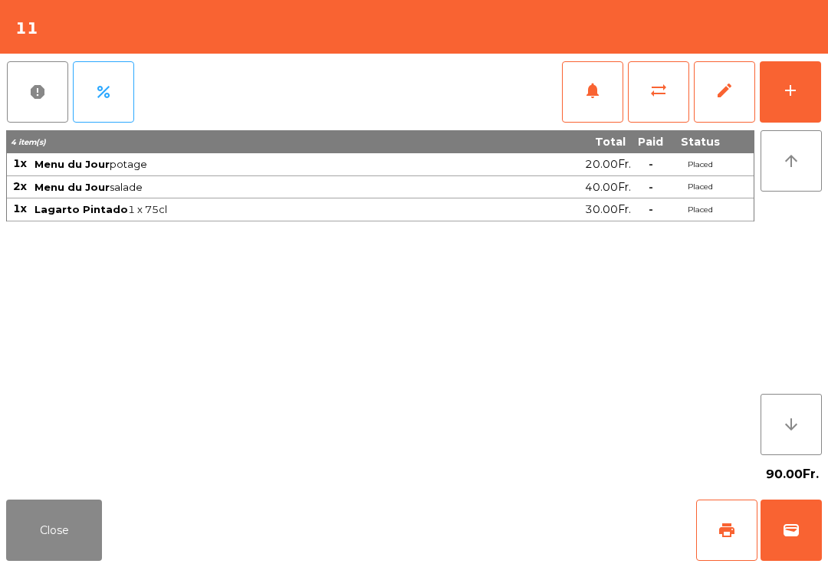
click at [57, 541] on button "Close" at bounding box center [54, 530] width 96 height 61
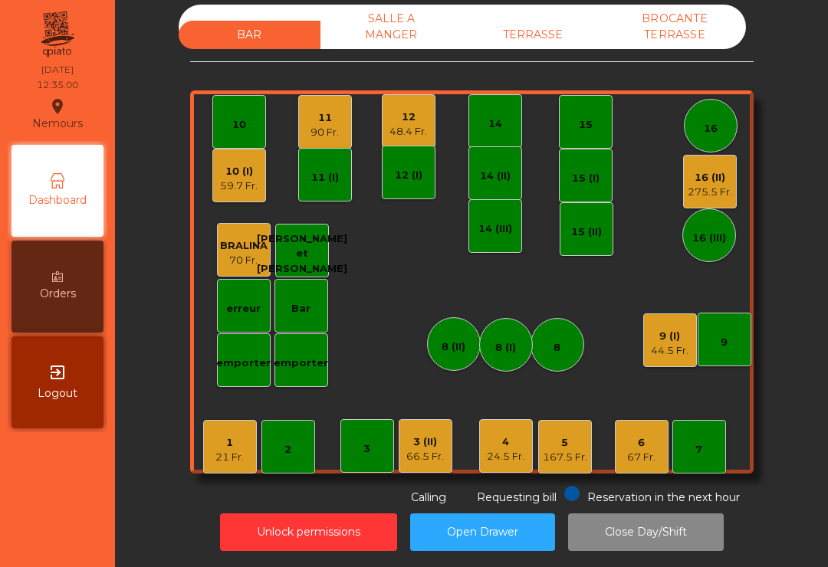
click at [715, 185] on div "275.5 Fr." at bounding box center [709, 192] width 44 height 15
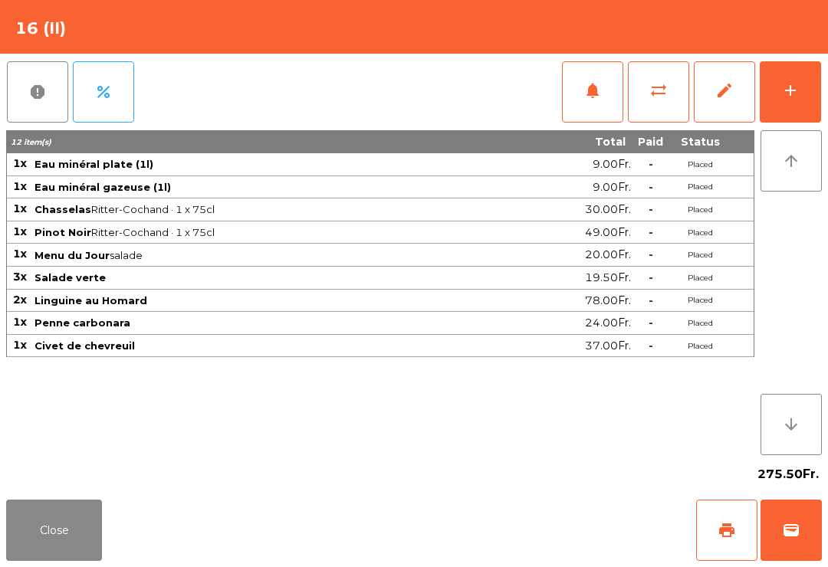
click at [782, 90] on div "add" at bounding box center [790, 90] width 18 height 18
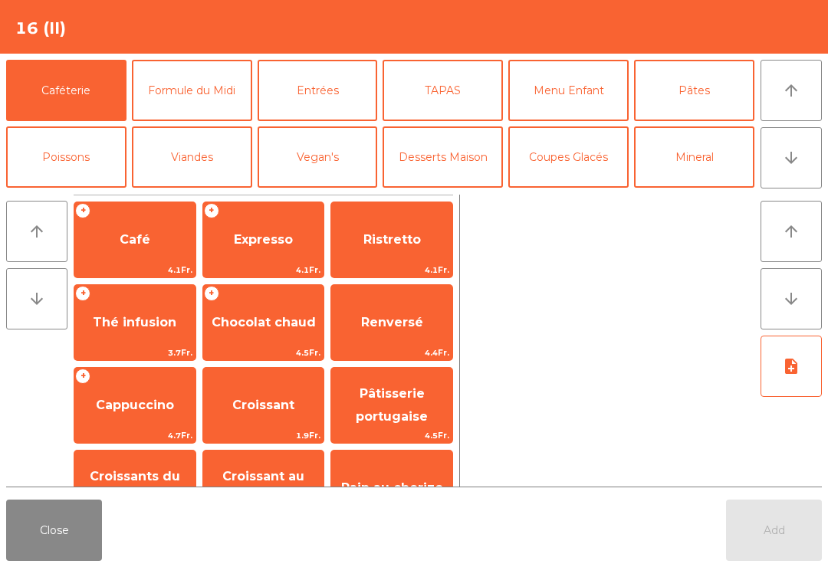
click at [796, 87] on icon "arrow_upward" at bounding box center [791, 90] width 18 height 18
click at [318, 88] on button "Entrées" at bounding box center [318, 90] width 120 height 61
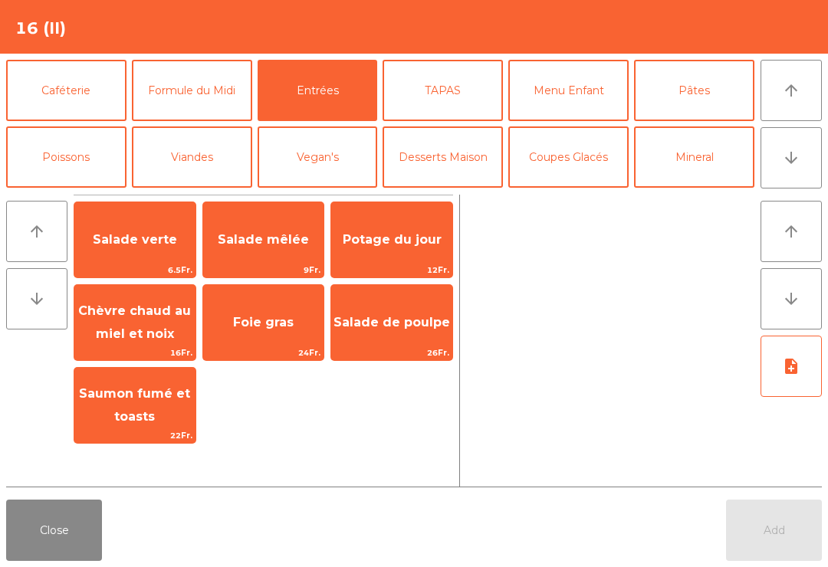
click at [157, 248] on span "Salade verte" at bounding box center [134, 239] width 121 height 41
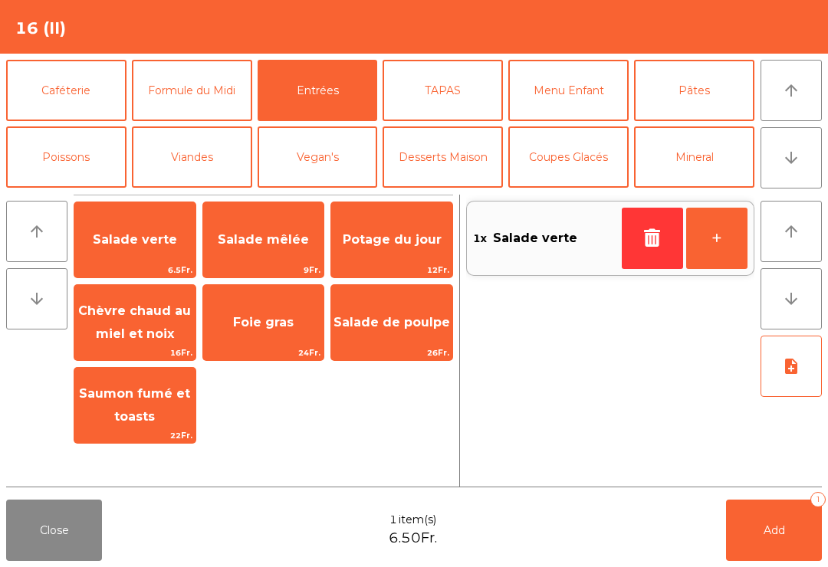
click at [798, 376] on button "note_add" at bounding box center [790, 366] width 61 height 61
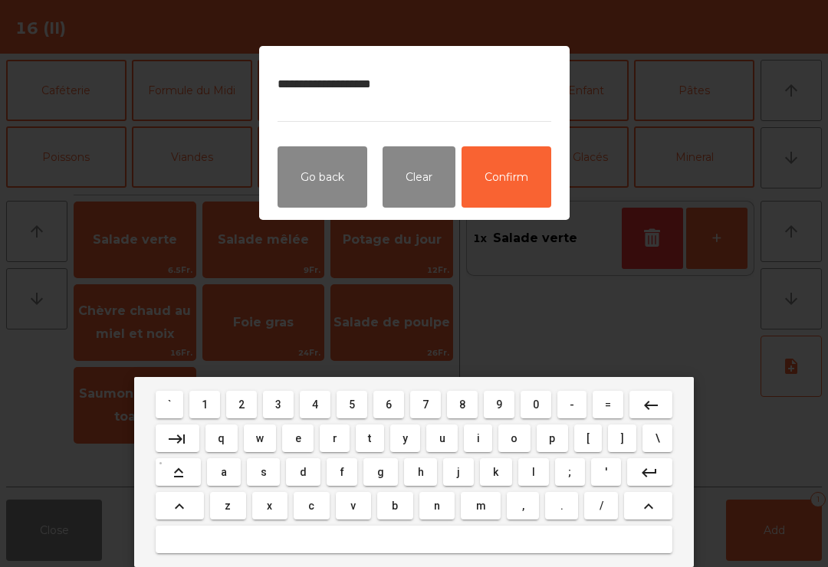
type textarea "**********"
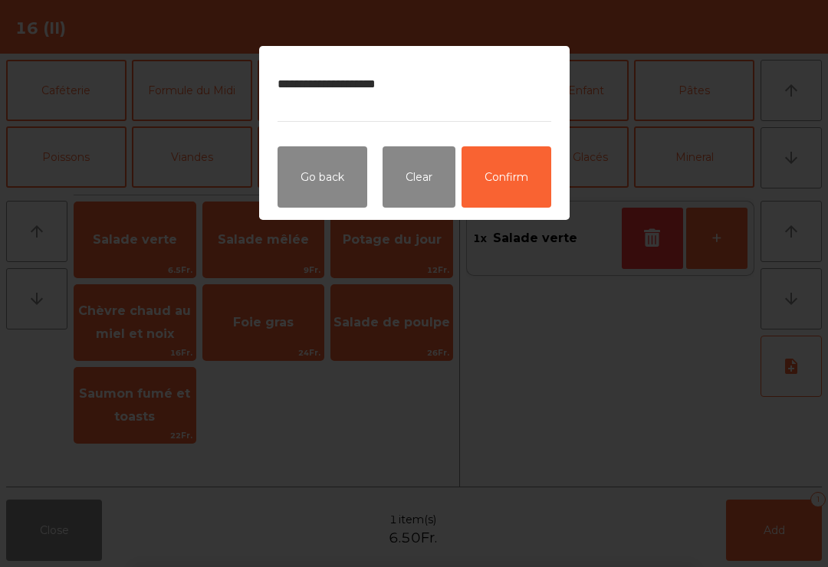
click at [526, 183] on button "Confirm" at bounding box center [506, 176] width 90 height 61
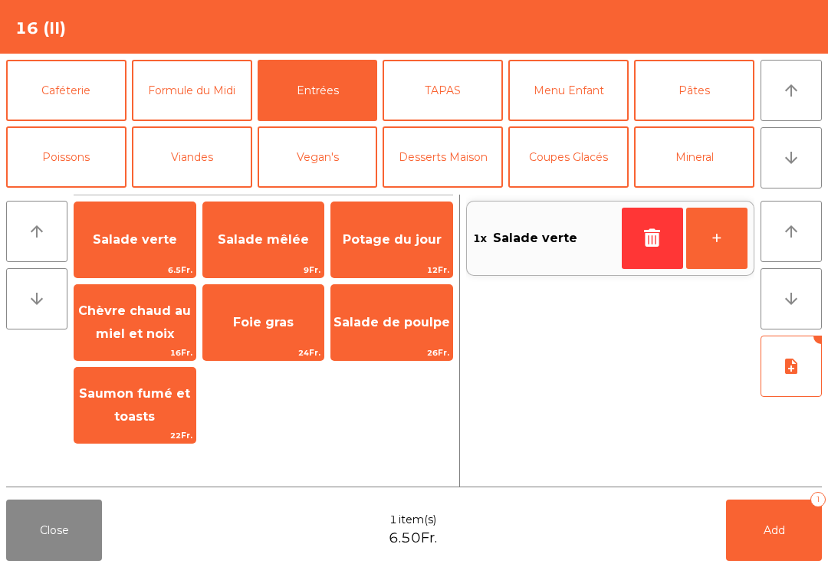
click at [774, 524] on span "Add" at bounding box center [773, 530] width 21 height 14
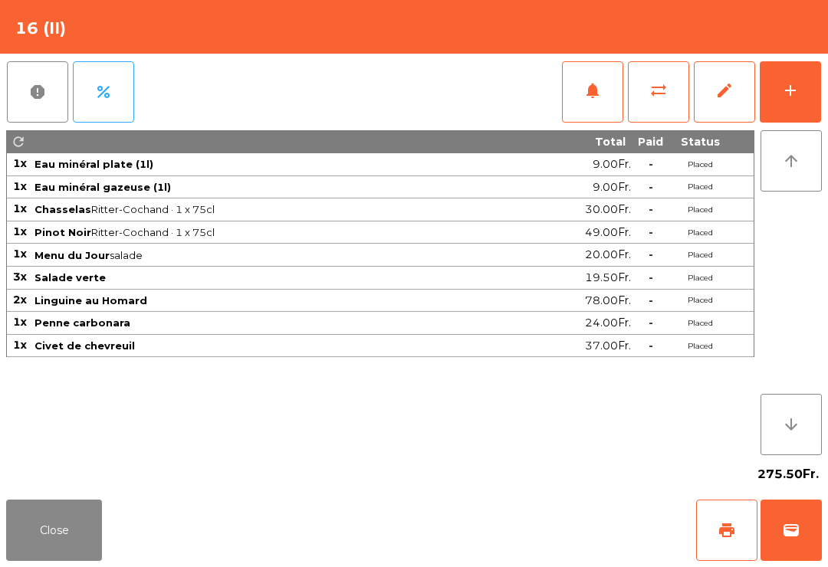
click at [77, 553] on button "Close" at bounding box center [54, 530] width 96 height 61
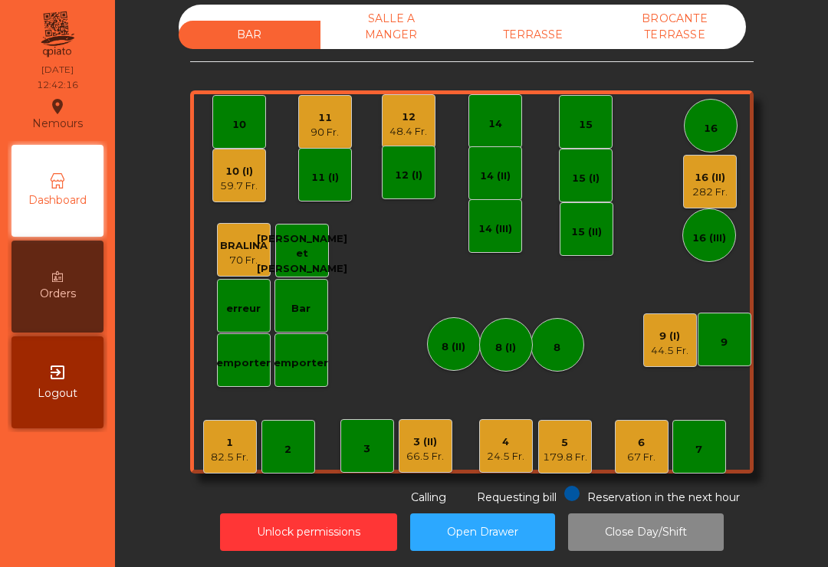
click at [697, 191] on div "282 Fr." at bounding box center [709, 192] width 35 height 15
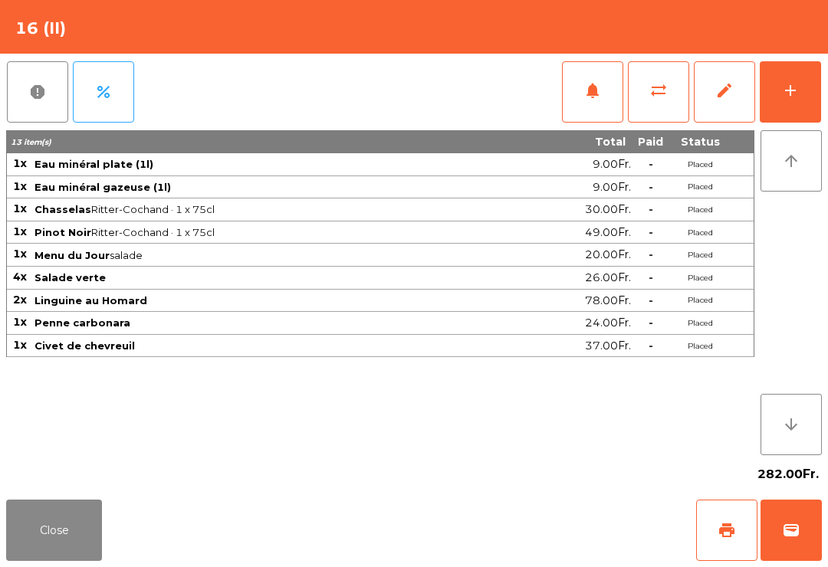
click at [592, 84] on span "notifications" at bounding box center [592, 90] width 18 height 18
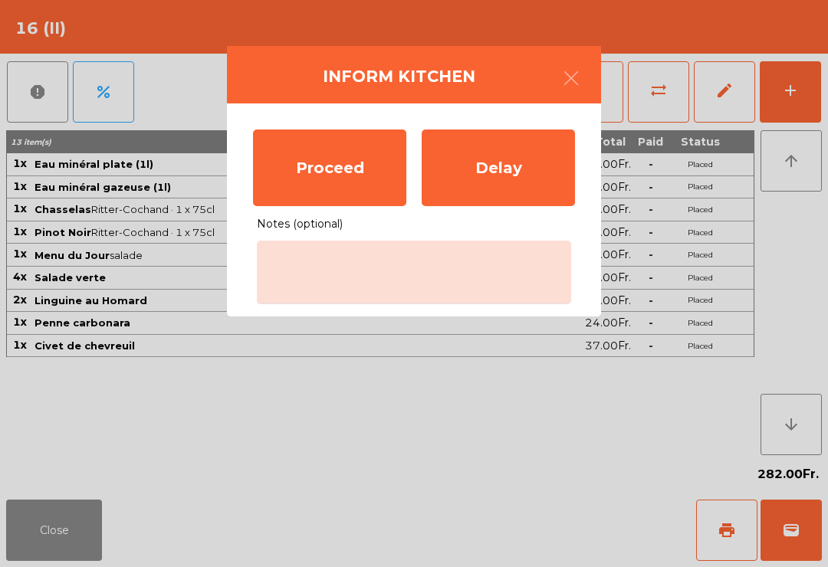
click at [37, 540] on ngb-modal-window "Inform Kitchen Proceed Delay Notes (optional)" at bounding box center [414, 283] width 828 height 567
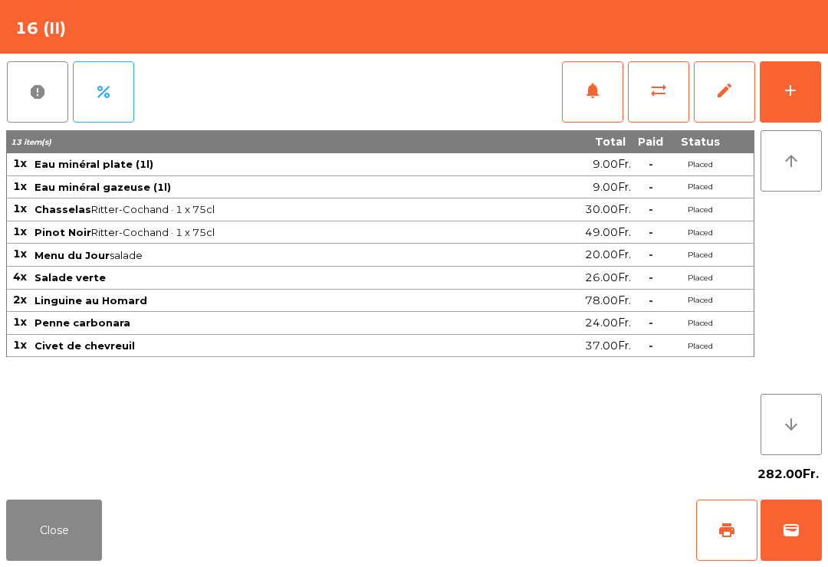
click at [59, 552] on button "Close" at bounding box center [54, 530] width 96 height 61
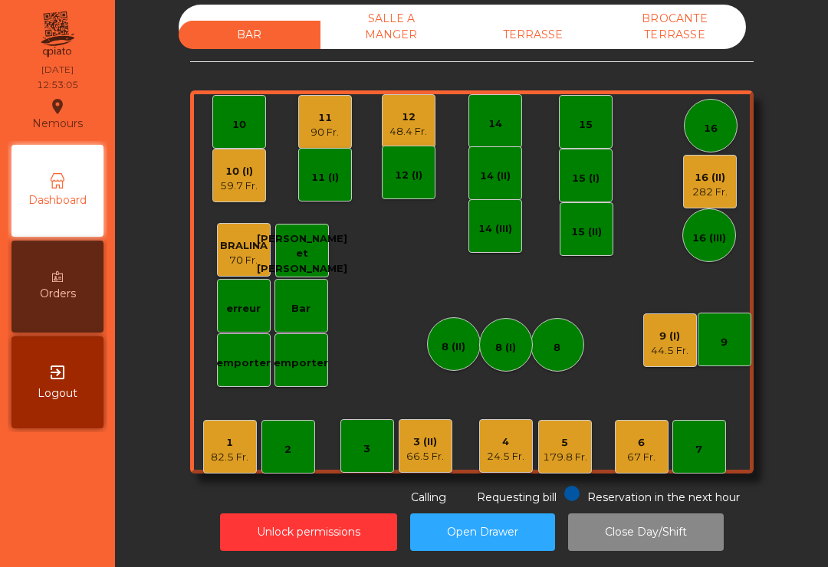
click at [566, 444] on div "5" at bounding box center [565, 442] width 44 height 15
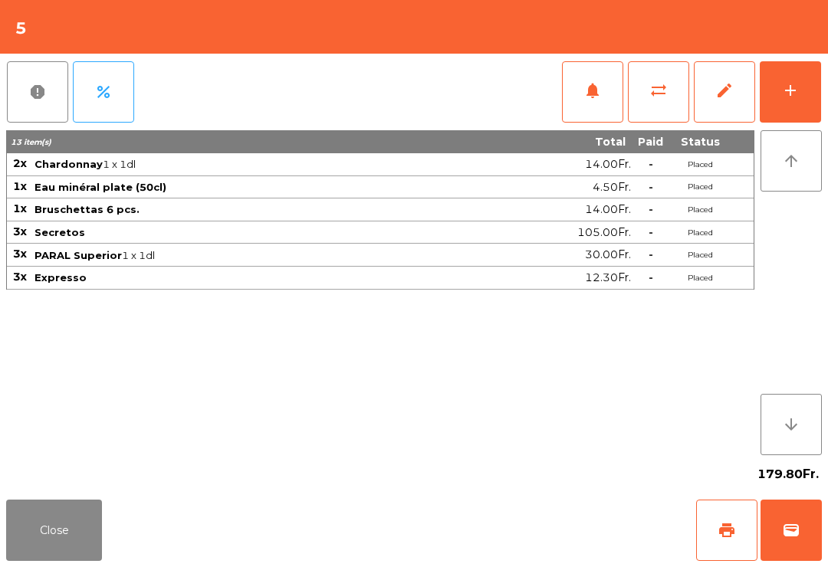
click at [715, 530] on button "print" at bounding box center [726, 530] width 61 height 61
click at [43, 503] on button "Close" at bounding box center [54, 530] width 96 height 61
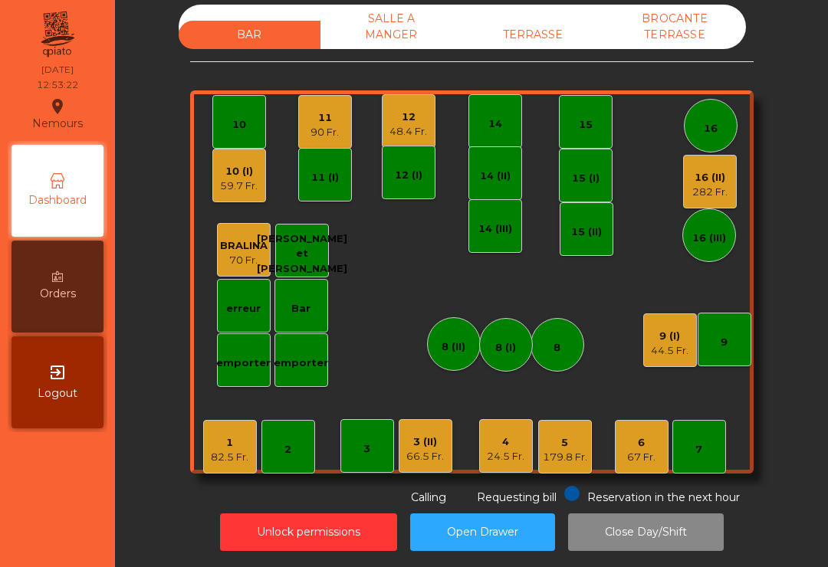
click at [709, 185] on div "282 Fr." at bounding box center [709, 192] width 35 height 15
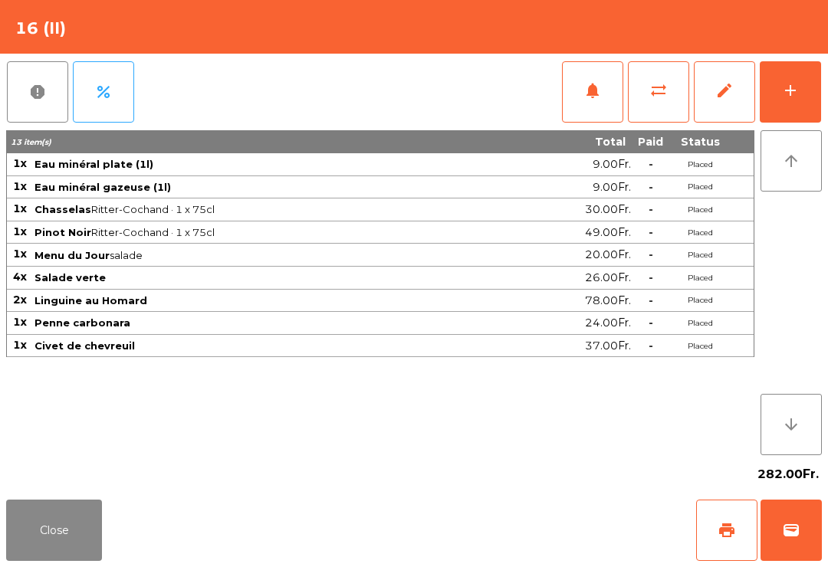
click at [581, 85] on button "notifications" at bounding box center [592, 91] width 61 height 61
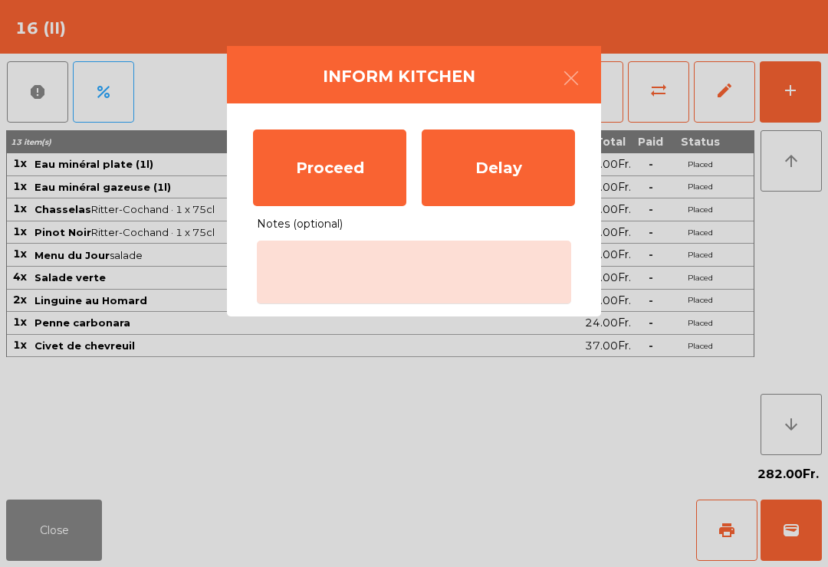
click at [319, 156] on div "Proceed" at bounding box center [329, 168] width 153 height 77
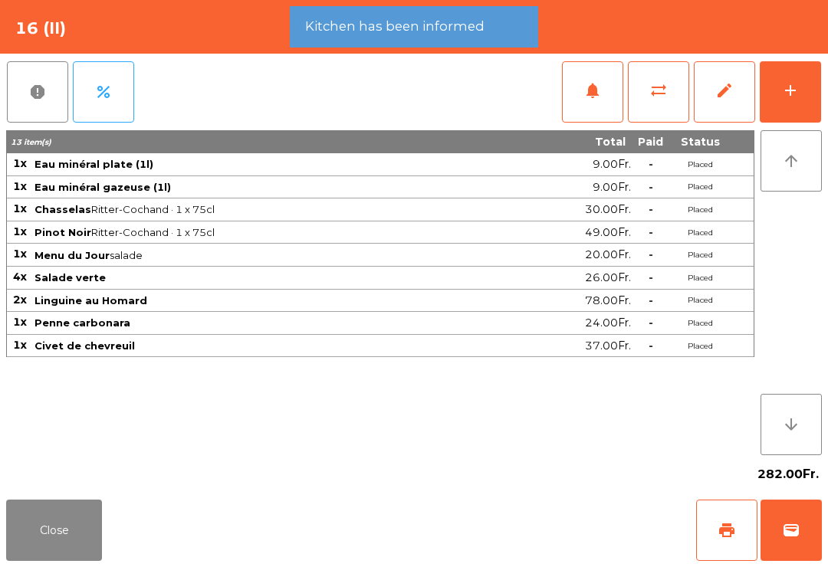
click at [604, 98] on button "notifications" at bounding box center [592, 91] width 61 height 61
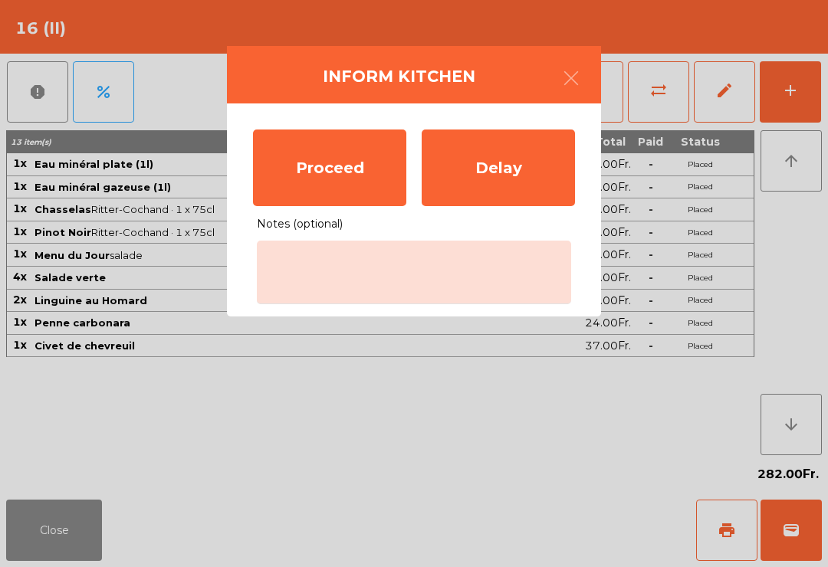
click at [572, 71] on icon "button" at bounding box center [571, 78] width 18 height 18
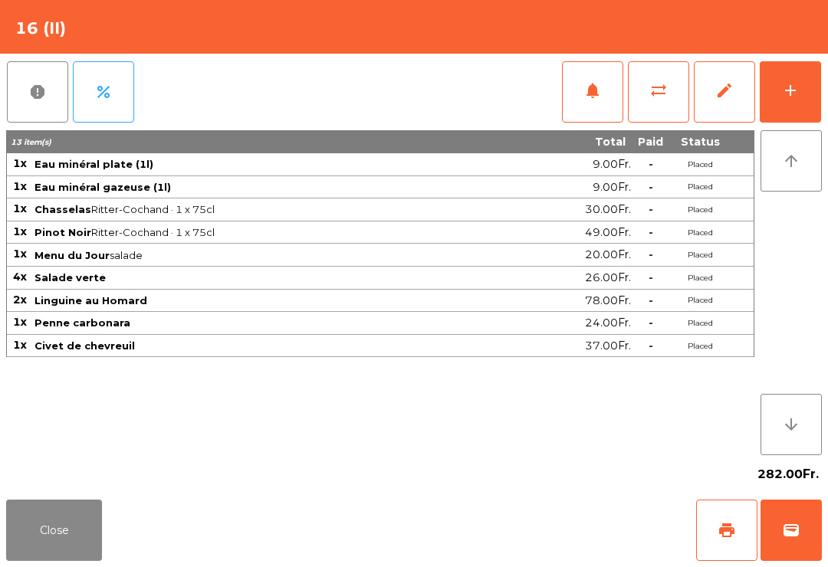
click at [61, 547] on button "Close" at bounding box center [54, 530] width 96 height 61
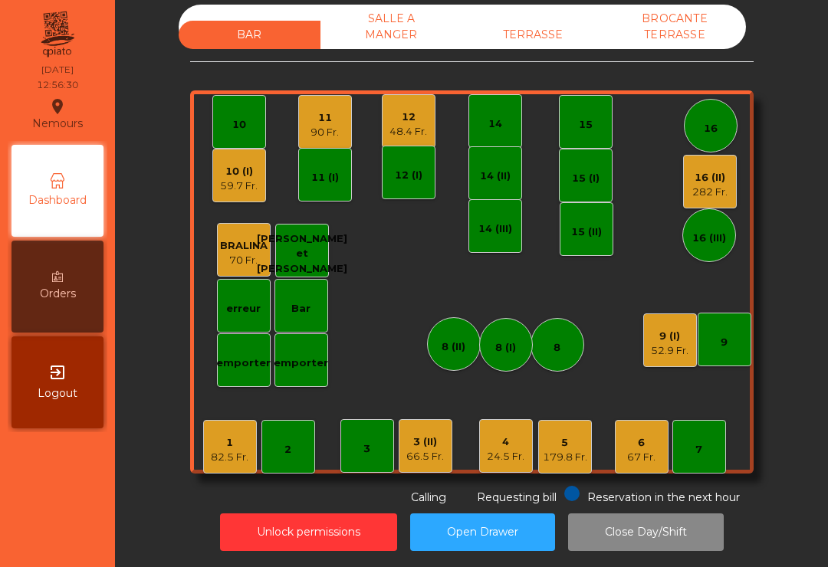
click at [244, 452] on div "82.5 Fr." at bounding box center [230, 457] width 38 height 15
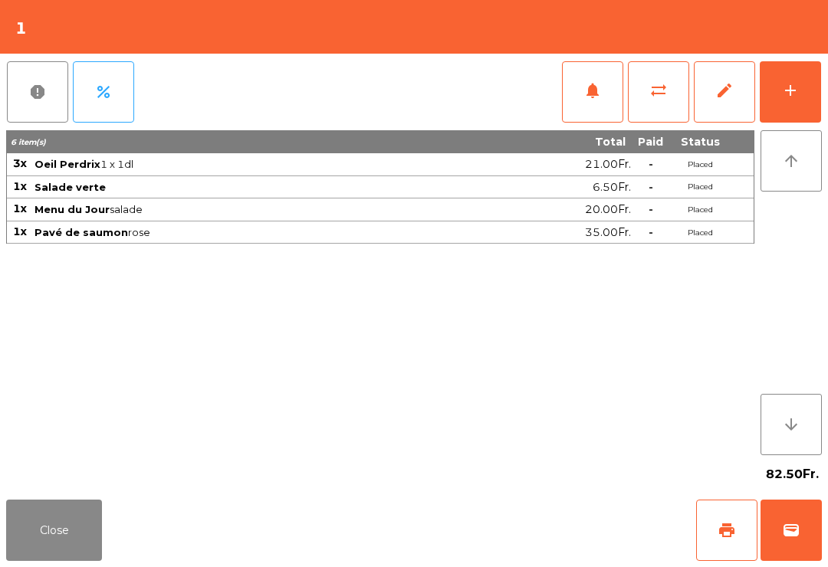
click at [609, 80] on button "notifications" at bounding box center [592, 91] width 61 height 61
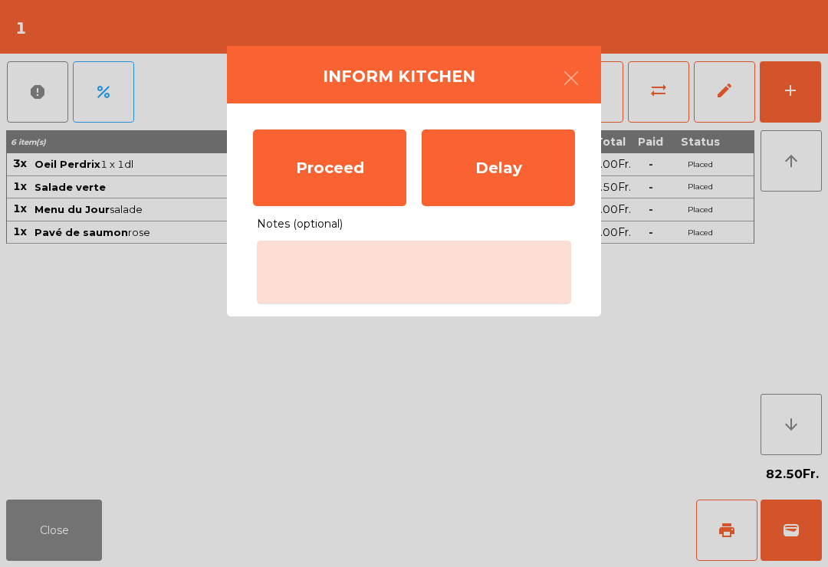
click at [337, 178] on div "Proceed" at bounding box center [329, 168] width 153 height 77
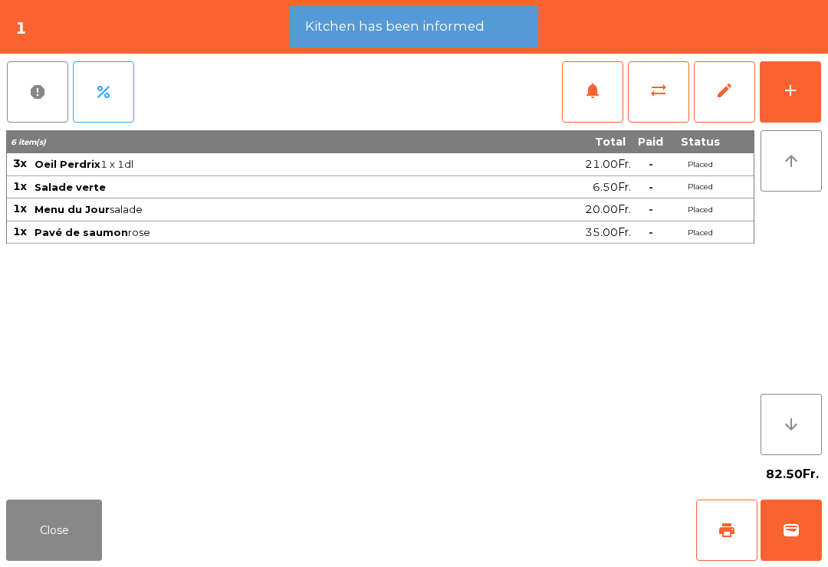
click at [41, 535] on button "Close" at bounding box center [54, 530] width 96 height 61
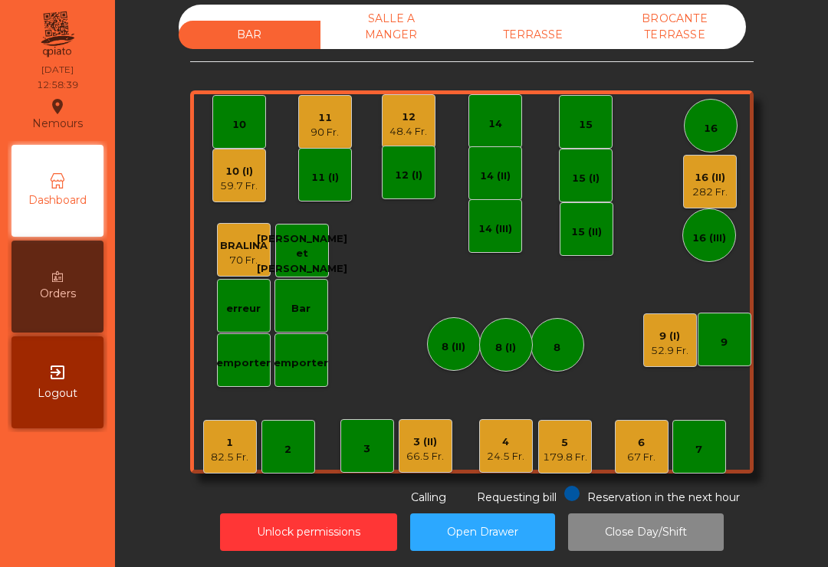
click at [590, 429] on div "5 179.8 Fr." at bounding box center [565, 447] width 54 height 54
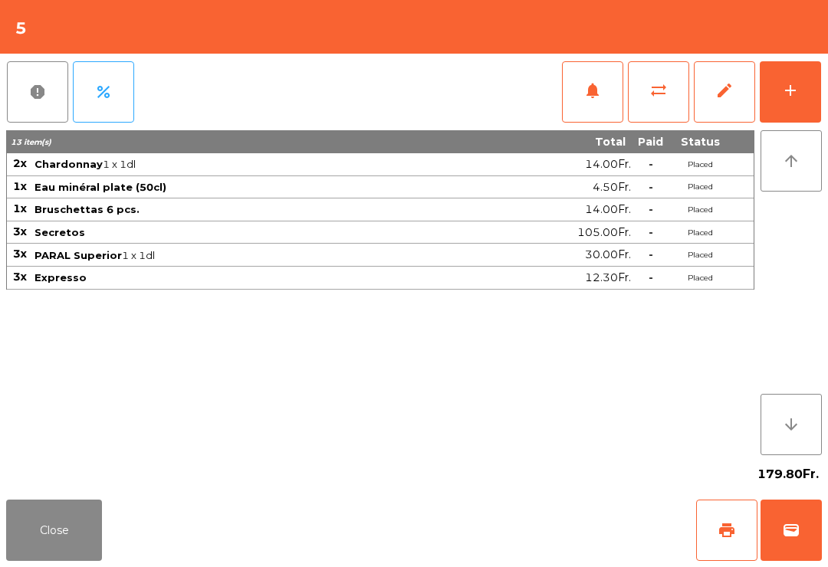
click at [816, 552] on button "wallet" at bounding box center [790, 530] width 61 height 61
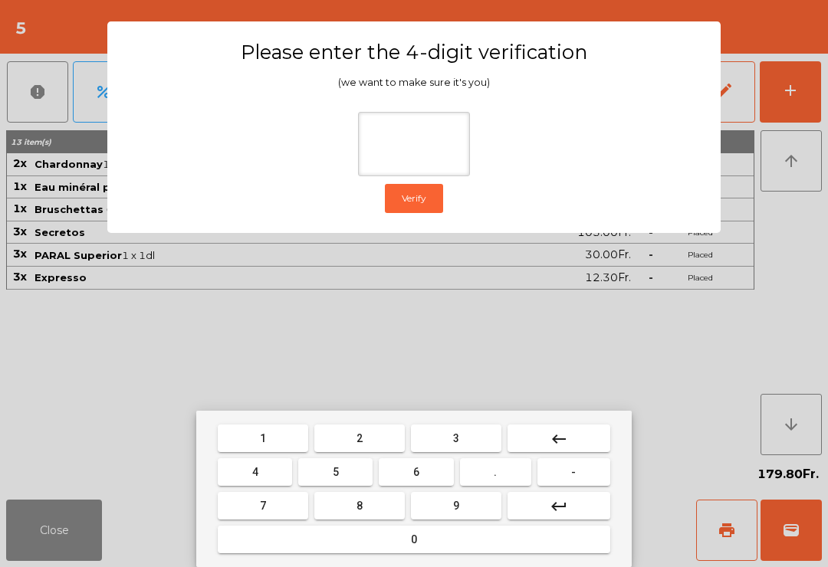
type input "*"
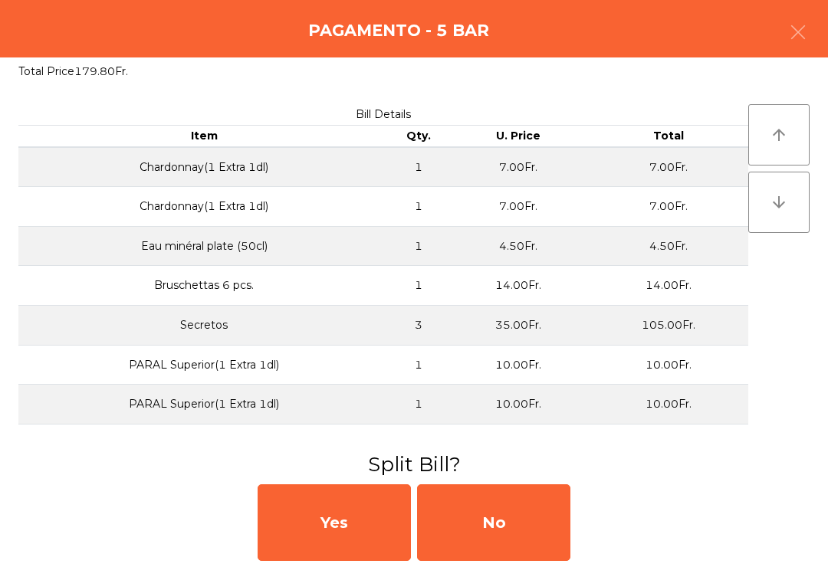
click at [532, 548] on div "No" at bounding box center [493, 522] width 153 height 77
click at [524, 549] on div "MB" at bounding box center [493, 522] width 153 height 77
click at [541, 535] on div "No" at bounding box center [493, 522] width 153 height 77
click at [510, 541] on div "No" at bounding box center [493, 522] width 153 height 77
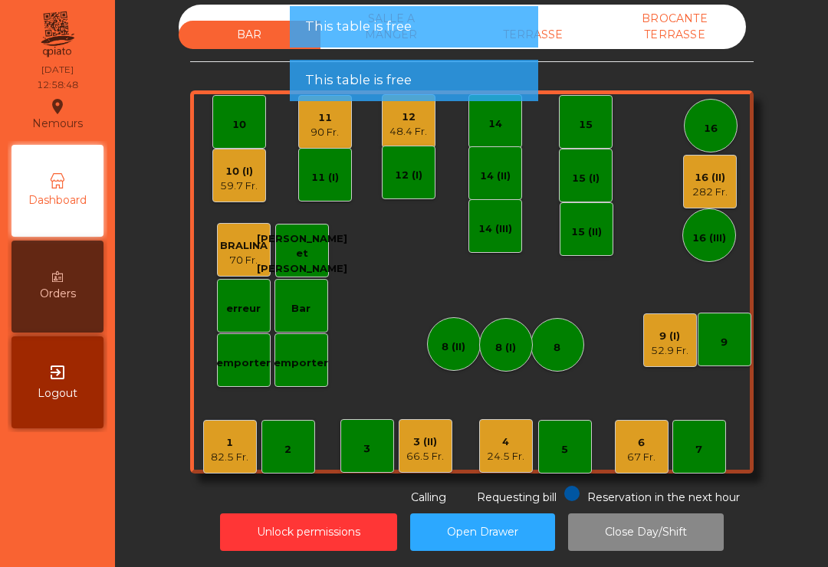
click at [487, 444] on div "4" at bounding box center [506, 442] width 38 height 15
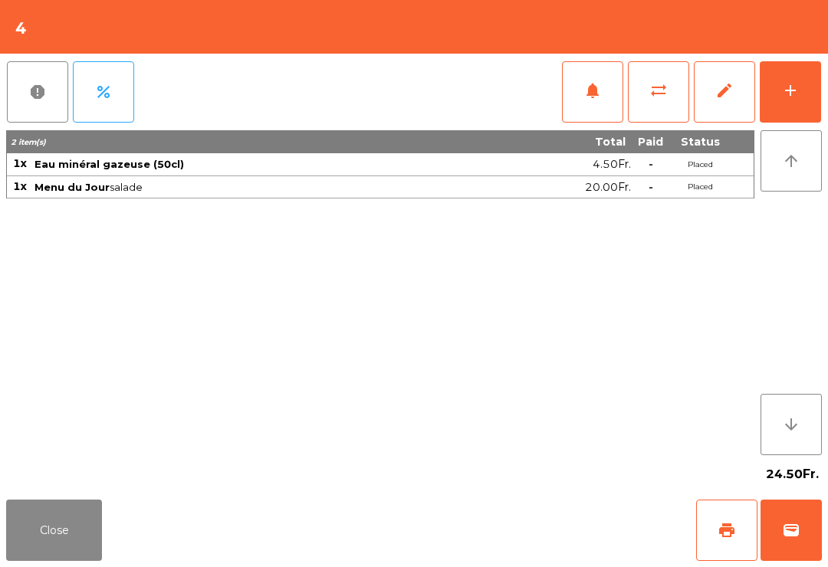
click at [799, 534] on span "wallet" at bounding box center [791, 530] width 18 height 18
click at [542, 524] on div "Close print wallet" at bounding box center [414, 531] width 828 height 74
click at [545, 519] on div "Close print wallet" at bounding box center [414, 531] width 828 height 74
click at [522, 512] on div "Close print wallet" at bounding box center [414, 531] width 828 height 74
click at [523, 510] on div "Close print wallet" at bounding box center [414, 531] width 828 height 74
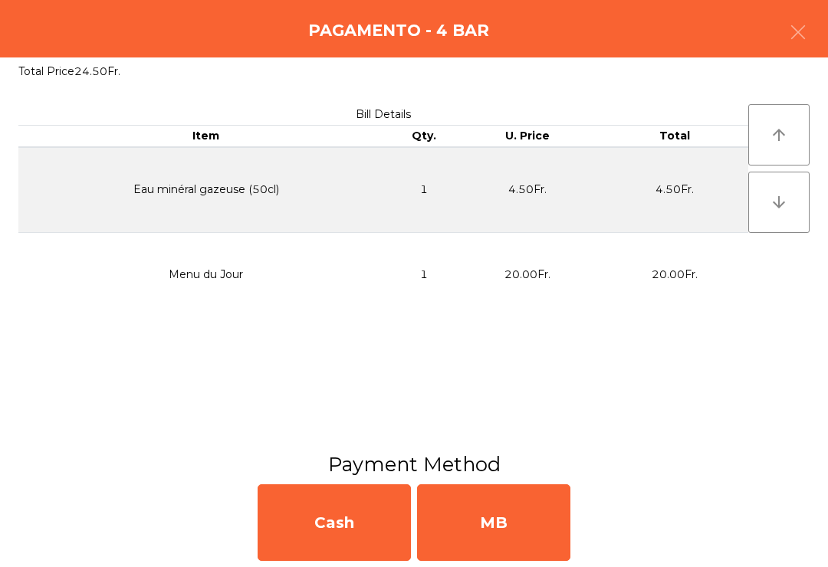
click at [498, 510] on div "MB" at bounding box center [493, 522] width 153 height 77
click at [491, 512] on div "No" at bounding box center [493, 522] width 153 height 77
click at [490, 512] on div "No" at bounding box center [493, 522] width 153 height 77
click at [493, 510] on div "No" at bounding box center [493, 522] width 153 height 77
click at [477, 523] on div "No" at bounding box center [493, 522] width 153 height 77
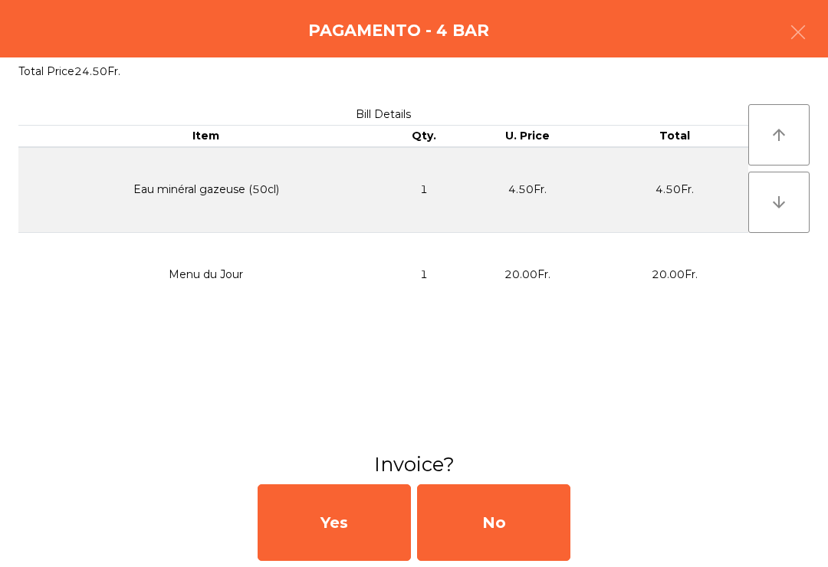
click at [458, 504] on div "No" at bounding box center [493, 522] width 153 height 77
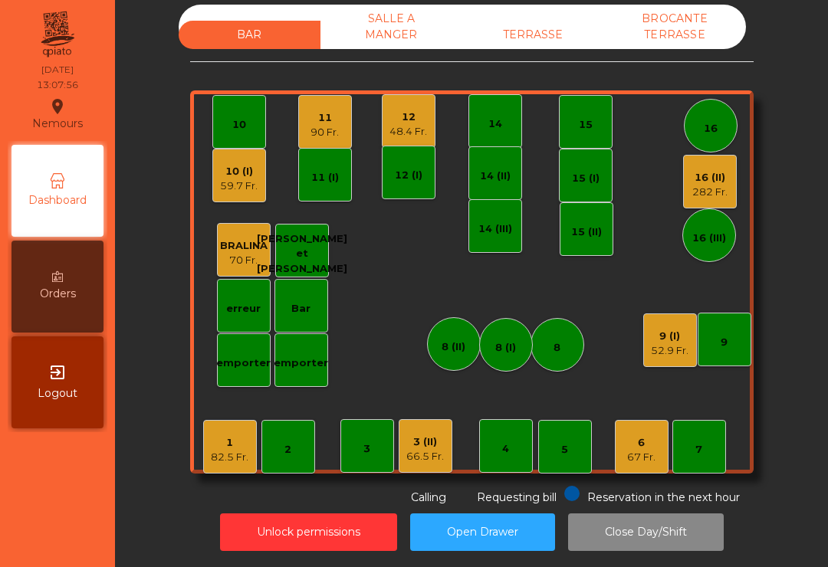
click at [668, 364] on div "9 (I) 52.9 Fr." at bounding box center [670, 340] width 54 height 54
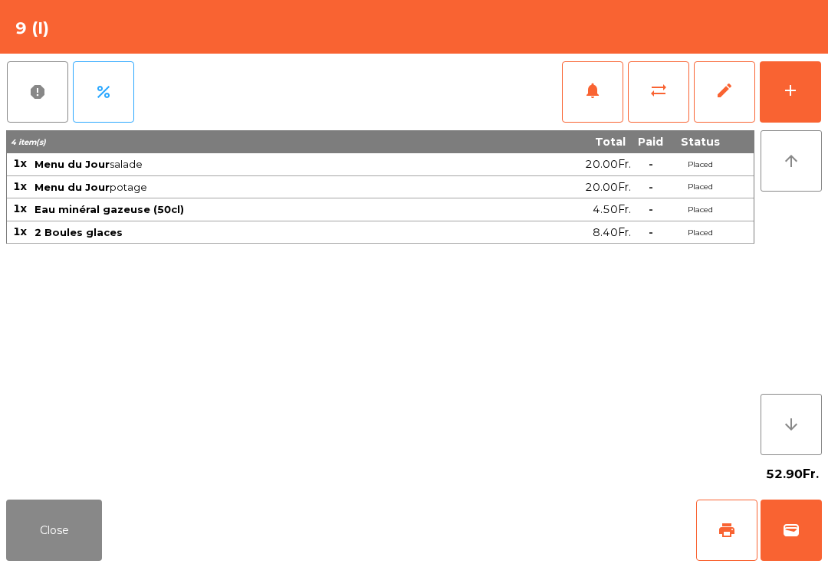
click at [785, 542] on button "wallet" at bounding box center [790, 530] width 61 height 61
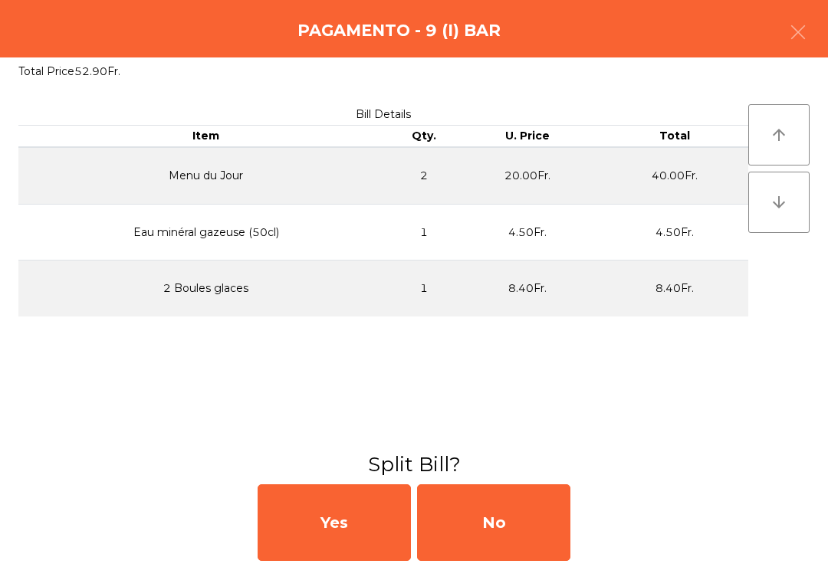
click at [543, 532] on div "No" at bounding box center [493, 522] width 153 height 77
click at [520, 530] on div "MB" at bounding box center [493, 522] width 153 height 77
click at [539, 521] on div "No" at bounding box center [493, 522] width 153 height 77
click at [567, 505] on div "No" at bounding box center [493, 522] width 153 height 77
click at [548, 504] on div "No" at bounding box center [493, 522] width 153 height 77
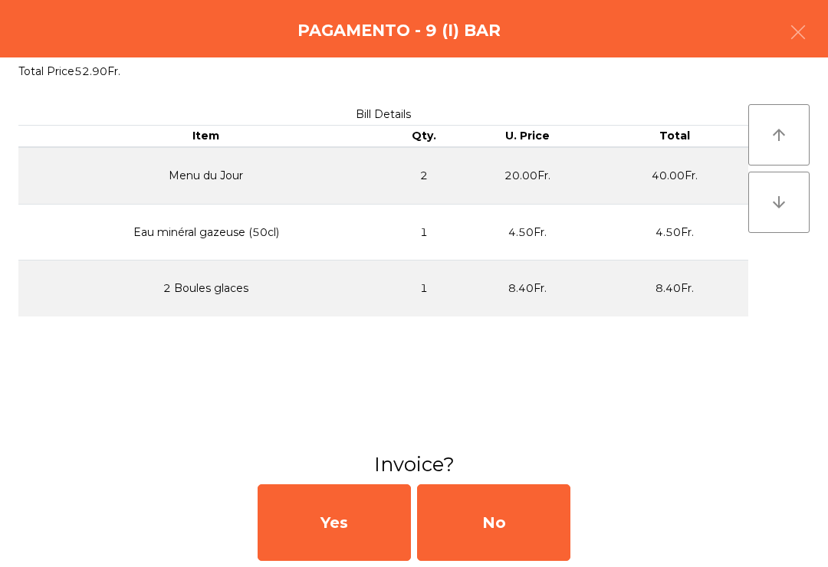
click at [494, 505] on div "No" at bounding box center [493, 522] width 153 height 77
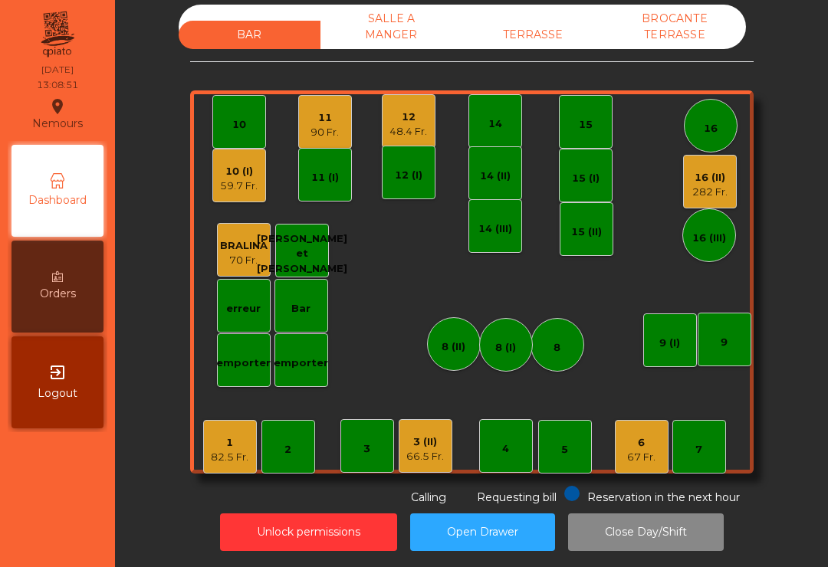
click at [226, 187] on div "59.7 Fr." at bounding box center [239, 186] width 38 height 15
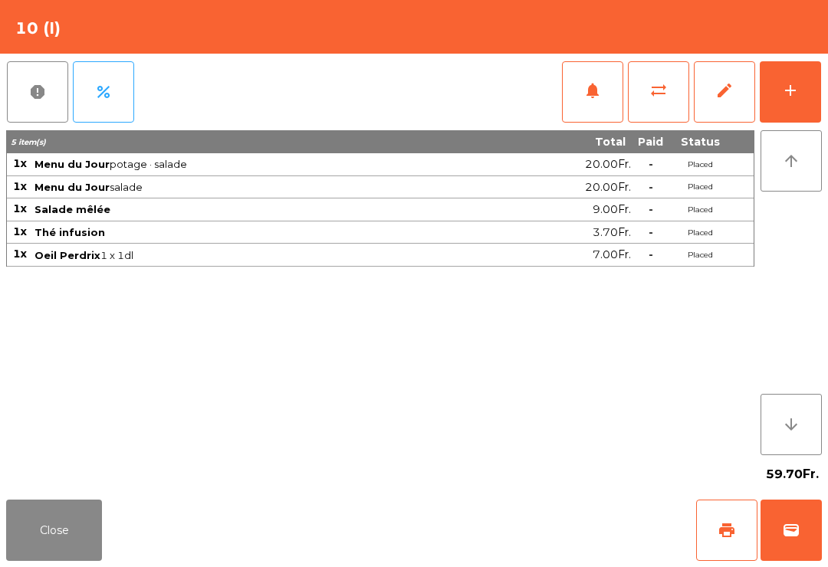
click at [787, 93] on div "add" at bounding box center [790, 90] width 18 height 18
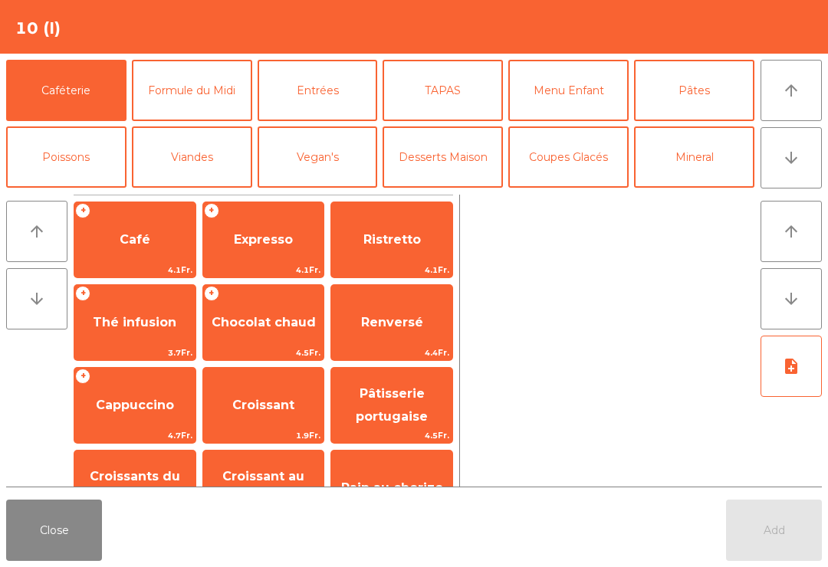
click at [803, 153] on button "arrow_downward" at bounding box center [790, 157] width 61 height 61
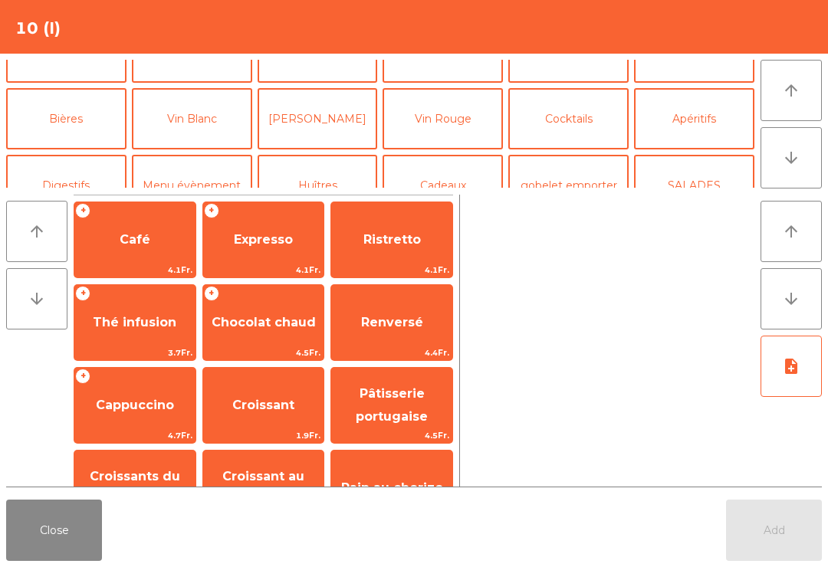
click at [792, 110] on button "arrow_upward" at bounding box center [790, 90] width 61 height 61
click at [581, 83] on button "Coupes Glacés" at bounding box center [568, 51] width 120 height 61
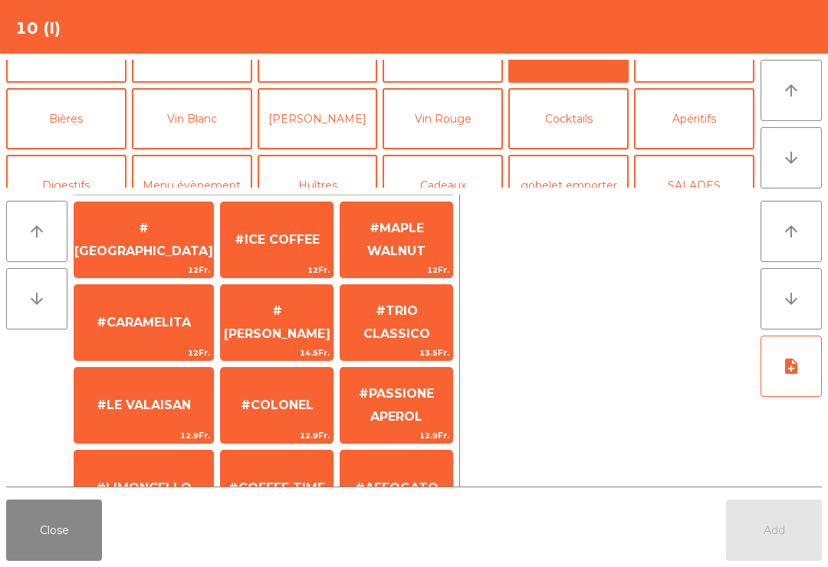
scroll to position [0, 0]
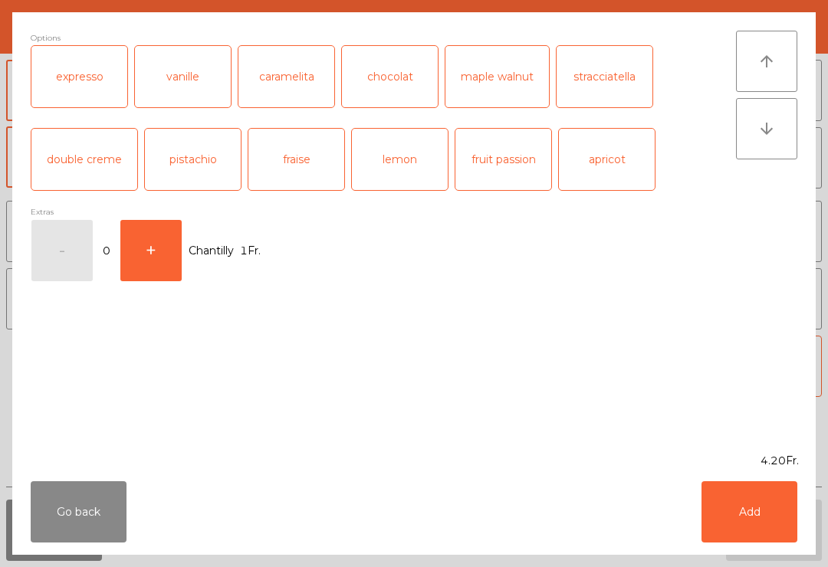
scroll to position [287, 0]
click at [383, 166] on div "lemon" at bounding box center [400, 159] width 96 height 61
click at [741, 516] on button "Add" at bounding box center [749, 511] width 96 height 61
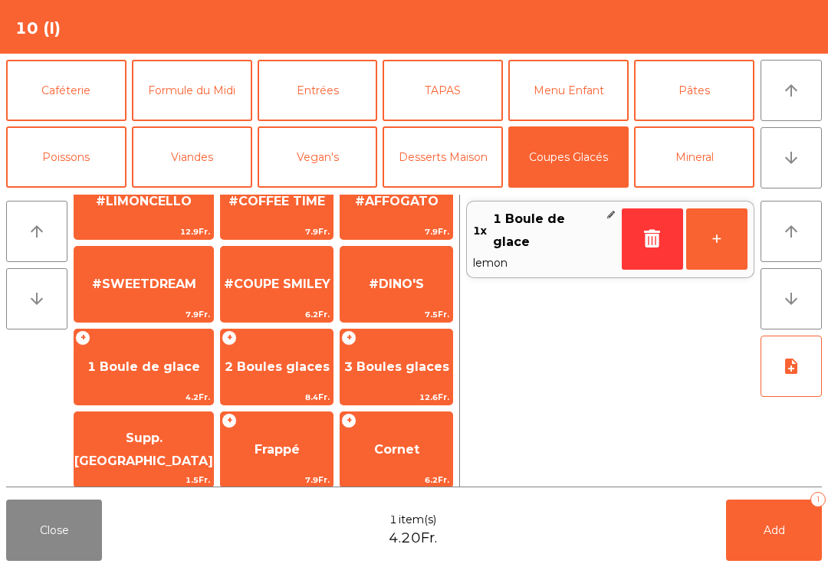
click at [32, 63] on button "Caféterie" at bounding box center [66, 90] width 120 height 61
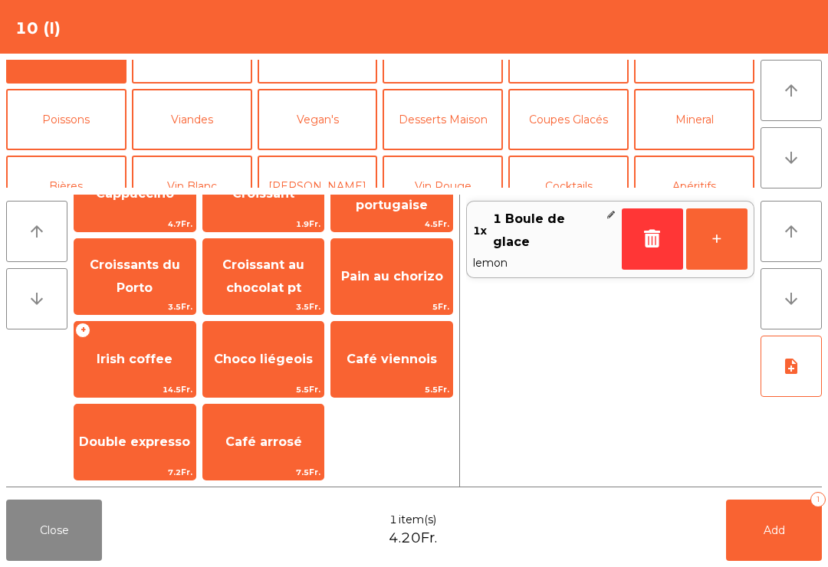
click at [117, 49] on span "Café" at bounding box center [134, 28] width 121 height 41
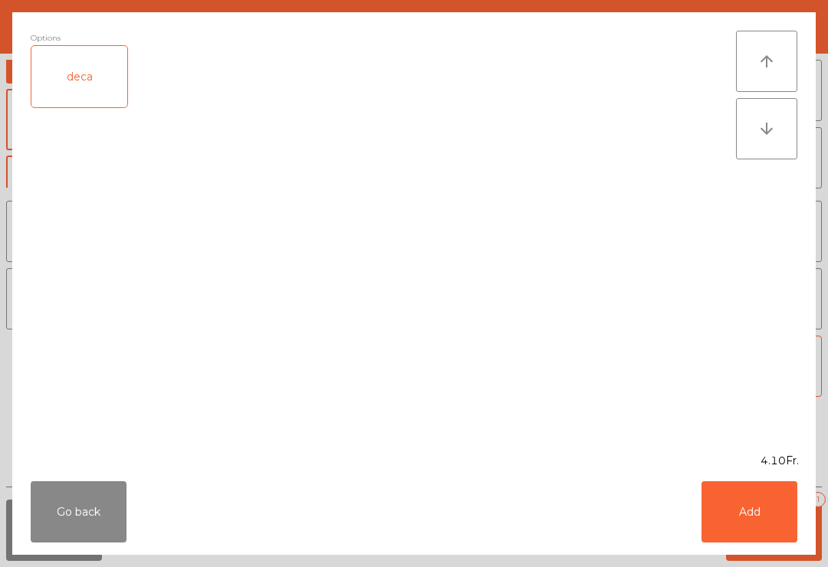
scroll to position [0, 0]
click at [763, 517] on button "Add" at bounding box center [749, 511] width 96 height 61
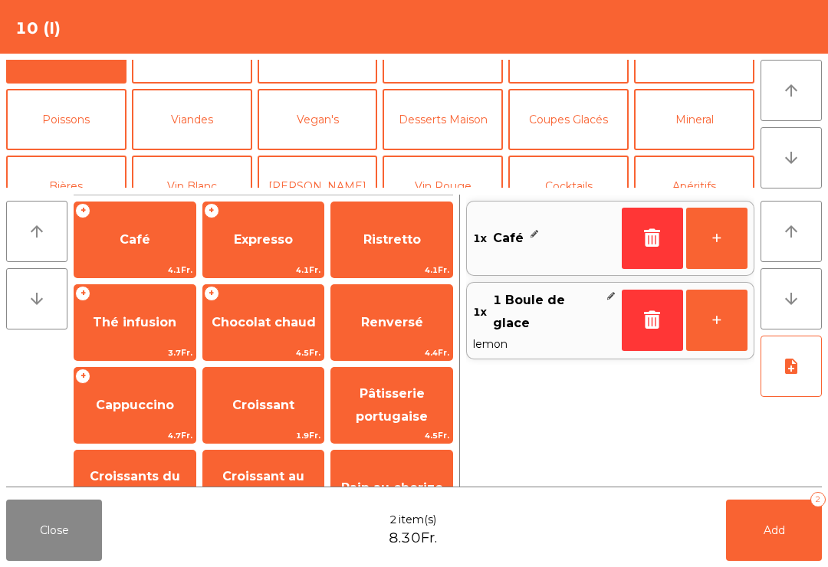
click at [756, 538] on button "Add 2" at bounding box center [774, 530] width 96 height 61
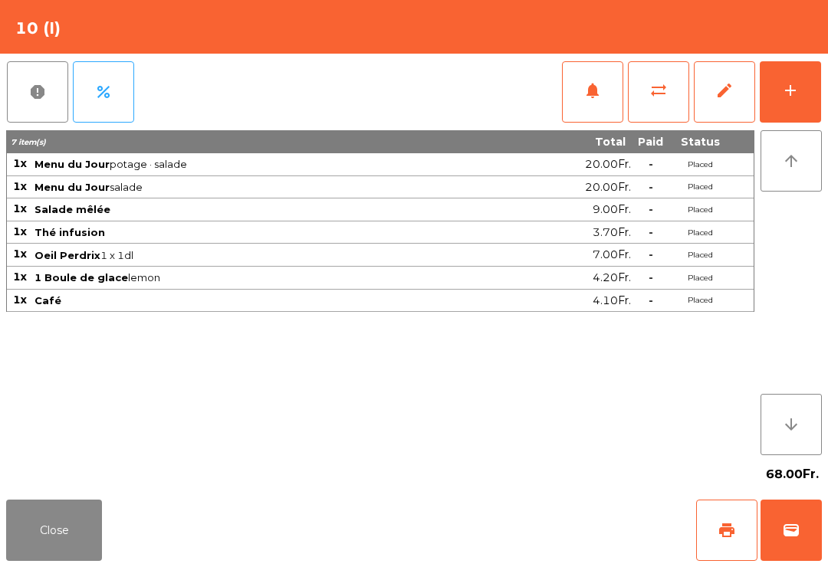
click at [68, 552] on button "Close" at bounding box center [54, 530] width 96 height 61
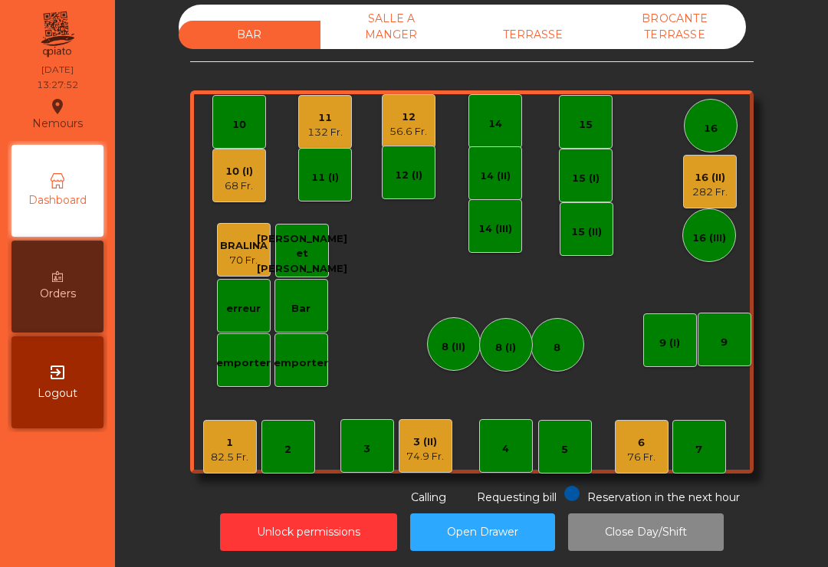
click at [248, 159] on div "10 (I) 68 Fr." at bounding box center [239, 176] width 28 height 36
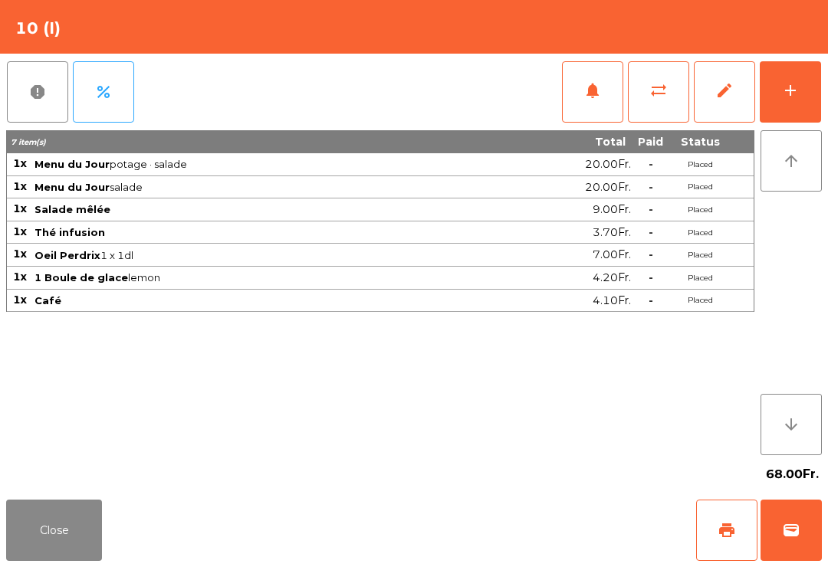
click at [723, 541] on button "print" at bounding box center [726, 530] width 61 height 61
click at [67, 536] on button "Close" at bounding box center [54, 530] width 96 height 61
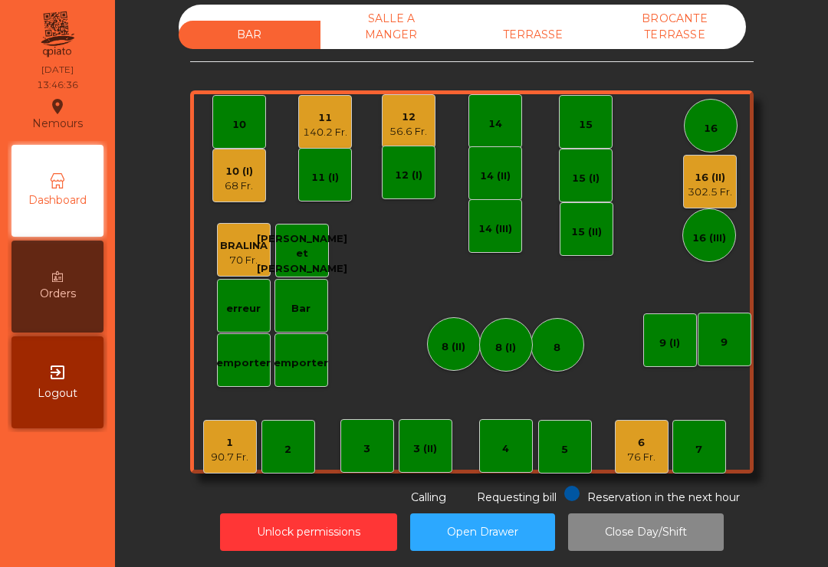
click at [238, 185] on div "68 Fr." at bounding box center [239, 186] width 28 height 15
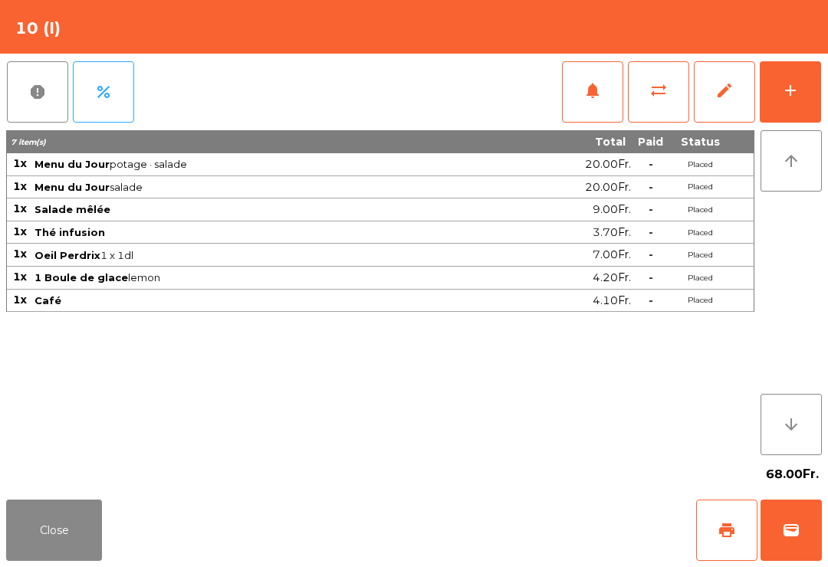
click at [796, 525] on span "wallet" at bounding box center [791, 530] width 18 height 18
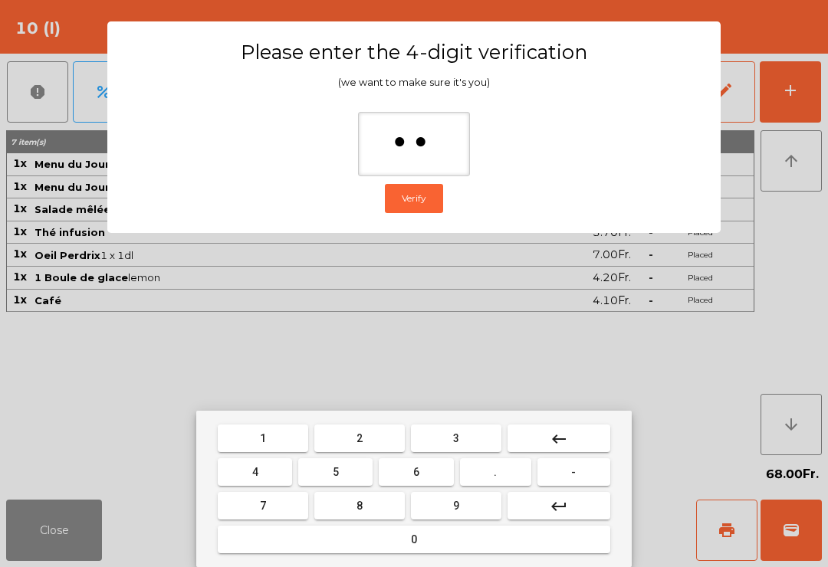
type input "***"
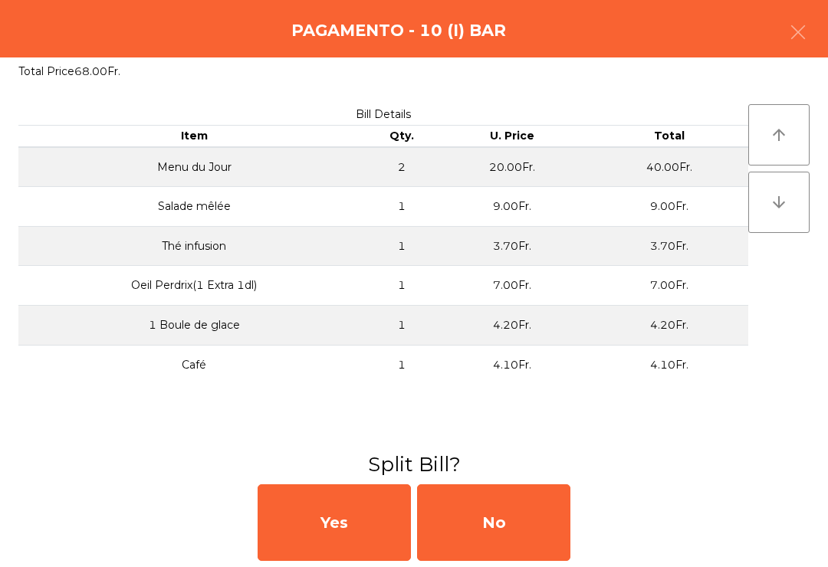
click at [535, 516] on div "No" at bounding box center [493, 522] width 153 height 77
click at [536, 521] on div "MB" at bounding box center [493, 522] width 153 height 77
click at [513, 525] on div "No" at bounding box center [493, 522] width 153 height 77
click at [510, 523] on div "No" at bounding box center [493, 522] width 153 height 77
click at [543, 507] on div "No" at bounding box center [493, 522] width 153 height 77
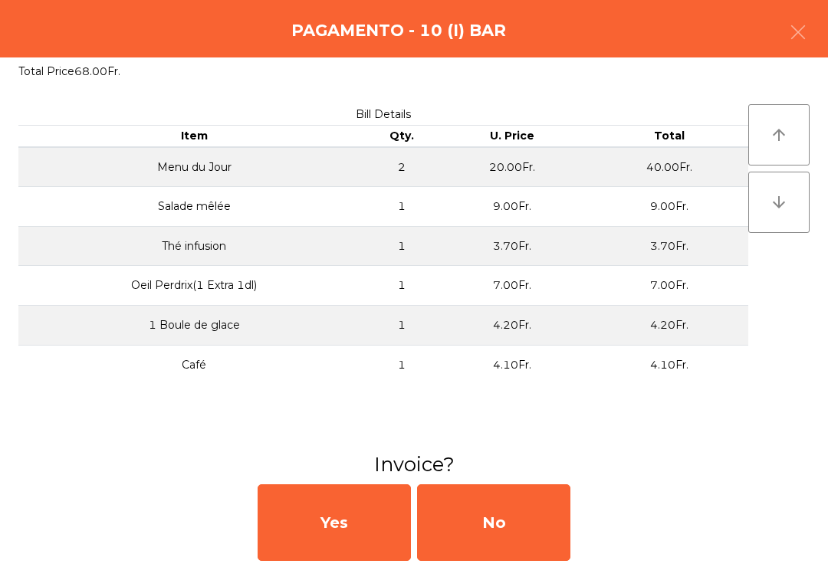
click at [494, 521] on div "No" at bounding box center [493, 522] width 153 height 77
click at [520, 514] on div "No" at bounding box center [493, 522] width 153 height 77
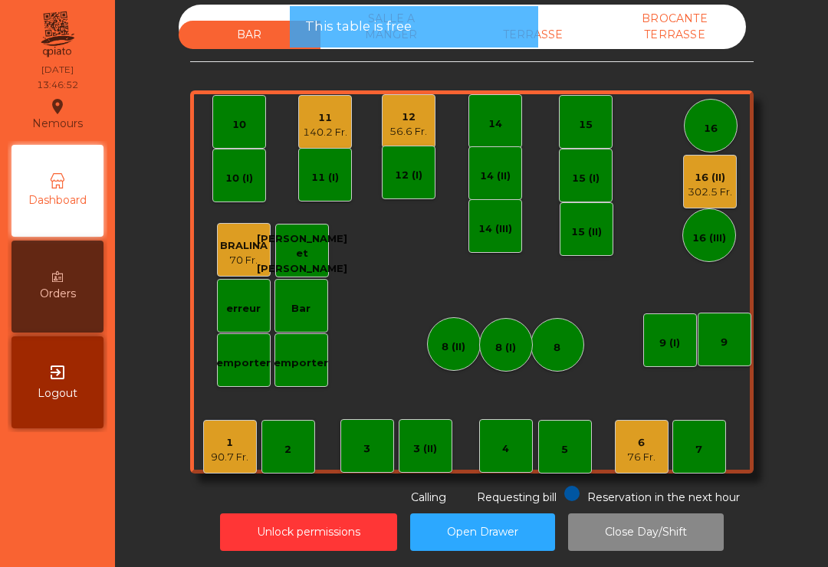
click at [330, 139] on div "140.2 Fr." at bounding box center [325, 132] width 44 height 15
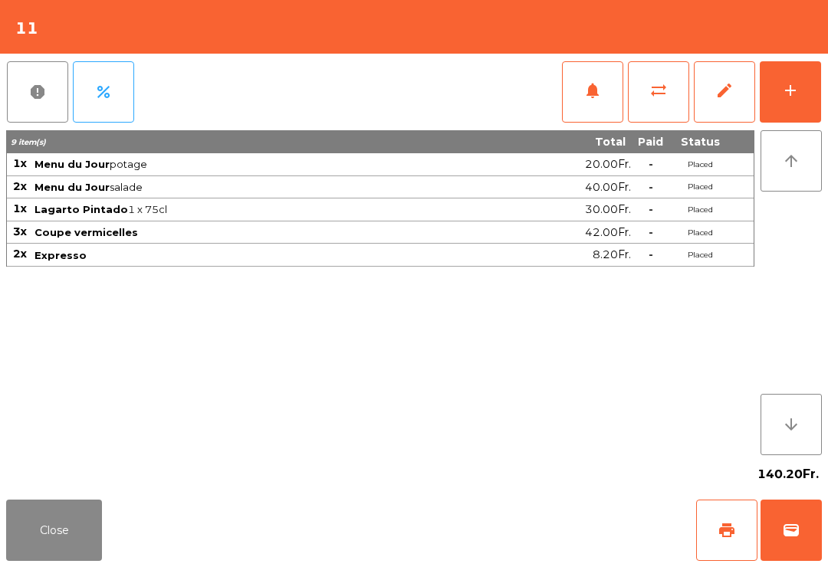
click at [732, 534] on span "print" at bounding box center [726, 530] width 18 height 18
click at [820, 551] on button "wallet" at bounding box center [790, 530] width 61 height 61
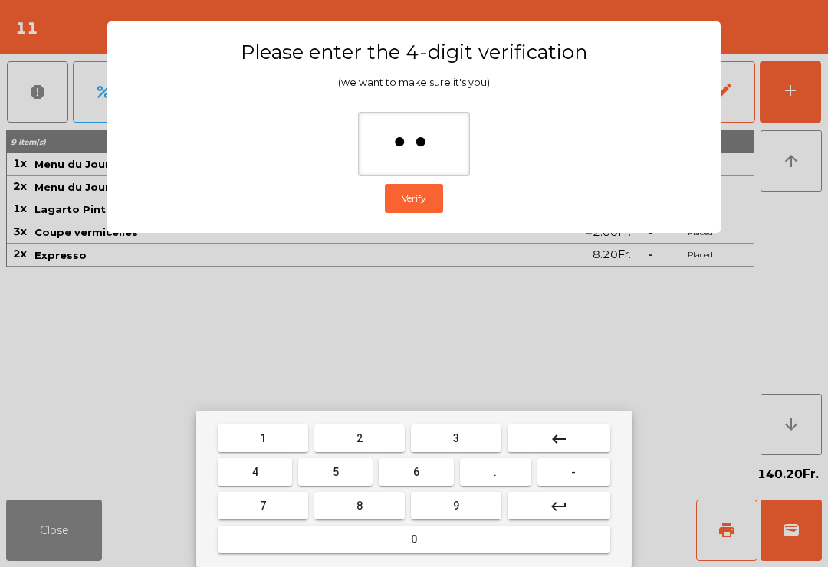
type input "*"
type input "**"
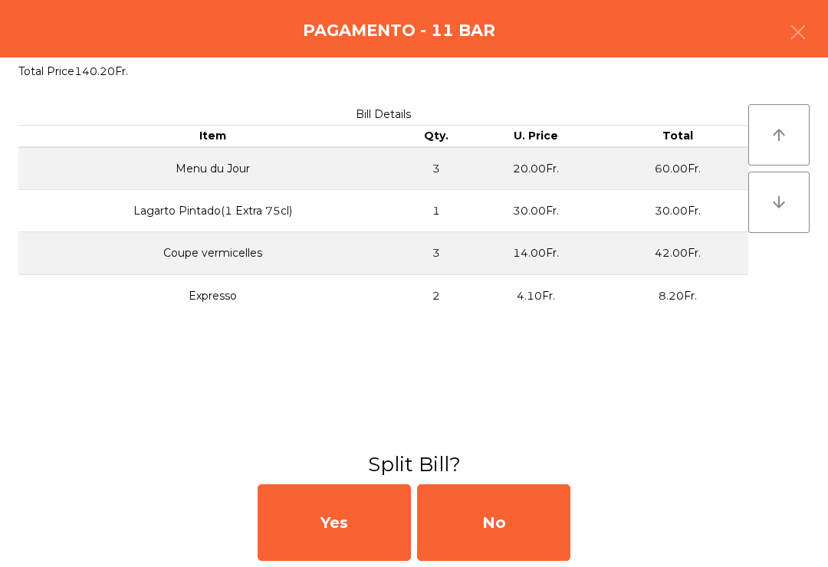
click at [523, 533] on div "No" at bounding box center [493, 522] width 153 height 77
click at [503, 525] on div "MB" at bounding box center [493, 522] width 153 height 77
click at [484, 534] on div "No" at bounding box center [493, 522] width 153 height 77
click at [487, 529] on div "No" at bounding box center [493, 522] width 153 height 77
click at [498, 504] on div "No" at bounding box center [493, 522] width 153 height 77
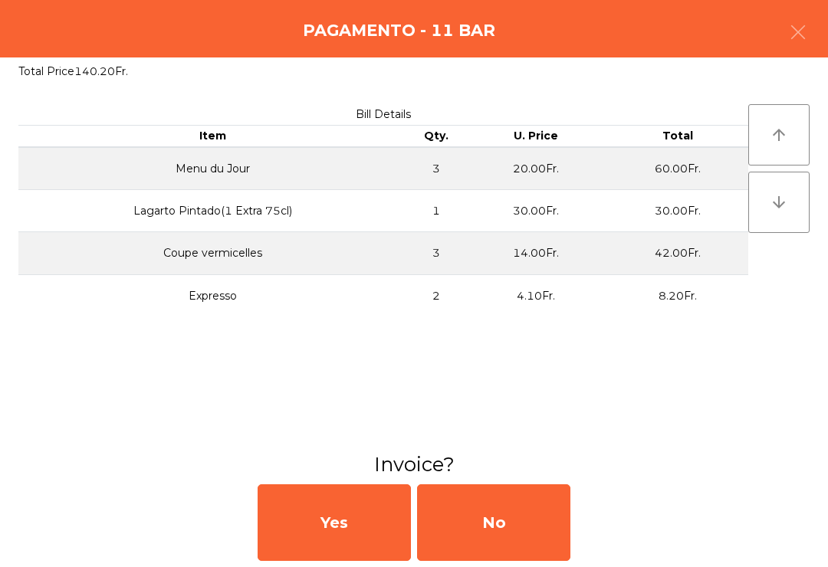
click at [497, 513] on div "No" at bounding box center [493, 522] width 153 height 77
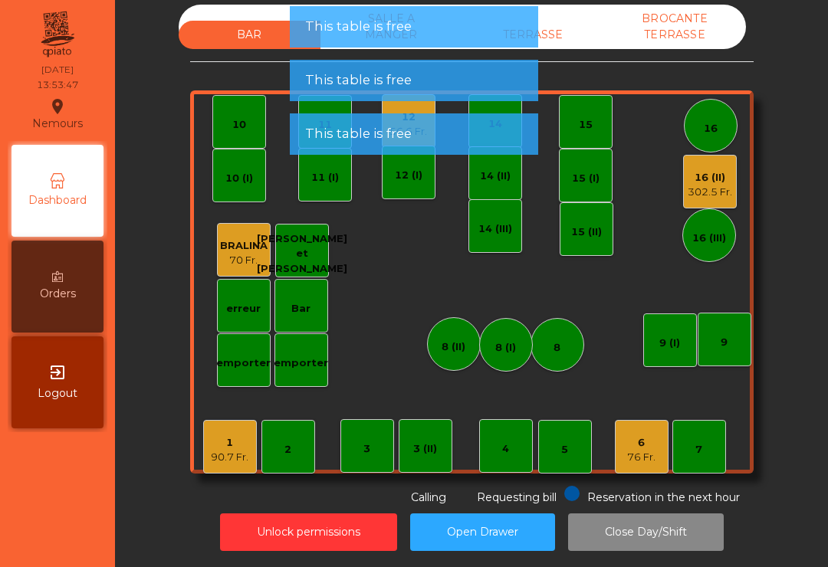
click at [703, 179] on div "16 (II)" at bounding box center [709, 177] width 44 height 15
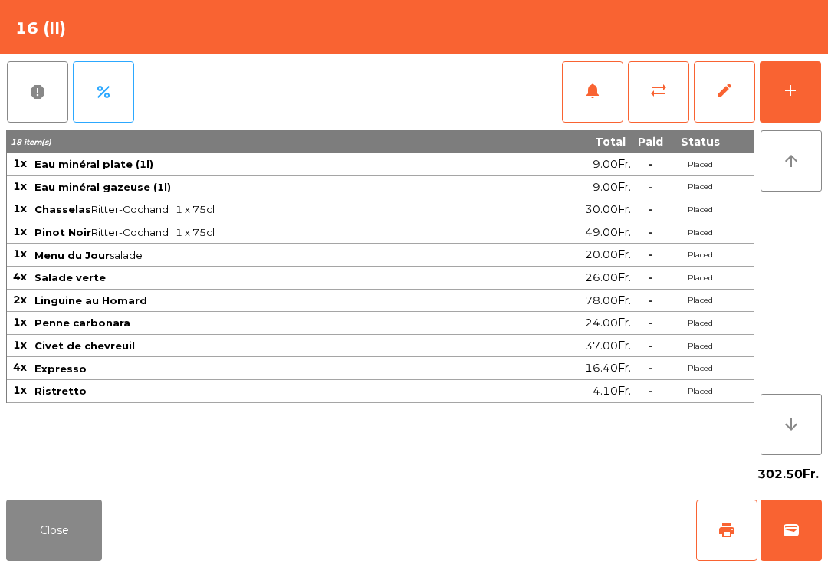
click at [735, 526] on span "print" at bounding box center [726, 530] width 18 height 18
click at [820, 543] on button "wallet" at bounding box center [790, 530] width 61 height 61
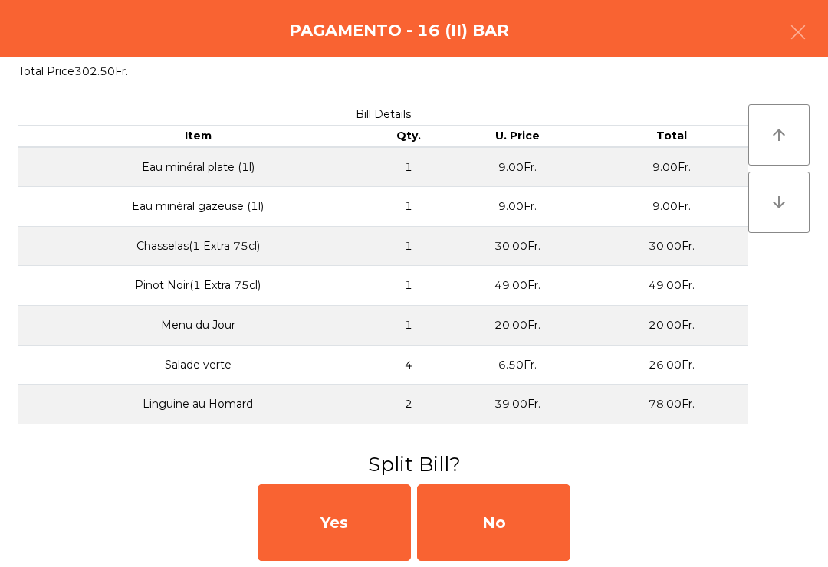
click at [480, 513] on div "No" at bounding box center [493, 522] width 153 height 77
click at [494, 524] on div "MB" at bounding box center [493, 522] width 153 height 77
click at [502, 520] on div "No" at bounding box center [493, 522] width 153 height 77
click at [513, 525] on div "No" at bounding box center [493, 522] width 153 height 77
click at [490, 523] on div "No" at bounding box center [493, 522] width 153 height 77
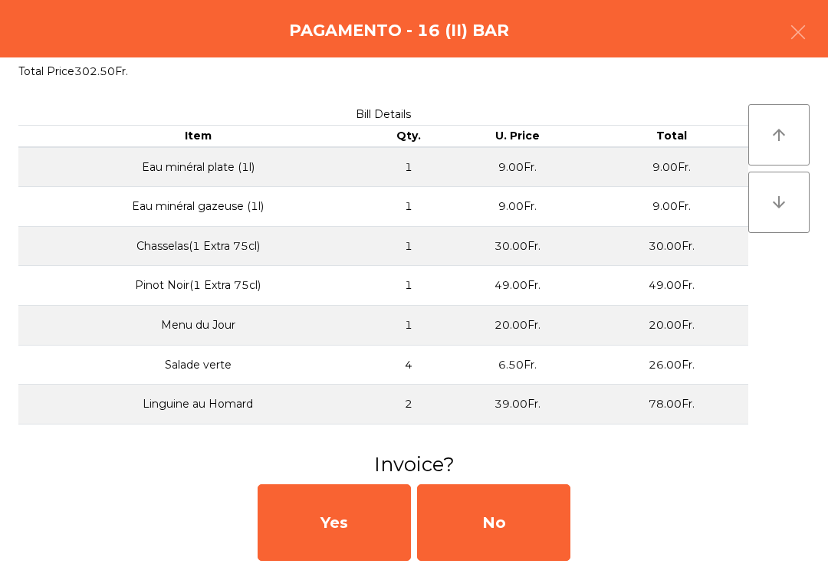
click at [485, 533] on div "No" at bounding box center [493, 522] width 153 height 77
click at [481, 520] on div "No" at bounding box center [493, 522] width 153 height 77
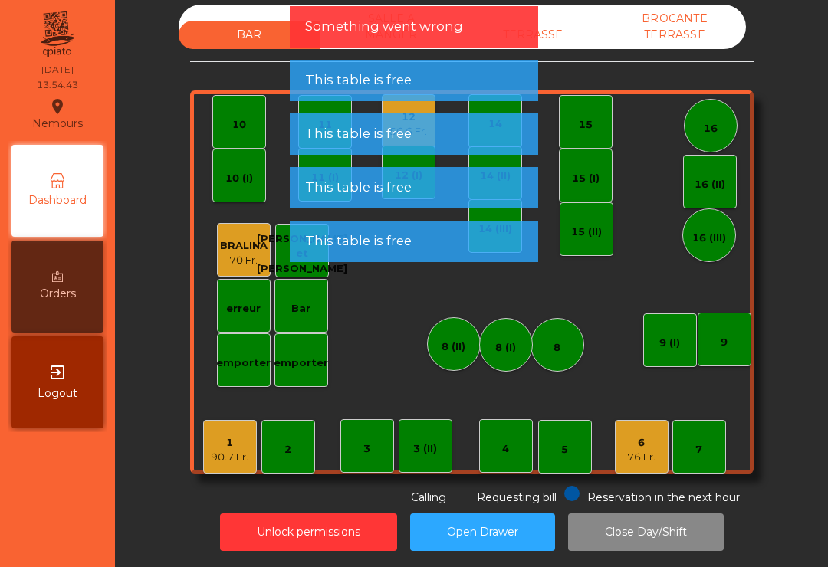
click at [638, 447] on div "6" at bounding box center [641, 442] width 28 height 15
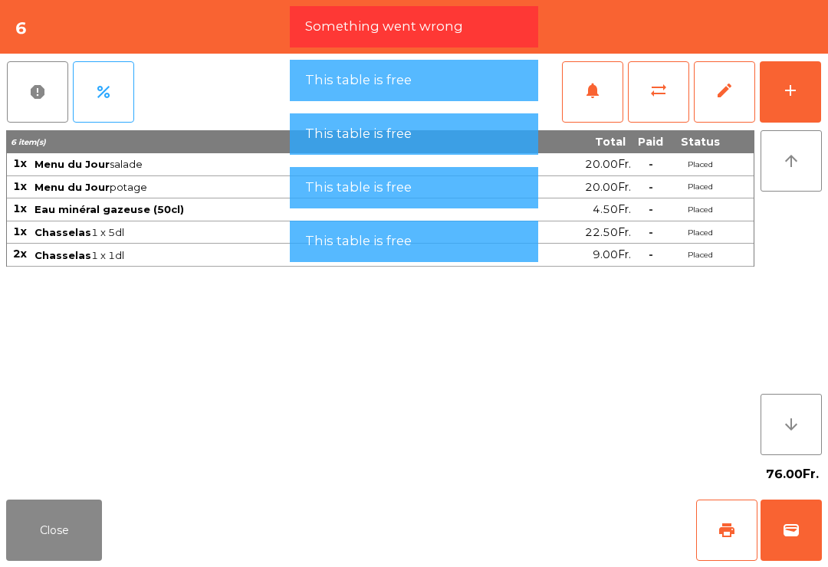
click at [733, 525] on span "print" at bounding box center [726, 530] width 18 height 18
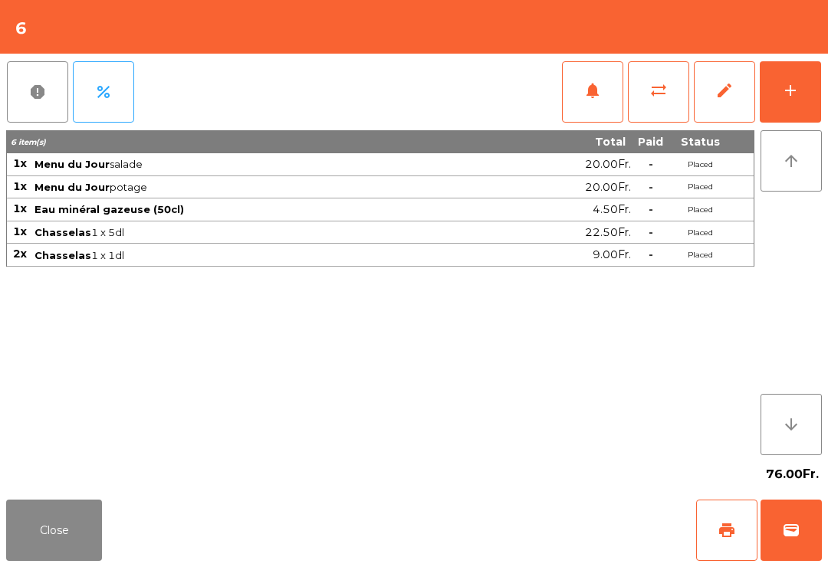
click at [793, 100] on button "add" at bounding box center [789, 91] width 61 height 61
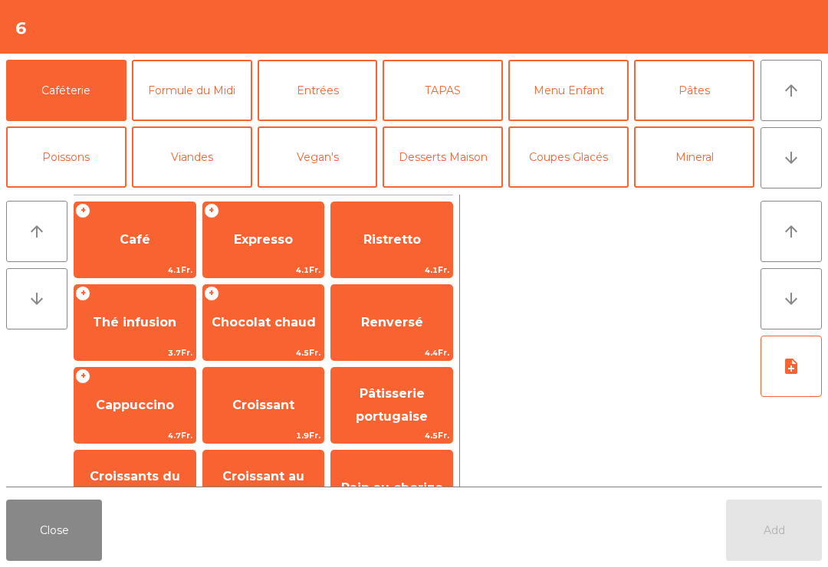
click at [216, 193] on button "Vin Blanc" at bounding box center [192, 223] width 120 height 61
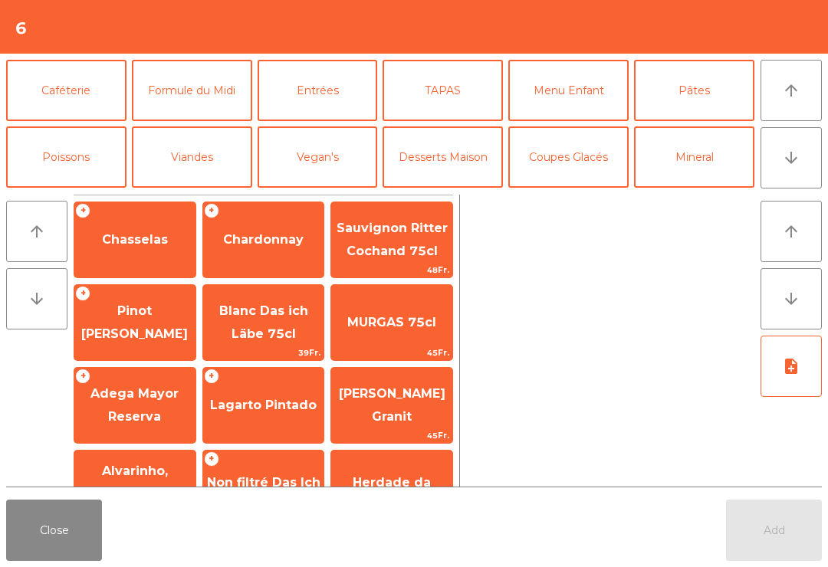
click at [149, 238] on span "Chasselas" at bounding box center [135, 239] width 66 height 15
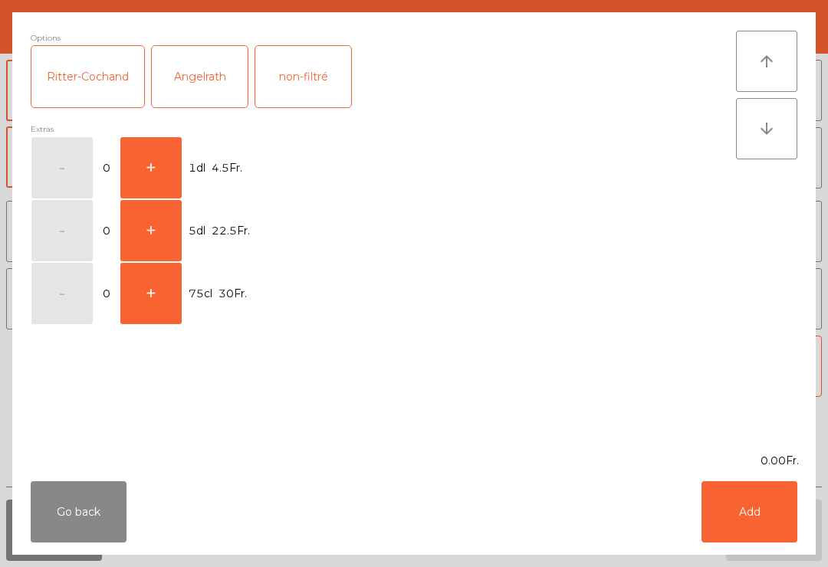
click at [151, 175] on button "+" at bounding box center [150, 167] width 61 height 61
click at [777, 551] on div "Go back Add" at bounding box center [413, 512] width 803 height 86
click at [756, 509] on button "Add" at bounding box center [749, 511] width 96 height 61
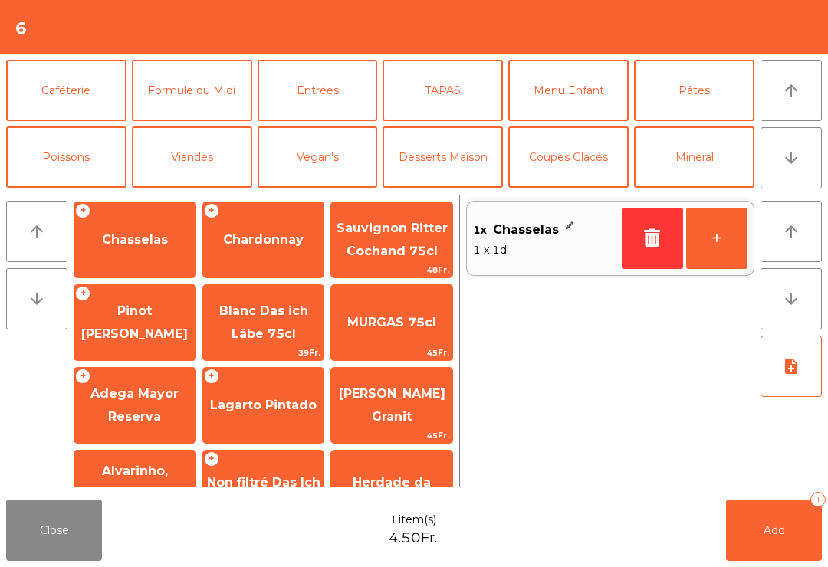
scroll to position [69, 0]
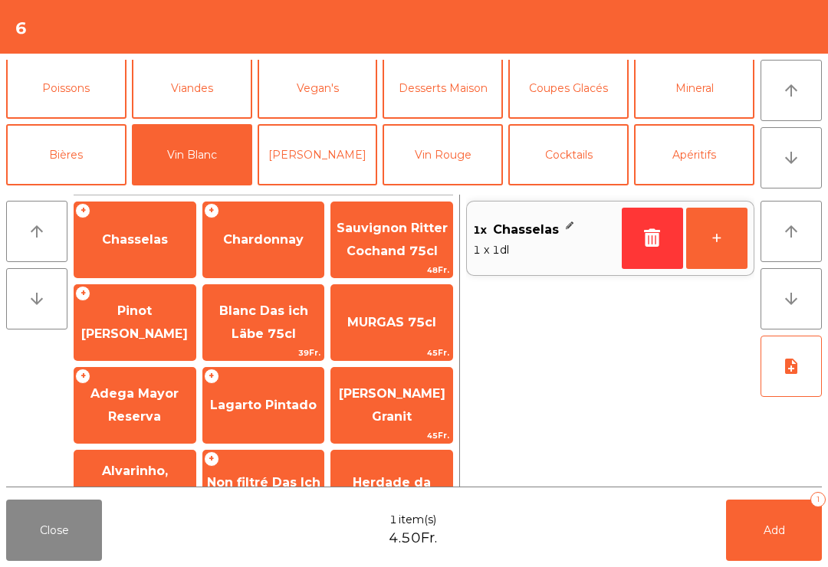
click at [776, 513] on button "Add 1" at bounding box center [774, 530] width 96 height 61
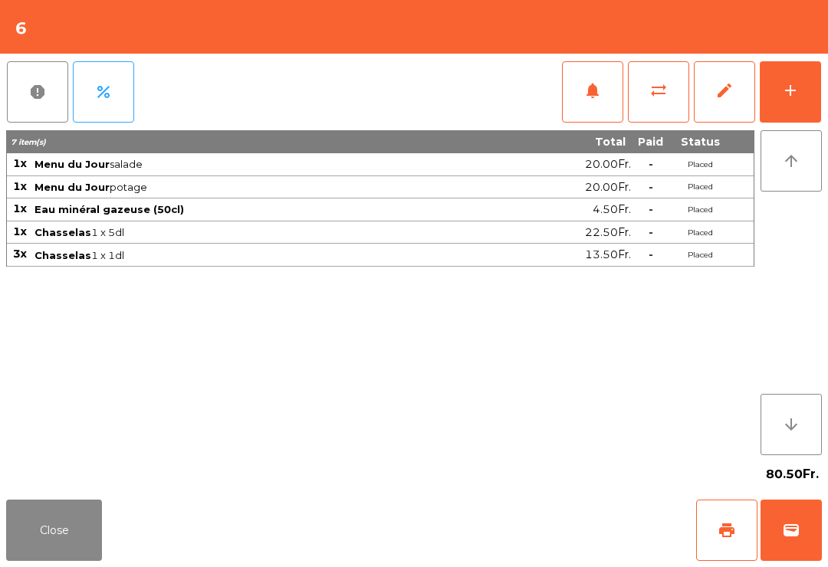
click at [725, 543] on button "print" at bounding box center [726, 530] width 61 height 61
click at [44, 512] on button "Close" at bounding box center [54, 530] width 96 height 61
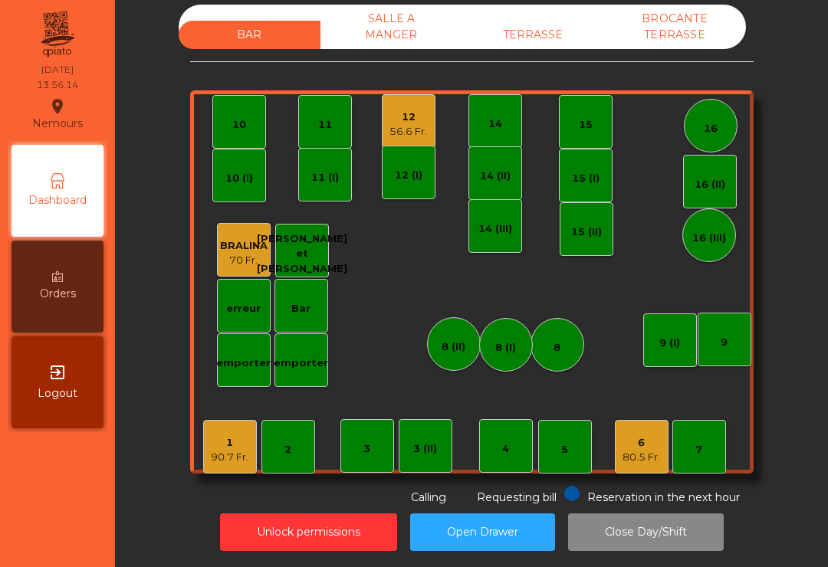
click at [649, 450] on div "80.5 Fr." at bounding box center [641, 457] width 38 height 15
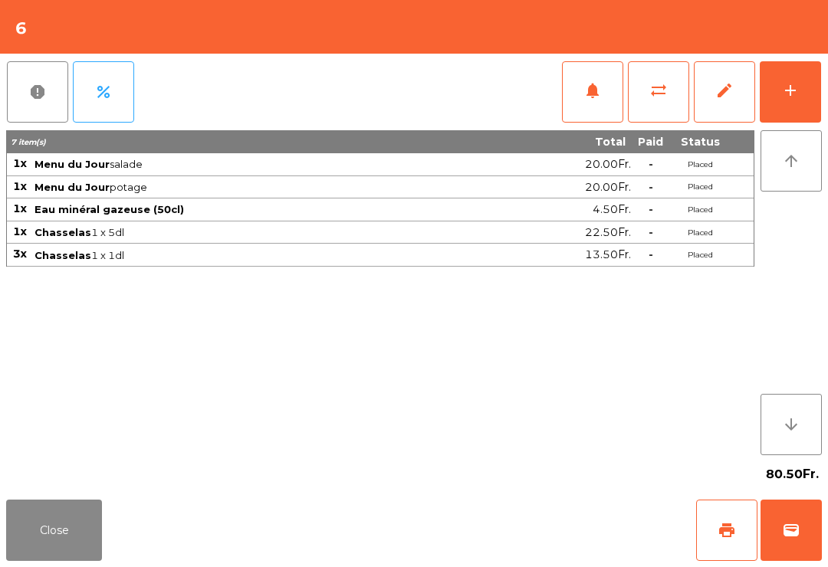
click at [804, 551] on button "wallet" at bounding box center [790, 530] width 61 height 61
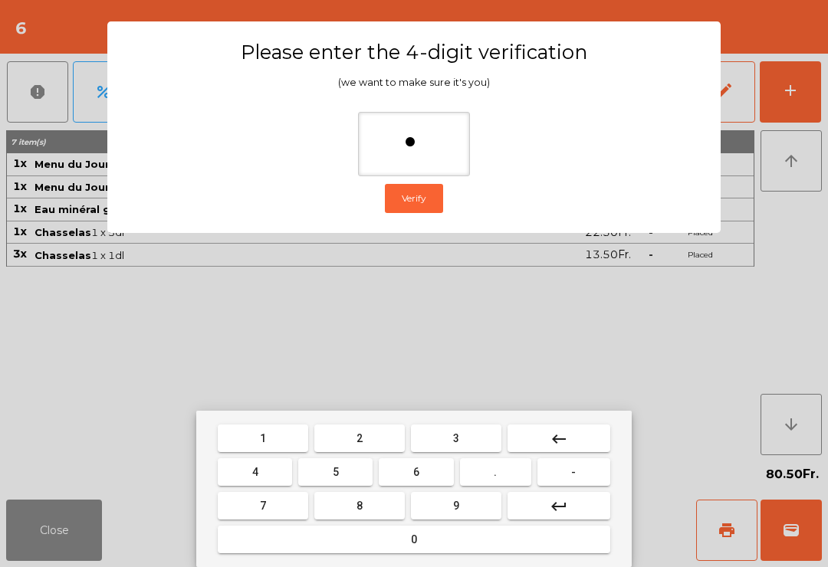
type input "**"
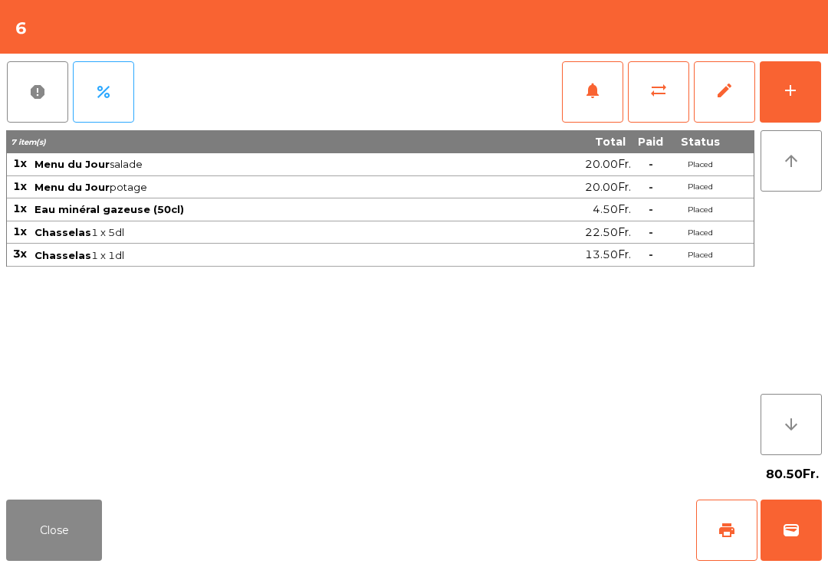
click at [559, 530] on div "Close print wallet" at bounding box center [414, 531] width 828 height 74
click at [559, 532] on div "Close print wallet" at bounding box center [414, 531] width 828 height 74
click at [543, 532] on div "Close print wallet" at bounding box center [414, 531] width 828 height 74
click at [532, 539] on div "Close print wallet" at bounding box center [414, 531] width 828 height 74
click at [522, 519] on div "Close print wallet" at bounding box center [414, 531] width 828 height 74
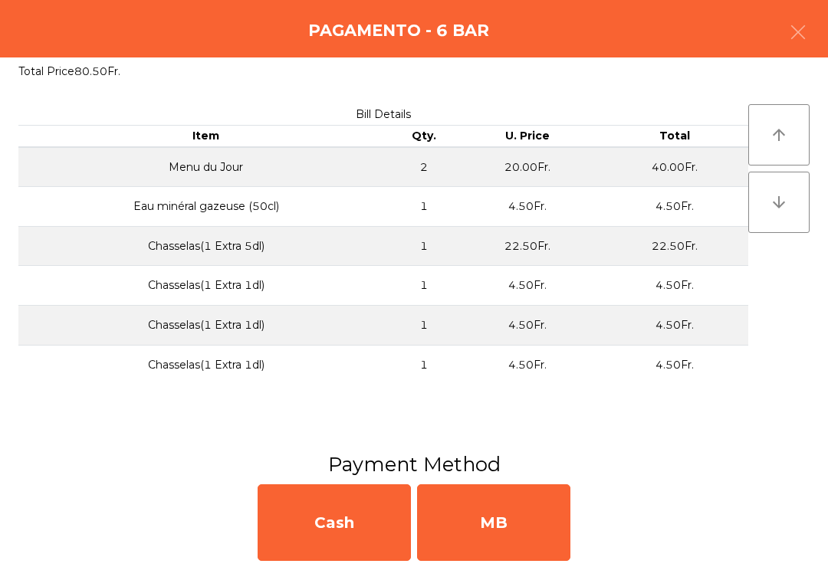
click at [542, 556] on div "MB" at bounding box center [493, 522] width 153 height 77
click at [523, 526] on div "No" at bounding box center [493, 522] width 153 height 77
click at [492, 550] on div "No" at bounding box center [493, 522] width 153 height 77
click at [490, 544] on div "No" at bounding box center [493, 522] width 153 height 77
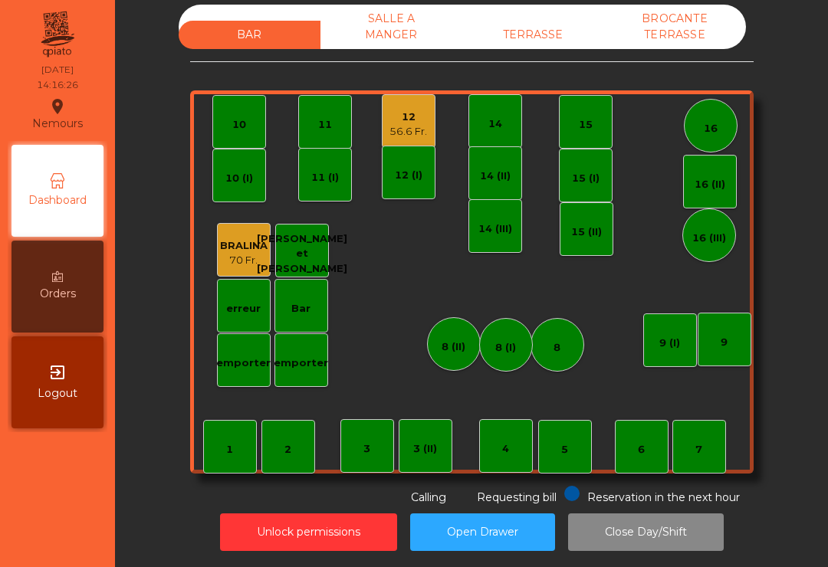
click at [412, 120] on div "12" at bounding box center [408, 117] width 38 height 15
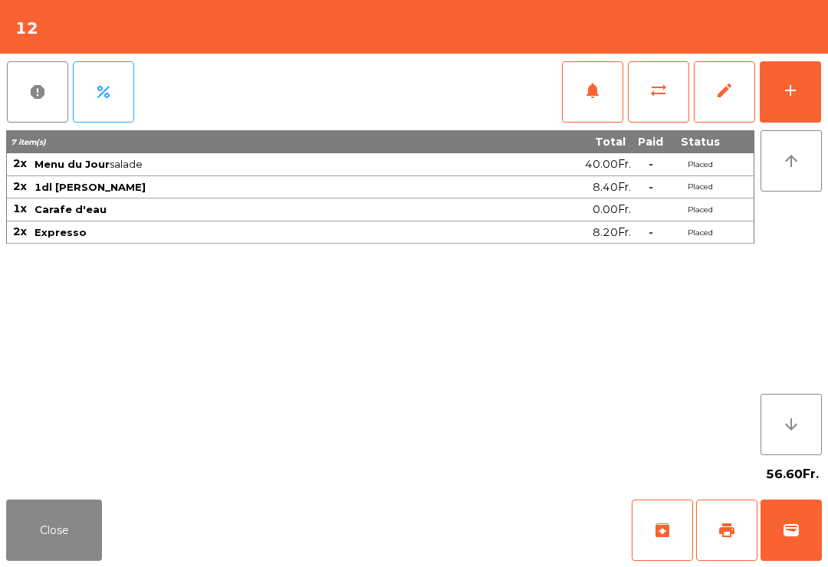
click at [730, 540] on button "print" at bounding box center [726, 530] width 61 height 61
click at [802, 526] on button "wallet" at bounding box center [790, 530] width 61 height 61
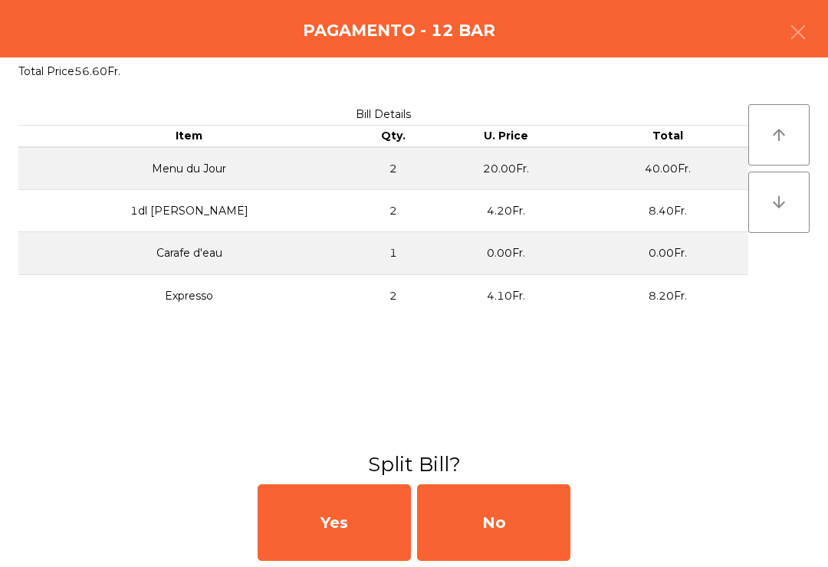
click at [480, 551] on div "No" at bounding box center [493, 522] width 153 height 77
click at [479, 536] on div "MB" at bounding box center [493, 522] width 153 height 77
click at [457, 501] on div "No" at bounding box center [493, 522] width 153 height 77
click at [503, 505] on div "No" at bounding box center [493, 522] width 153 height 77
click at [529, 523] on div "No" at bounding box center [493, 522] width 153 height 77
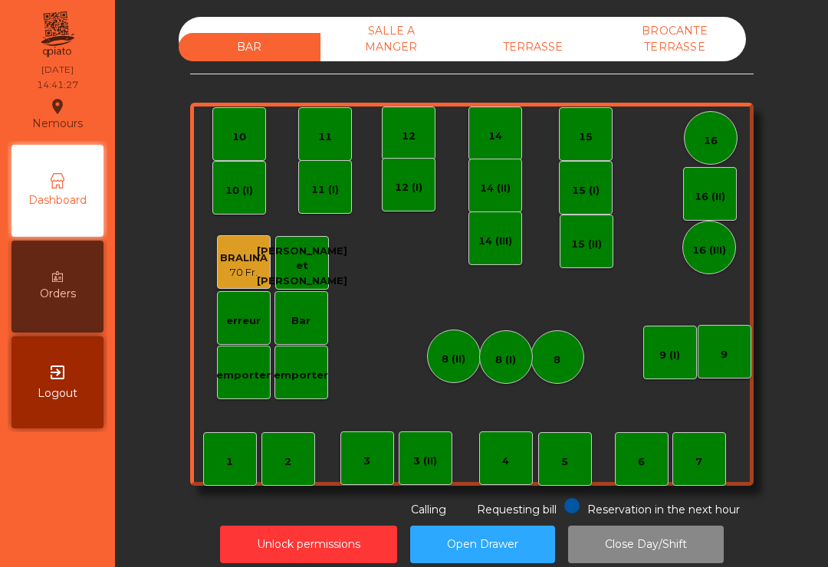
scroll to position [12, 0]
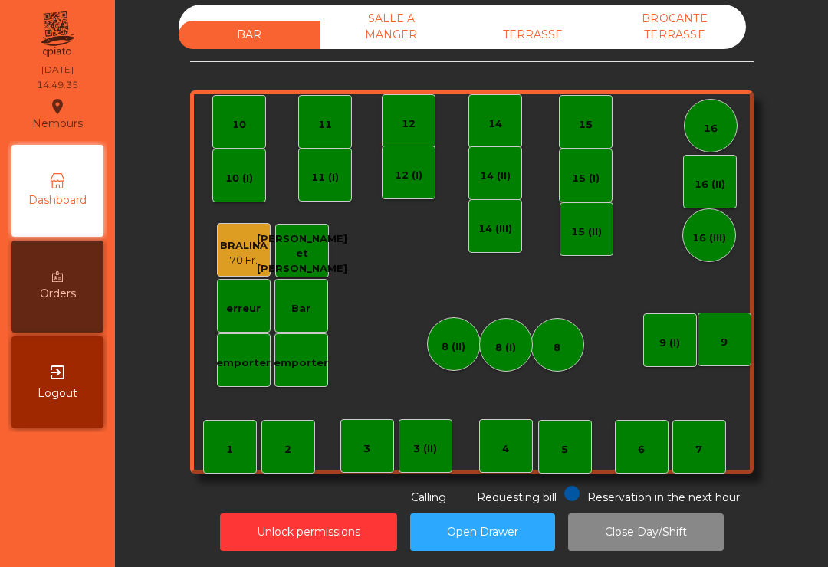
click at [557, 26] on div "TERRASSE" at bounding box center [533, 35] width 142 height 28
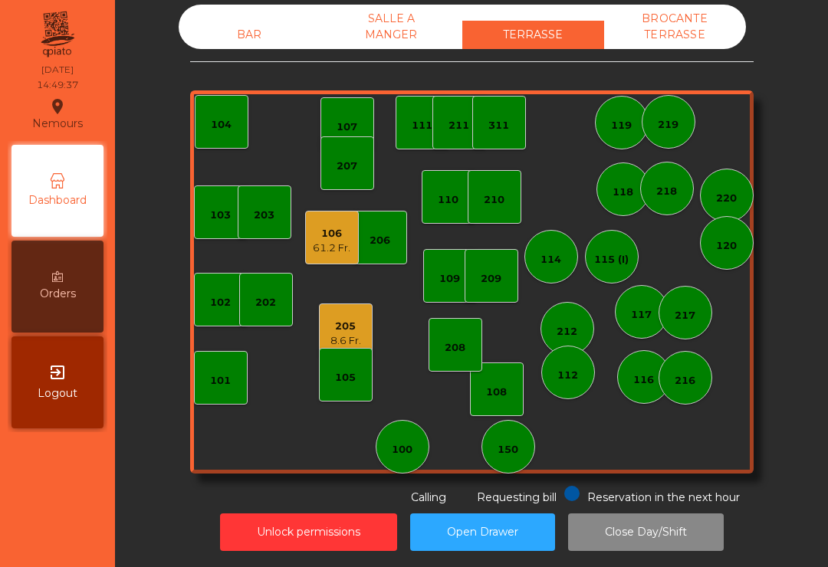
click at [338, 333] on div "8.6 Fr." at bounding box center [345, 340] width 31 height 15
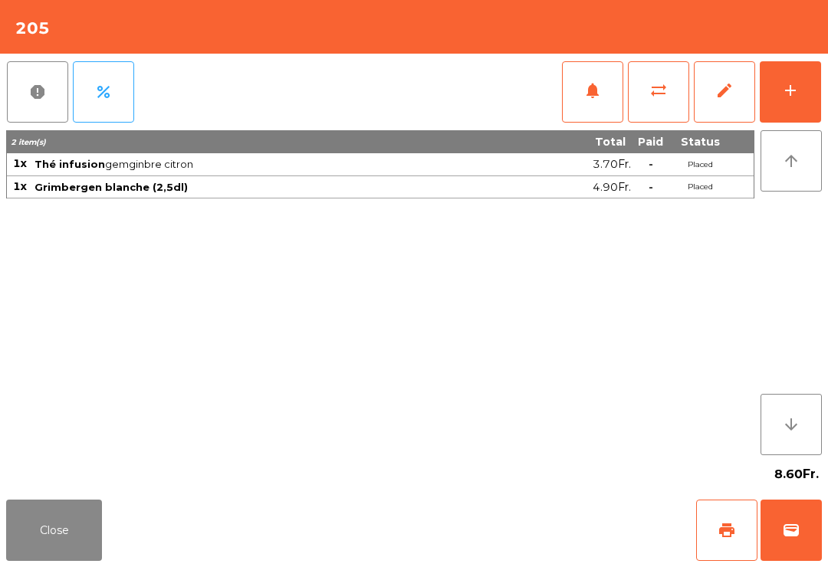
scroll to position [14, 0]
click at [809, 530] on button "wallet" at bounding box center [790, 530] width 61 height 61
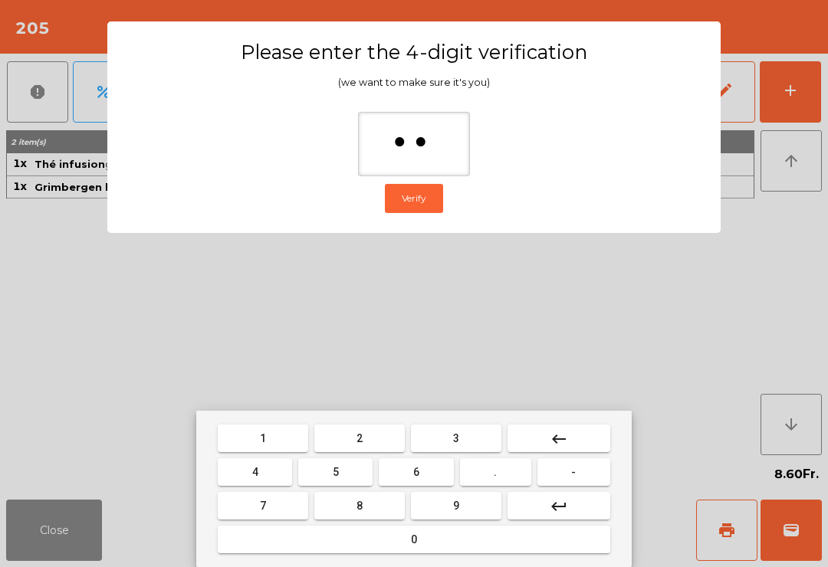
type input "***"
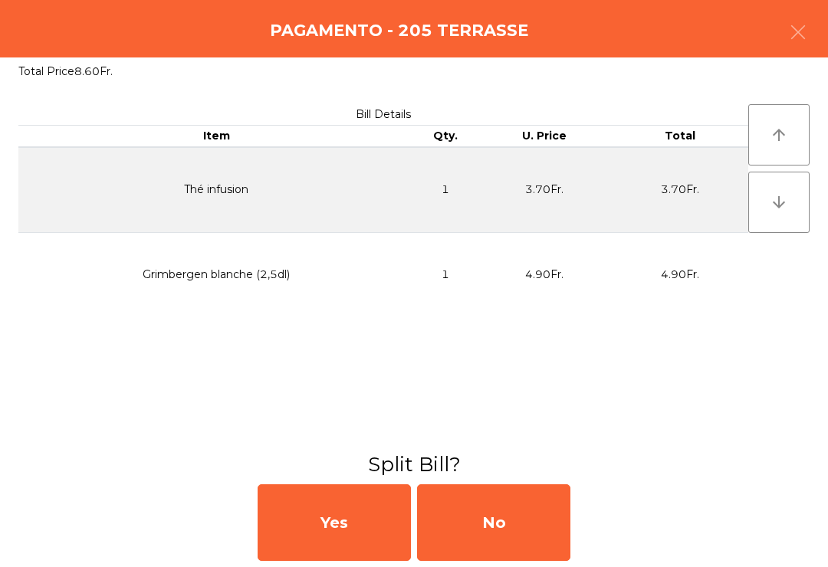
click at [540, 499] on div "No" at bounding box center [493, 522] width 153 height 77
click at [512, 521] on div "MB" at bounding box center [493, 522] width 153 height 77
click at [510, 530] on div "No" at bounding box center [493, 522] width 153 height 77
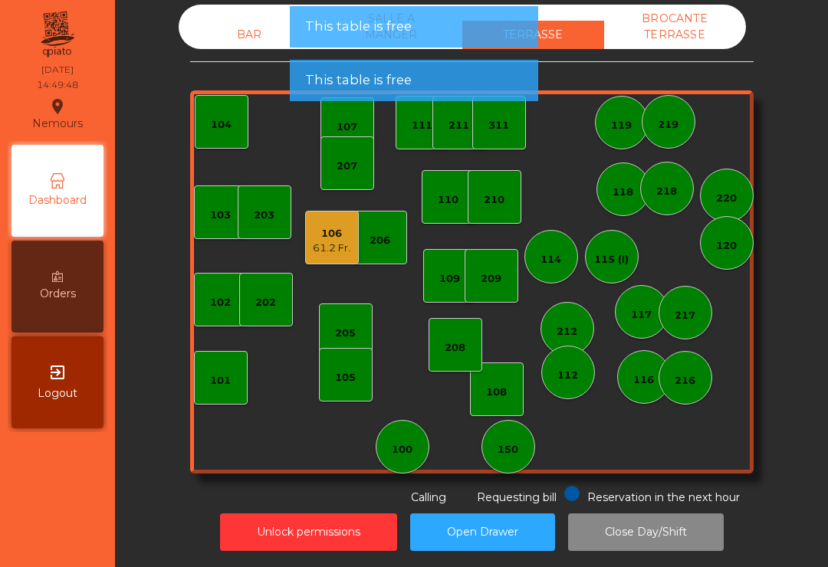
click at [337, 226] on div "106" at bounding box center [332, 233] width 38 height 15
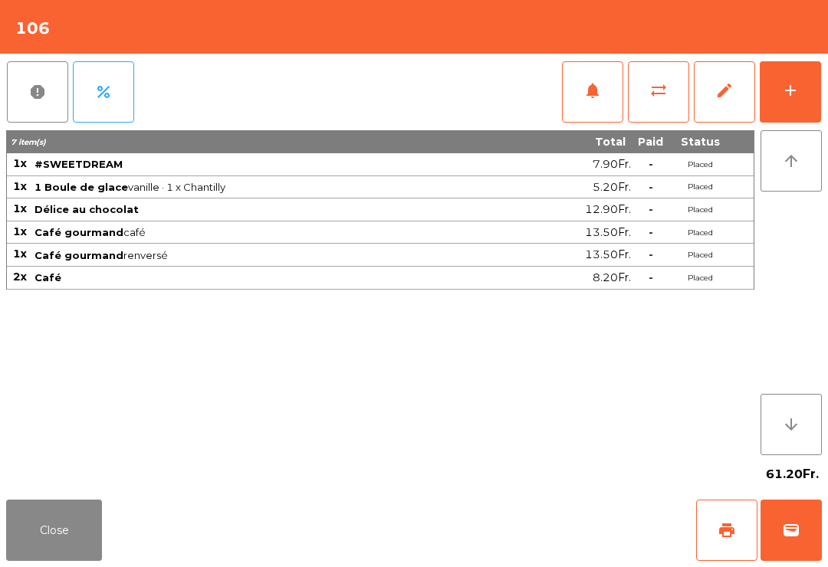
click at [730, 536] on span "print" at bounding box center [726, 530] width 18 height 18
click at [812, 546] on button "wallet" at bounding box center [790, 530] width 61 height 61
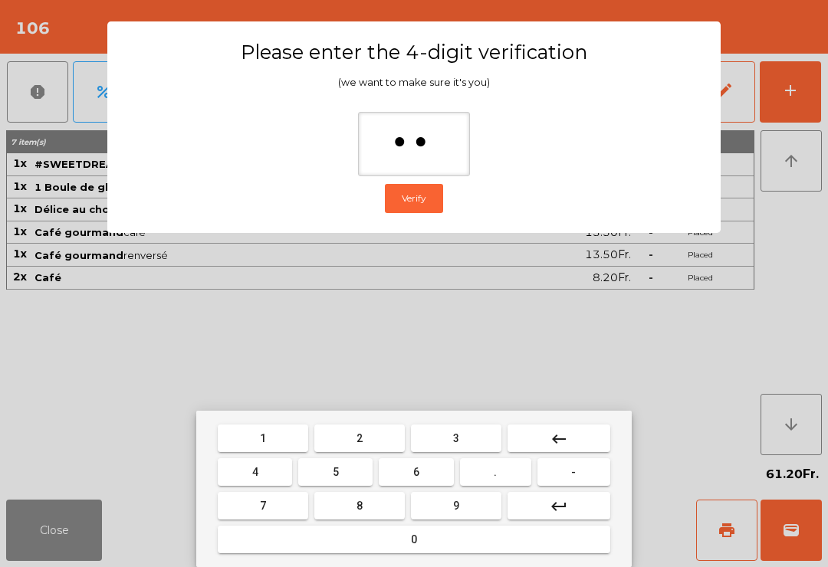
type input "***"
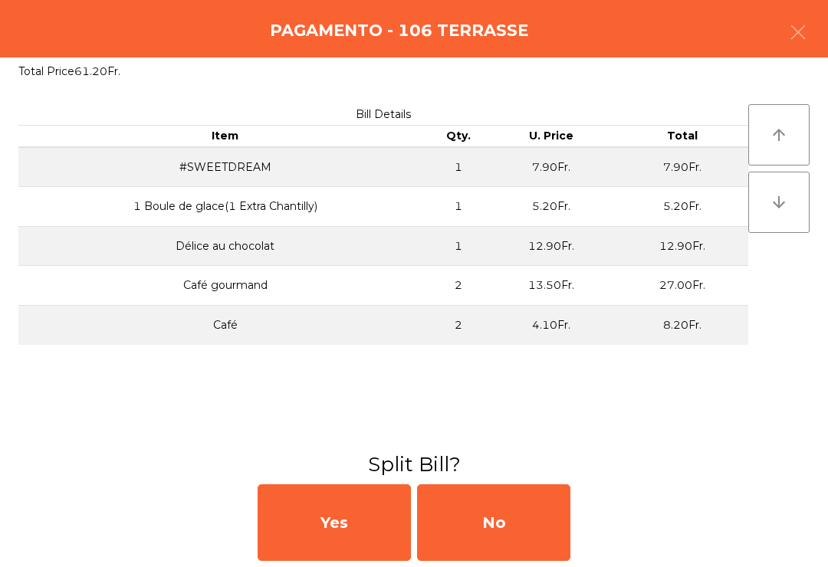
click at [477, 526] on div "No" at bounding box center [493, 522] width 153 height 77
click at [493, 526] on div "MB" at bounding box center [493, 522] width 153 height 77
click at [517, 513] on div "No" at bounding box center [493, 522] width 153 height 77
click at [512, 504] on div "No" at bounding box center [493, 522] width 153 height 77
click at [485, 505] on div "No" at bounding box center [493, 522] width 153 height 77
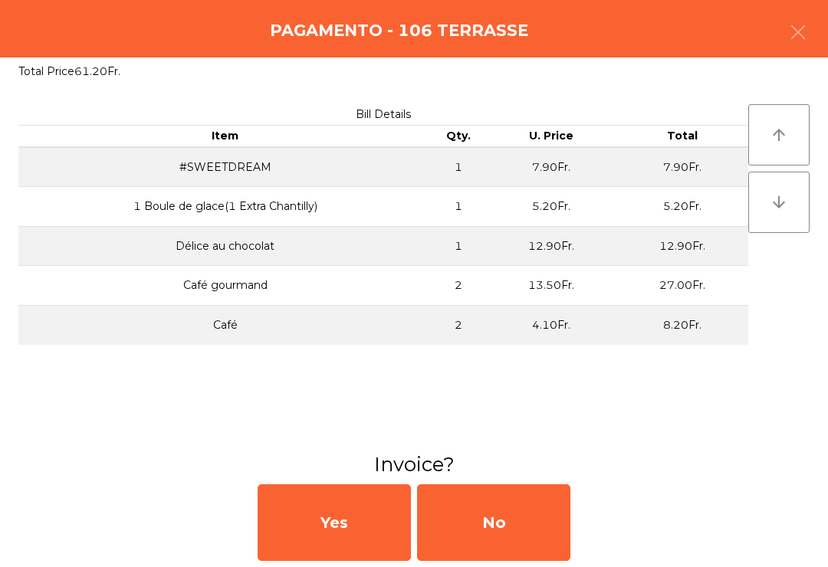
click at [501, 502] on div "No" at bounding box center [493, 522] width 153 height 77
click at [506, 516] on div "No" at bounding box center [493, 522] width 153 height 77
click at [487, 521] on div "No" at bounding box center [493, 522] width 153 height 77
click at [503, 550] on div "No" at bounding box center [493, 522] width 153 height 77
